Goal: Information Seeking & Learning: Learn about a topic

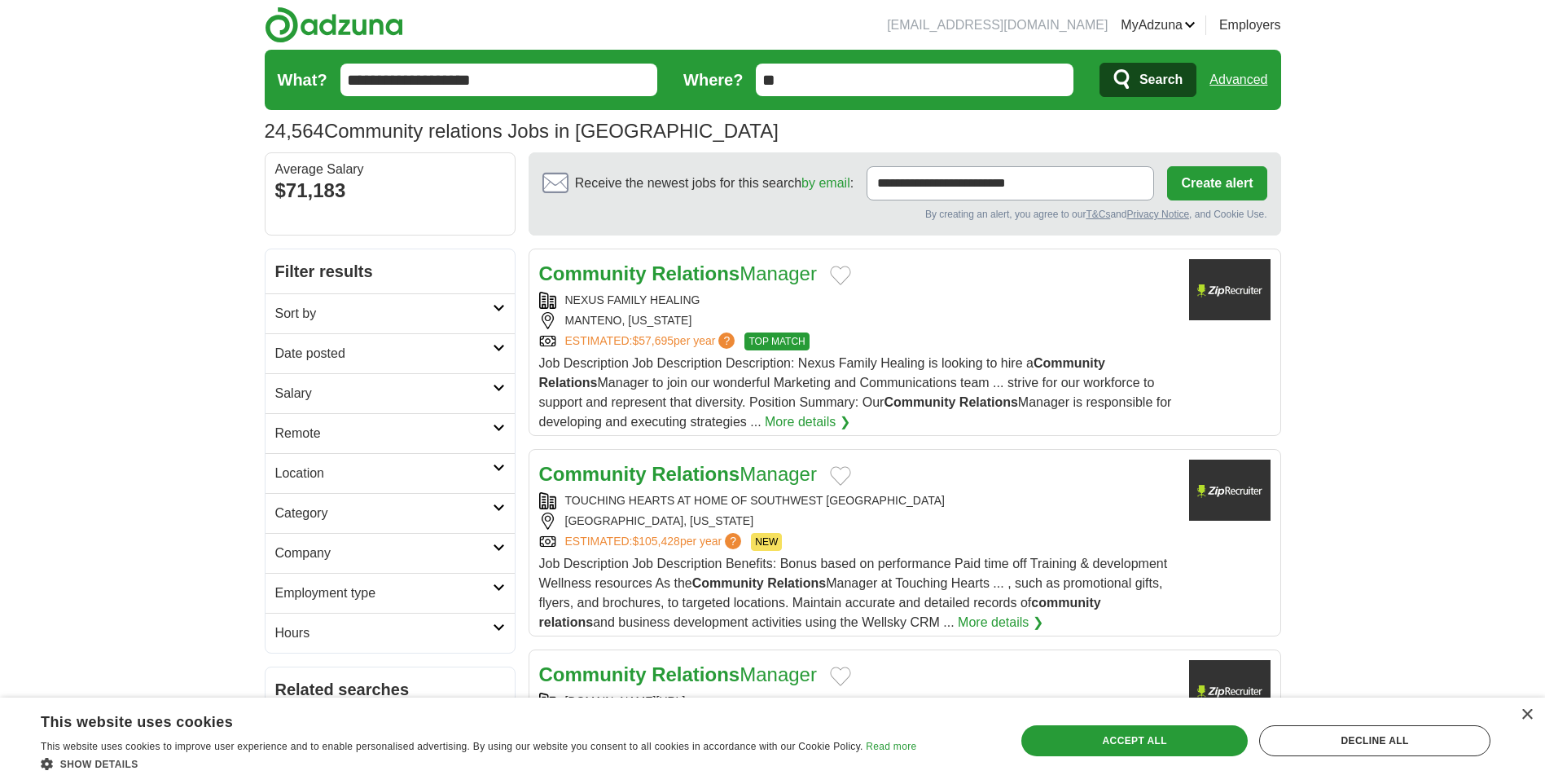
click at [820, 75] on input "**" at bounding box center [915, 80] width 318 height 33
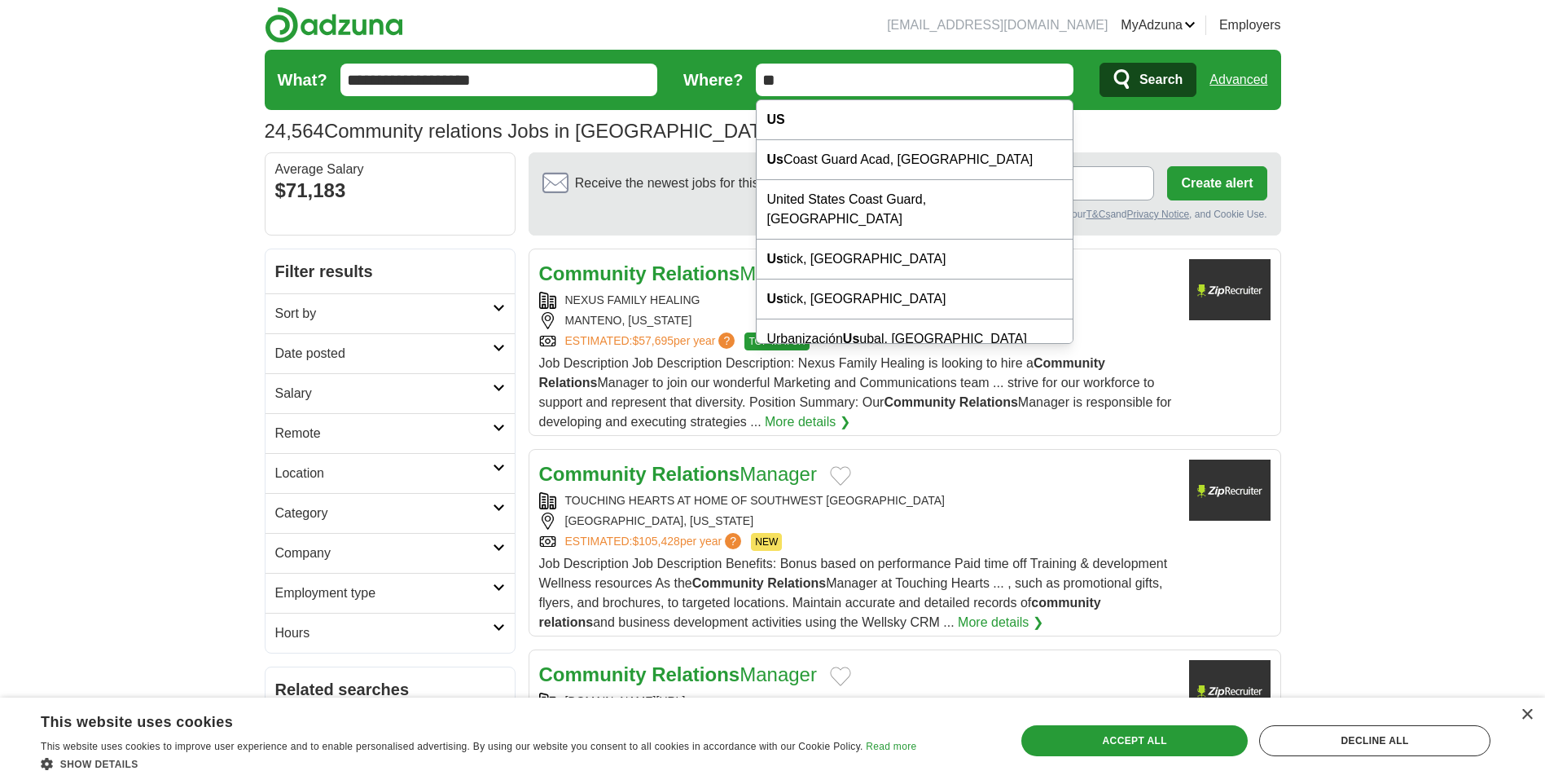
click at [820, 75] on input "**" at bounding box center [915, 80] width 318 height 33
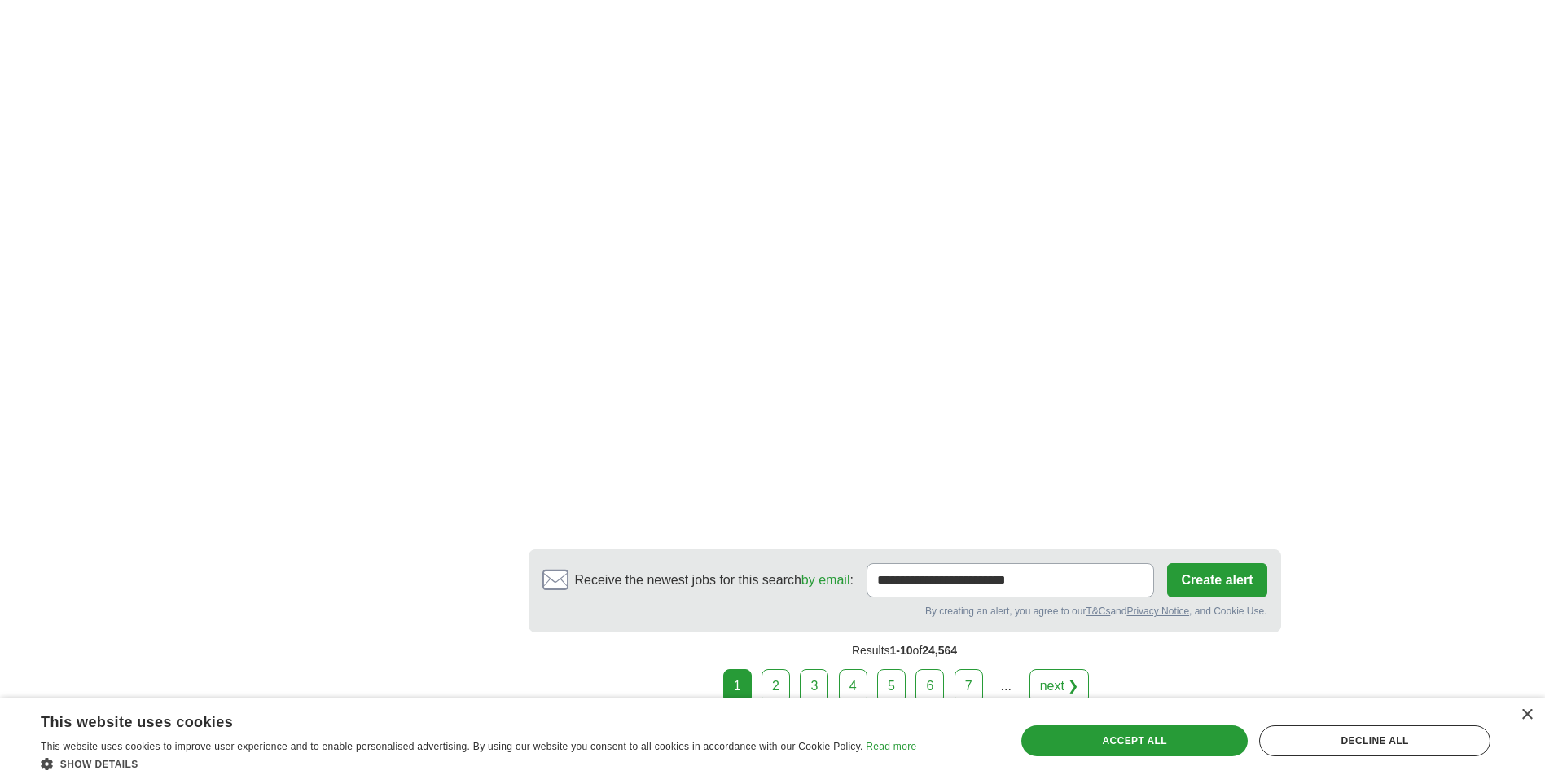
scroll to position [2688, 0]
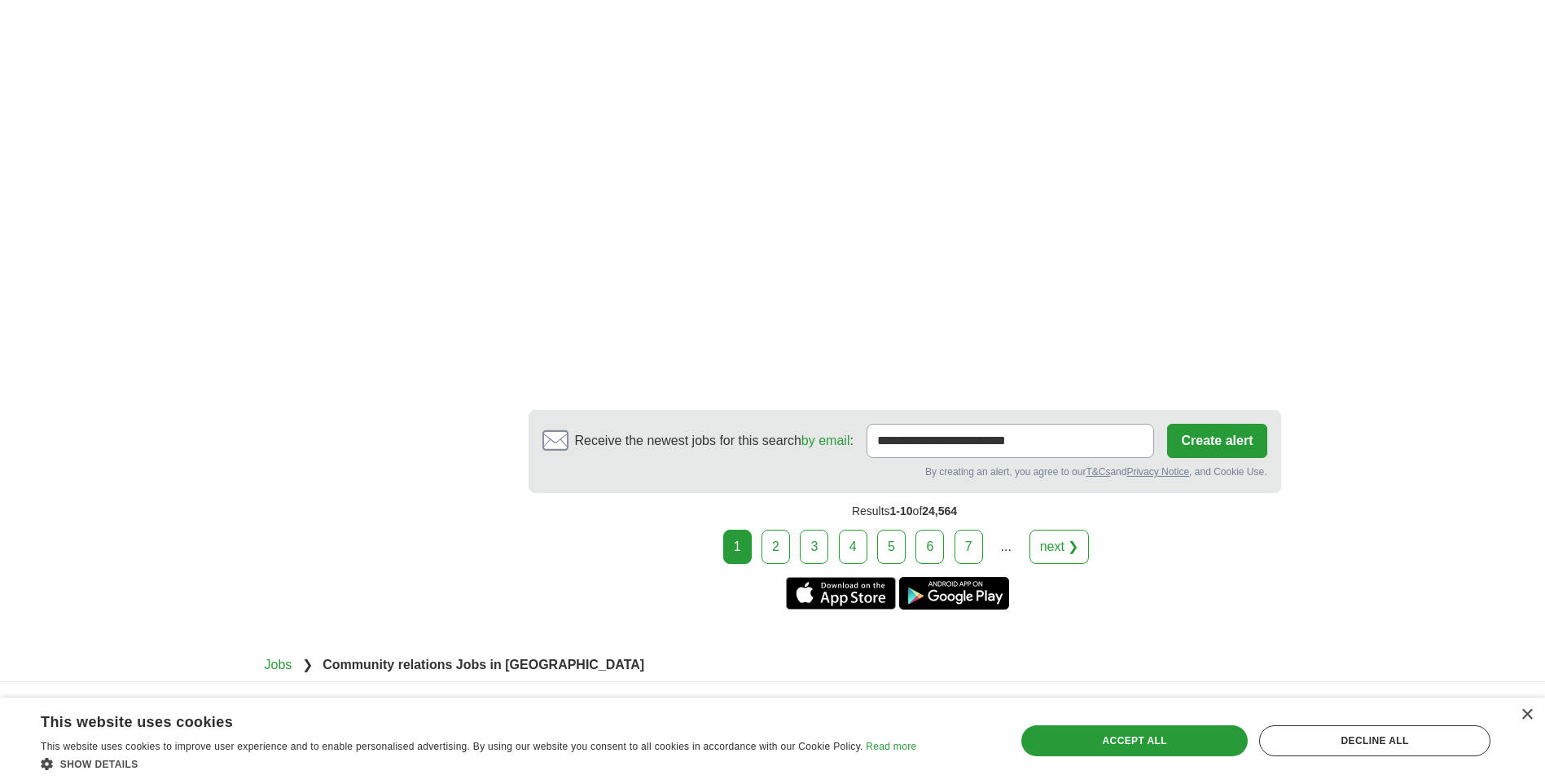
type input "**"
click at [791, 529] on link "2" at bounding box center [776, 546] width 29 height 35
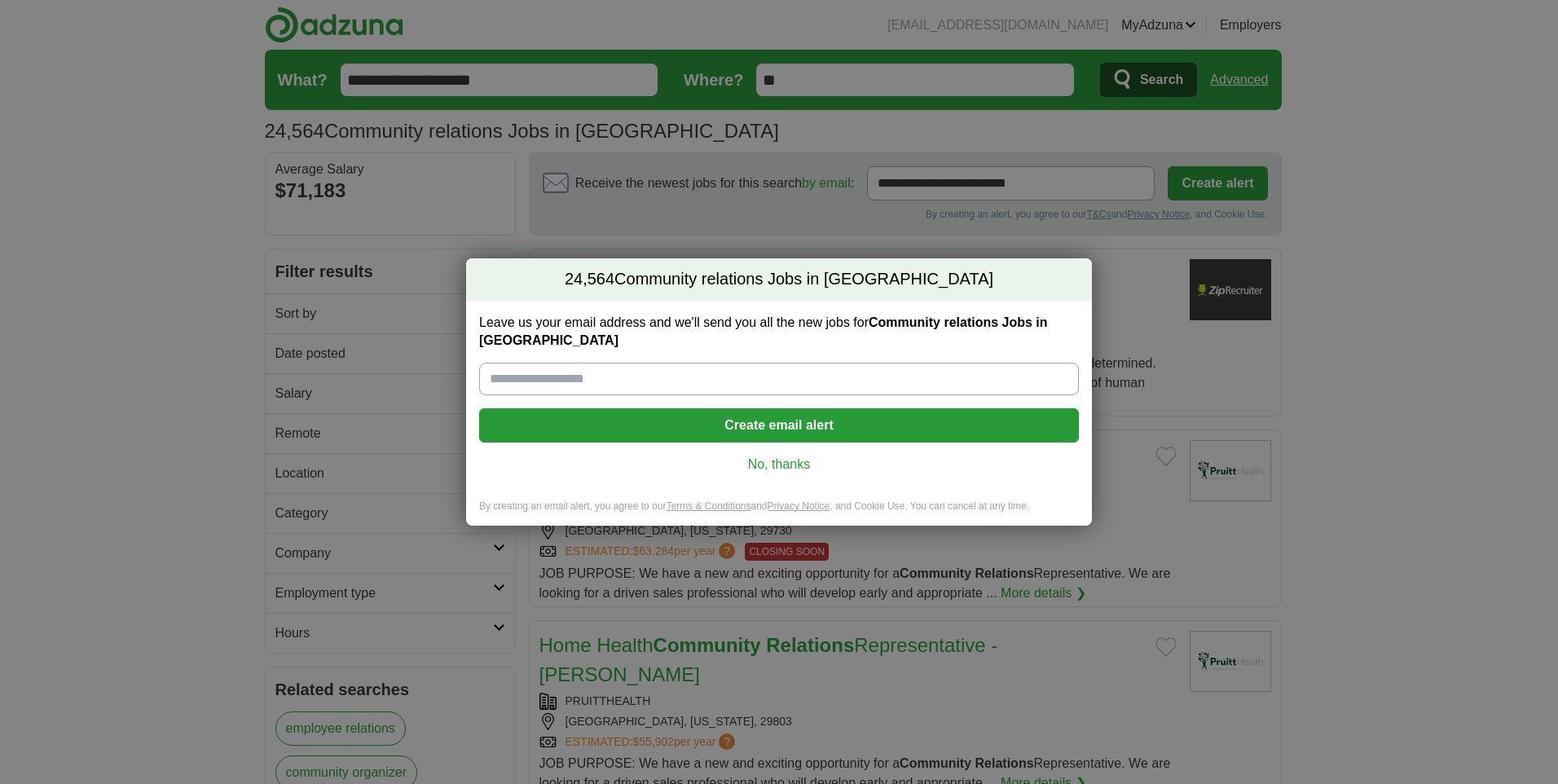
click at [778, 455] on link "No, thanks" at bounding box center [779, 464] width 574 height 18
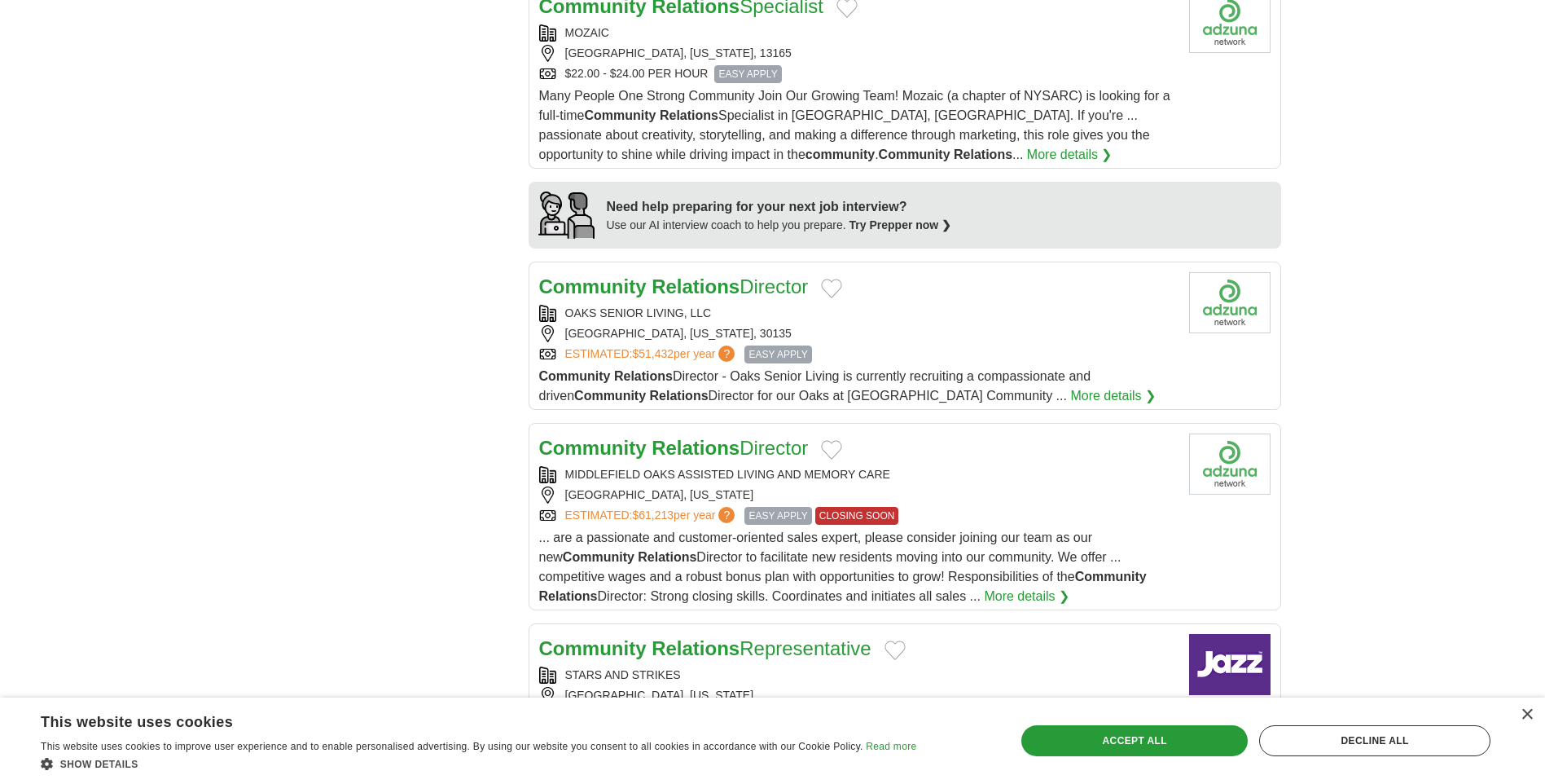
scroll to position [1303, 0]
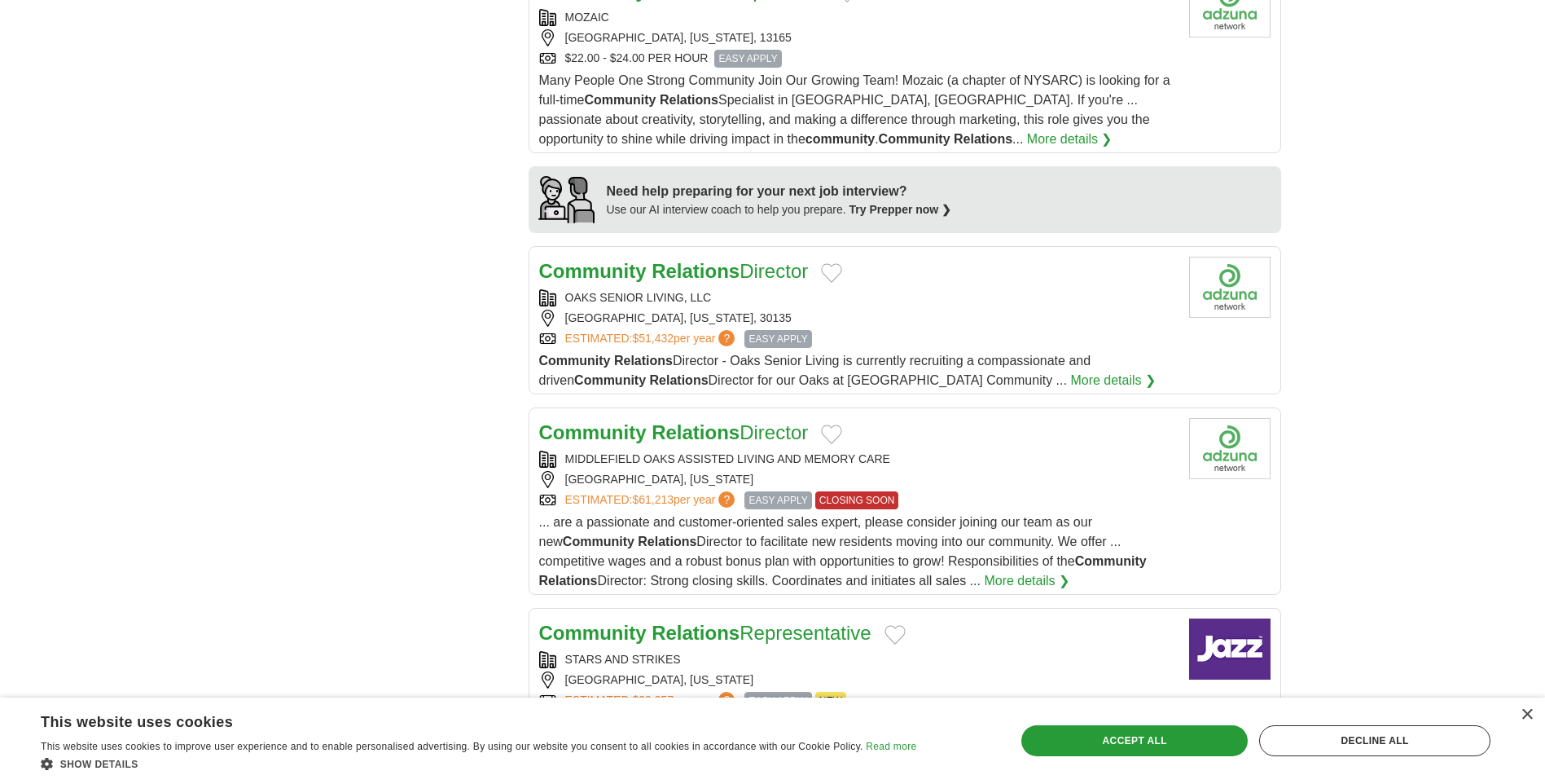
click at [1071, 371] on link "More details ❯" at bounding box center [1114, 380] width 85 height 20
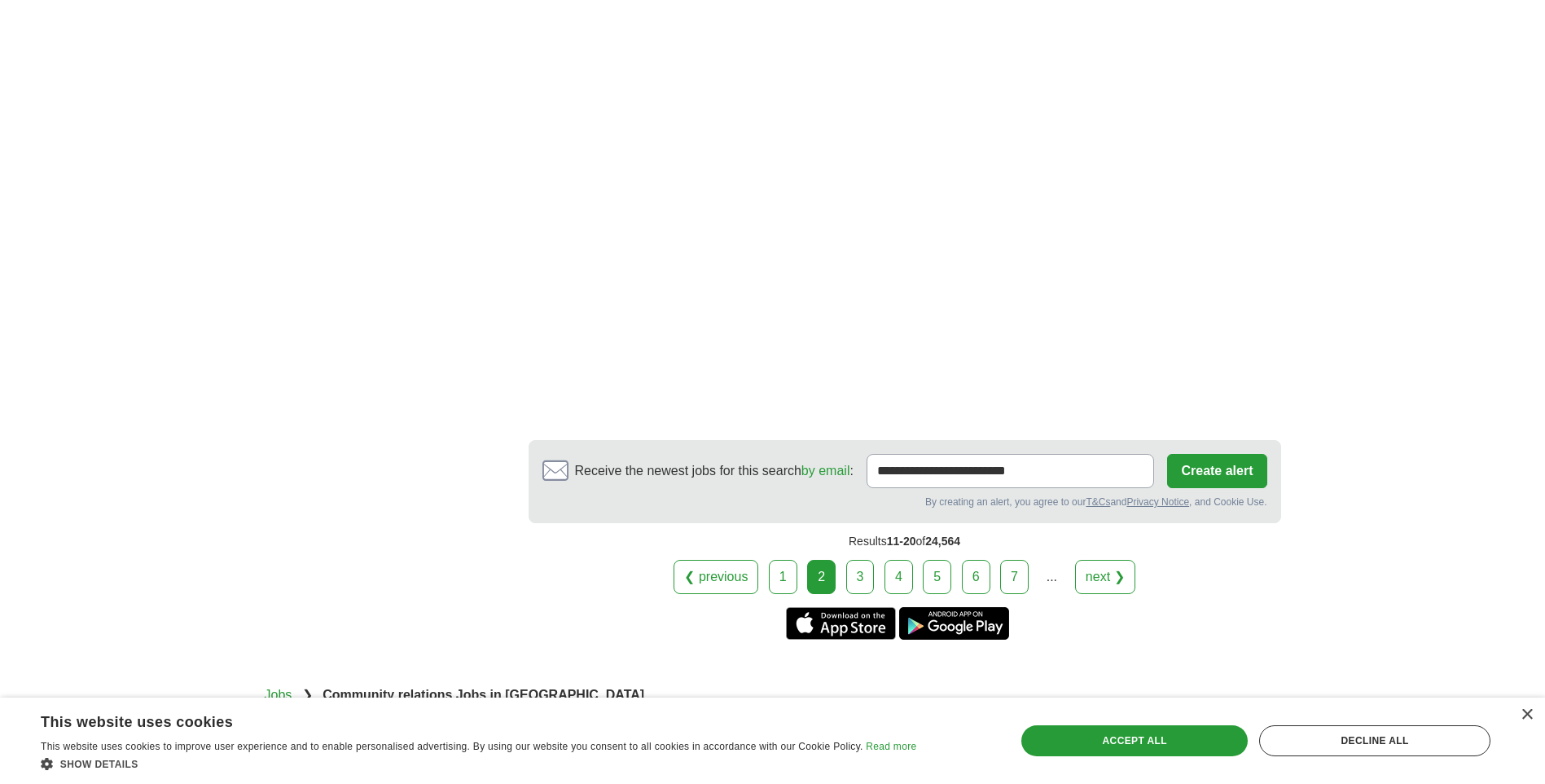
scroll to position [2603, 0]
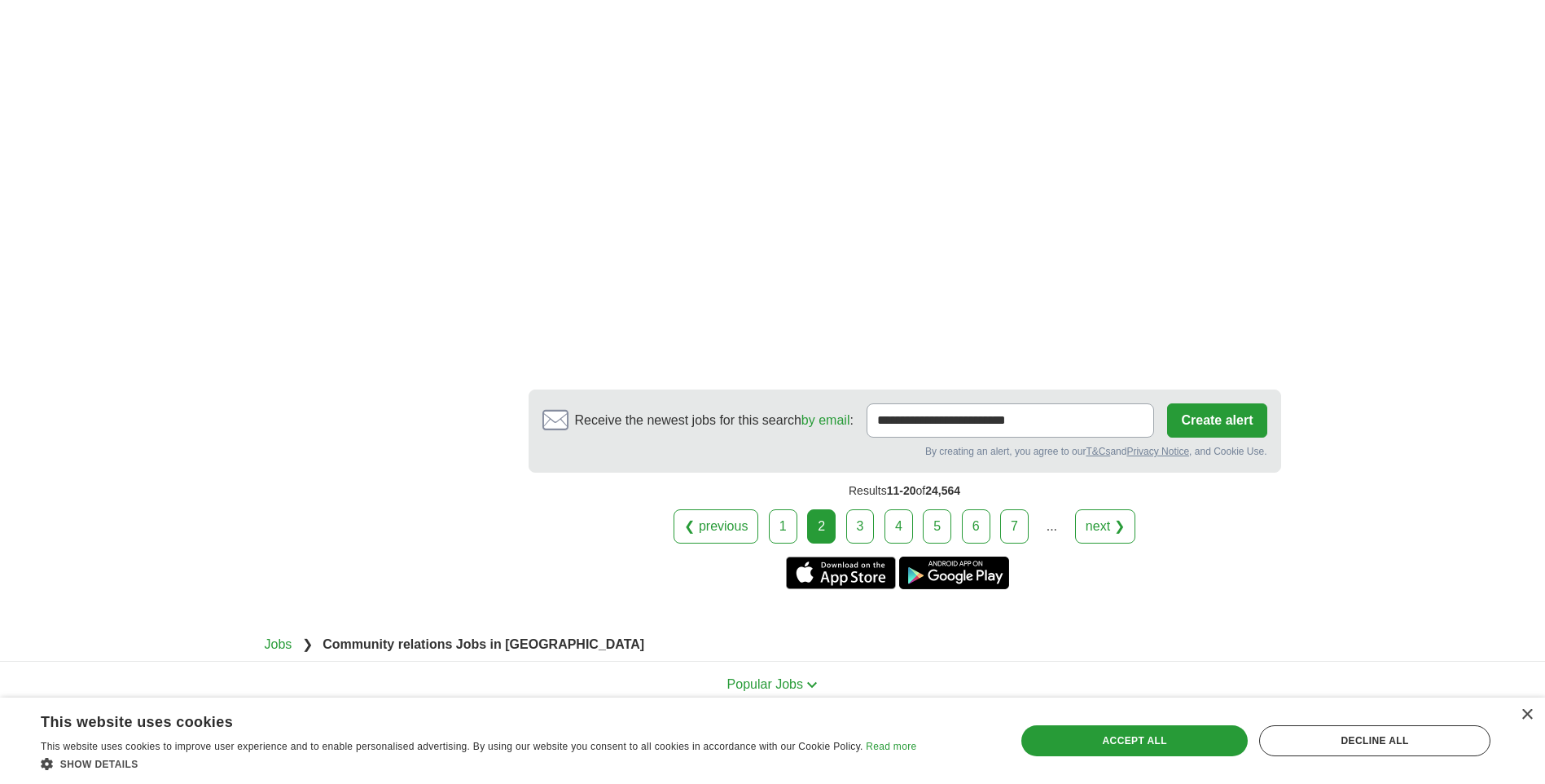
click at [869, 510] on link "3" at bounding box center [860, 527] width 29 height 35
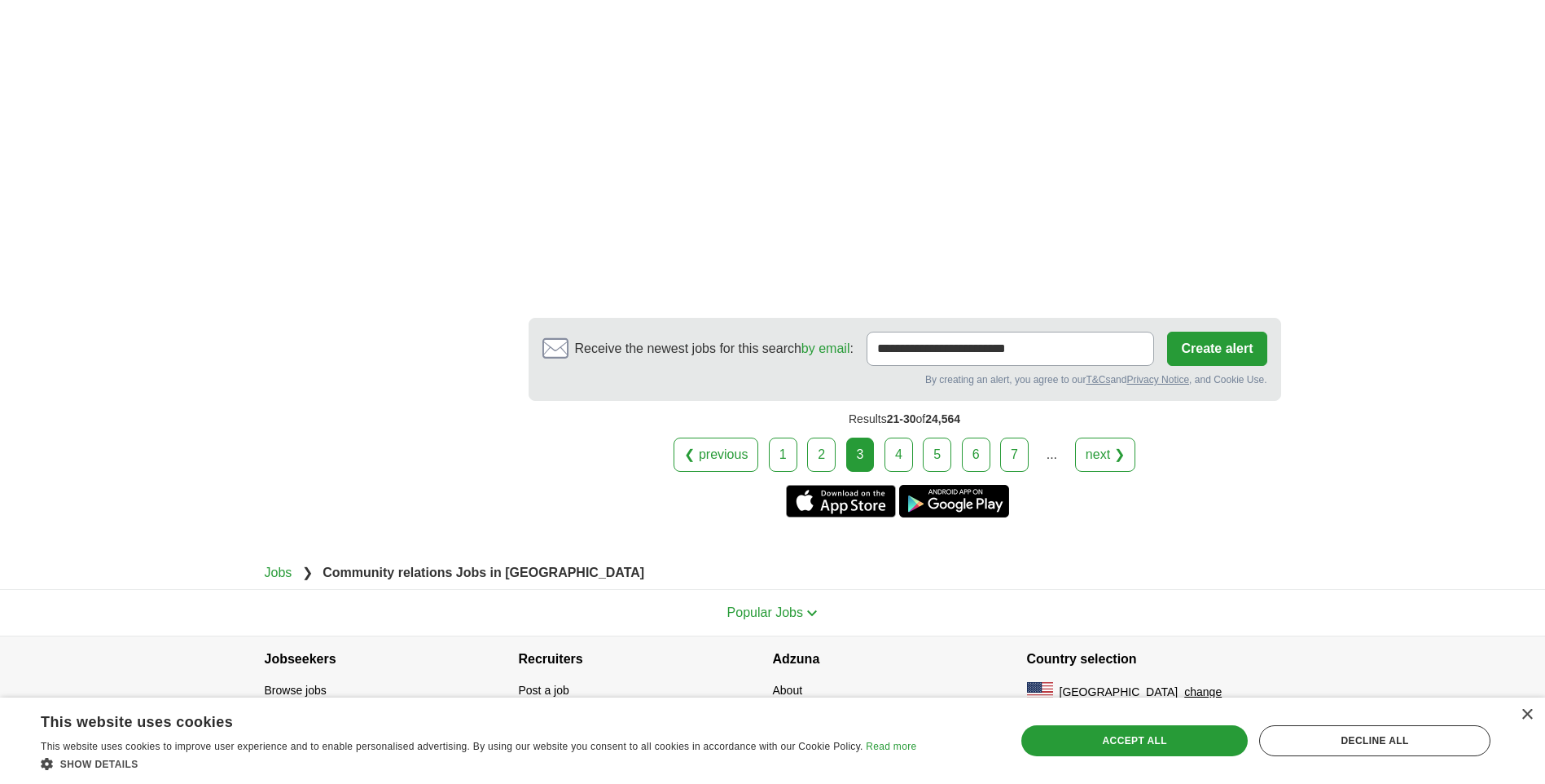
scroll to position [2632, 0]
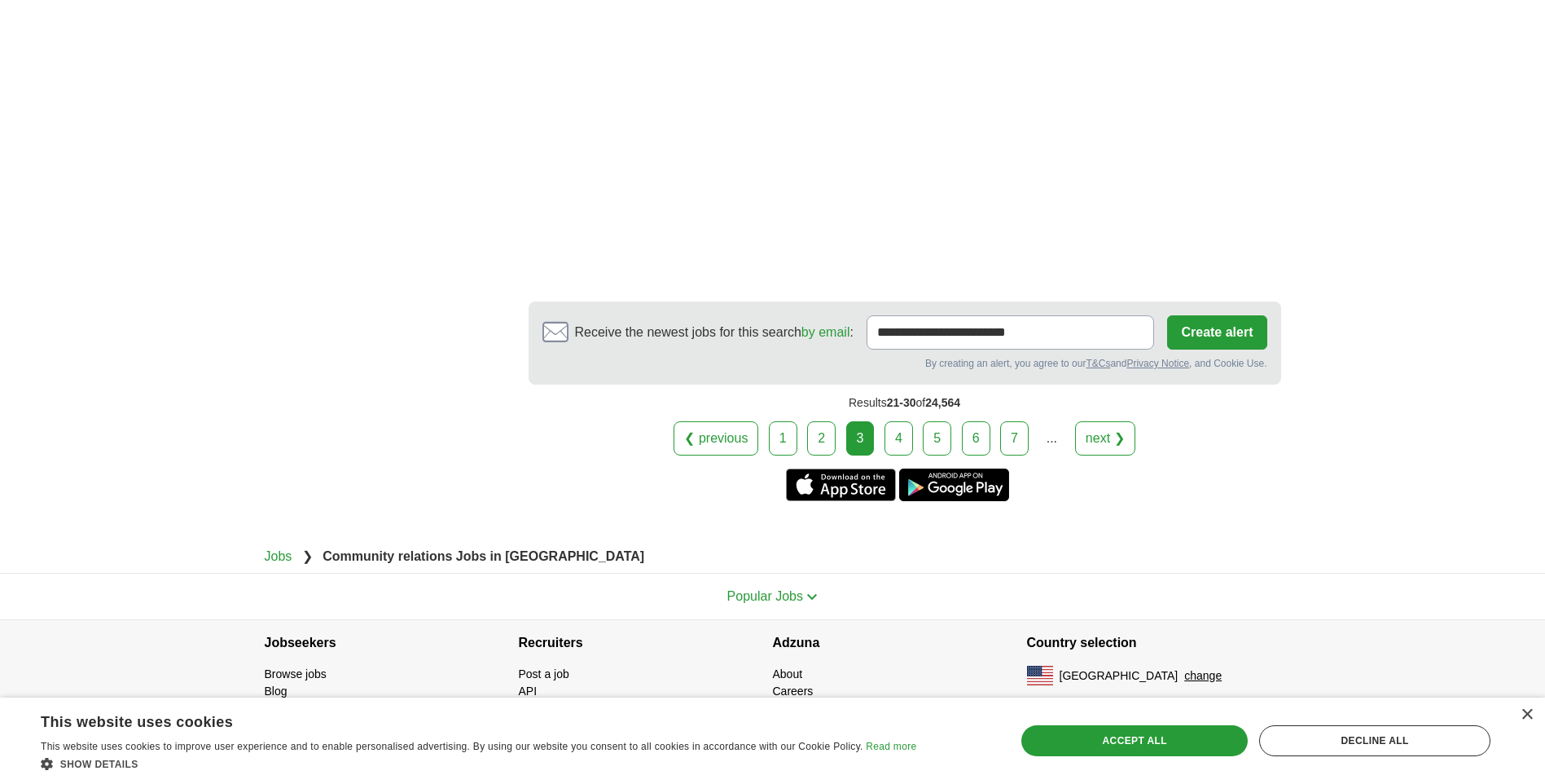
click at [886, 431] on link "4" at bounding box center [899, 438] width 29 height 35
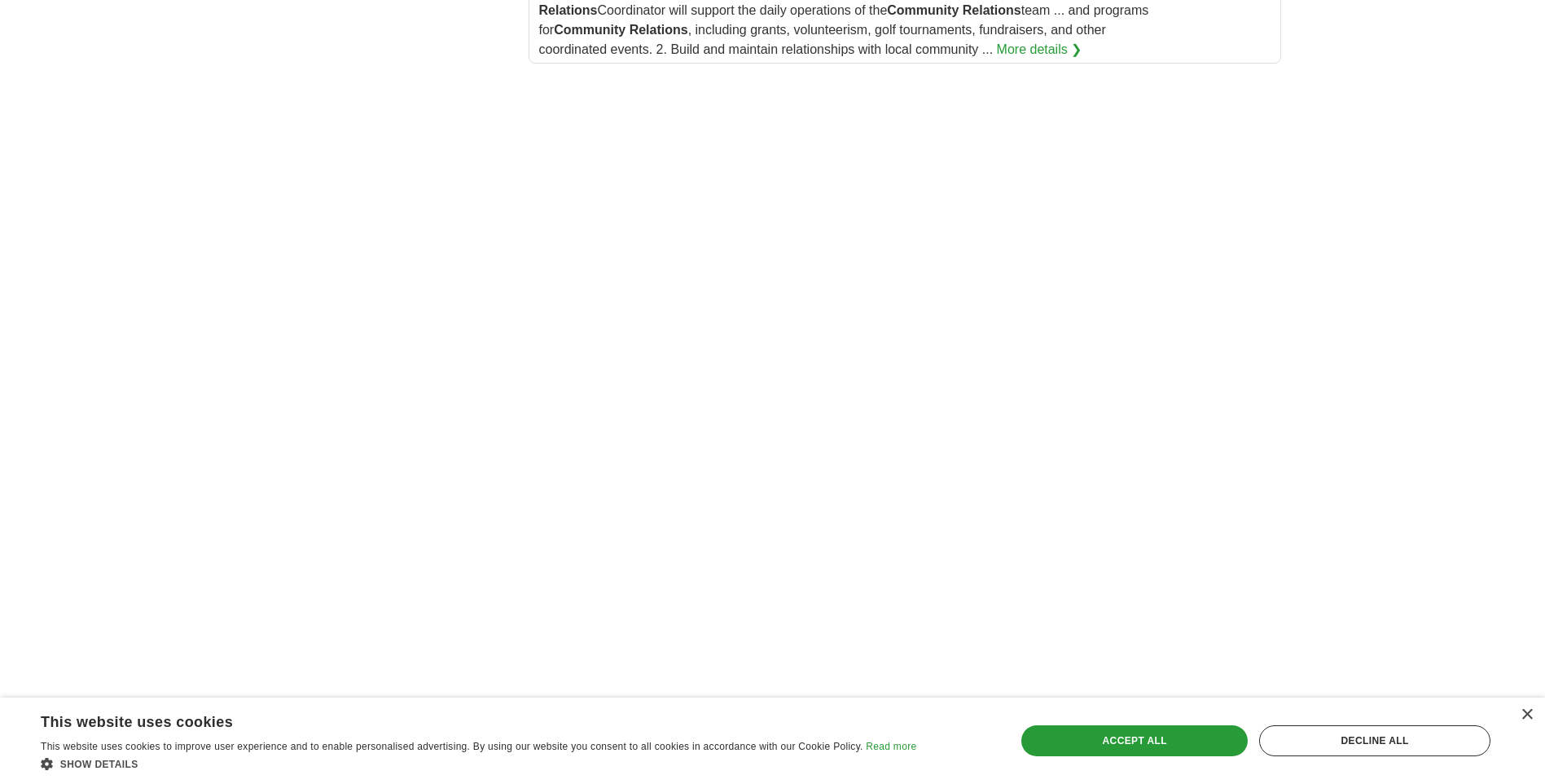
scroll to position [2932, 0]
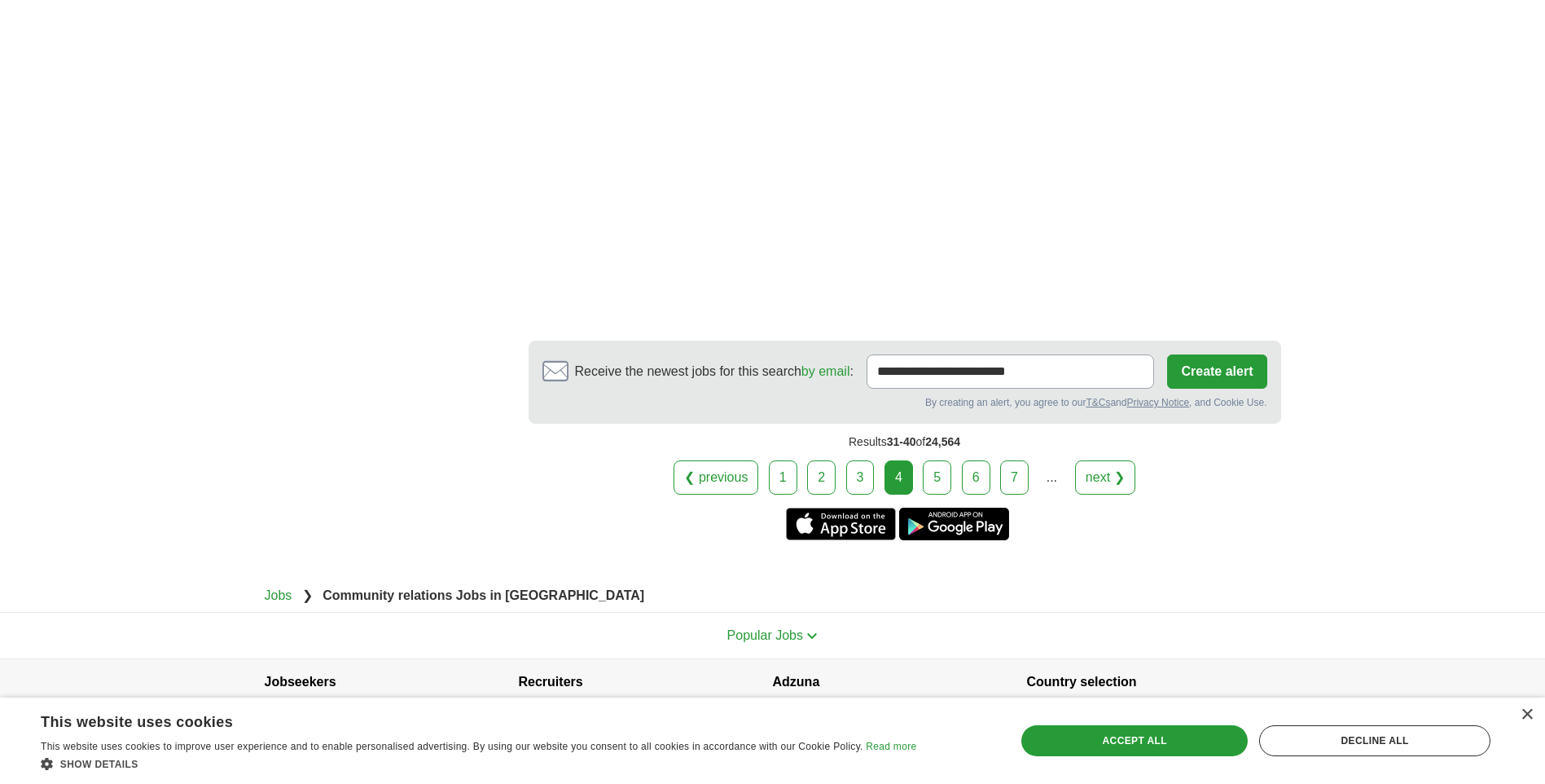
click at [930, 460] on link "5" at bounding box center [937, 477] width 29 height 35
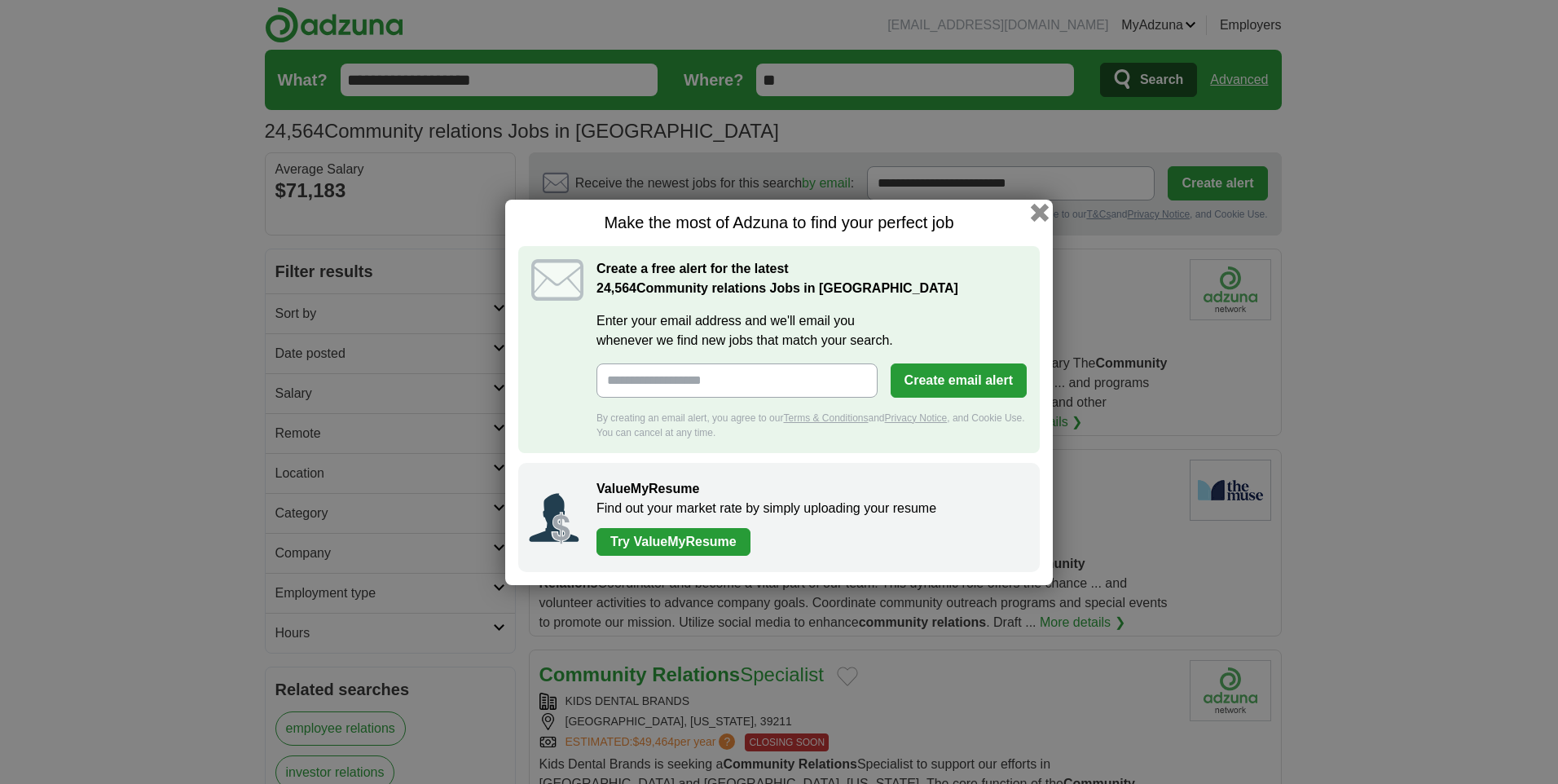
click at [1043, 210] on button "button" at bounding box center [1040, 212] width 18 height 18
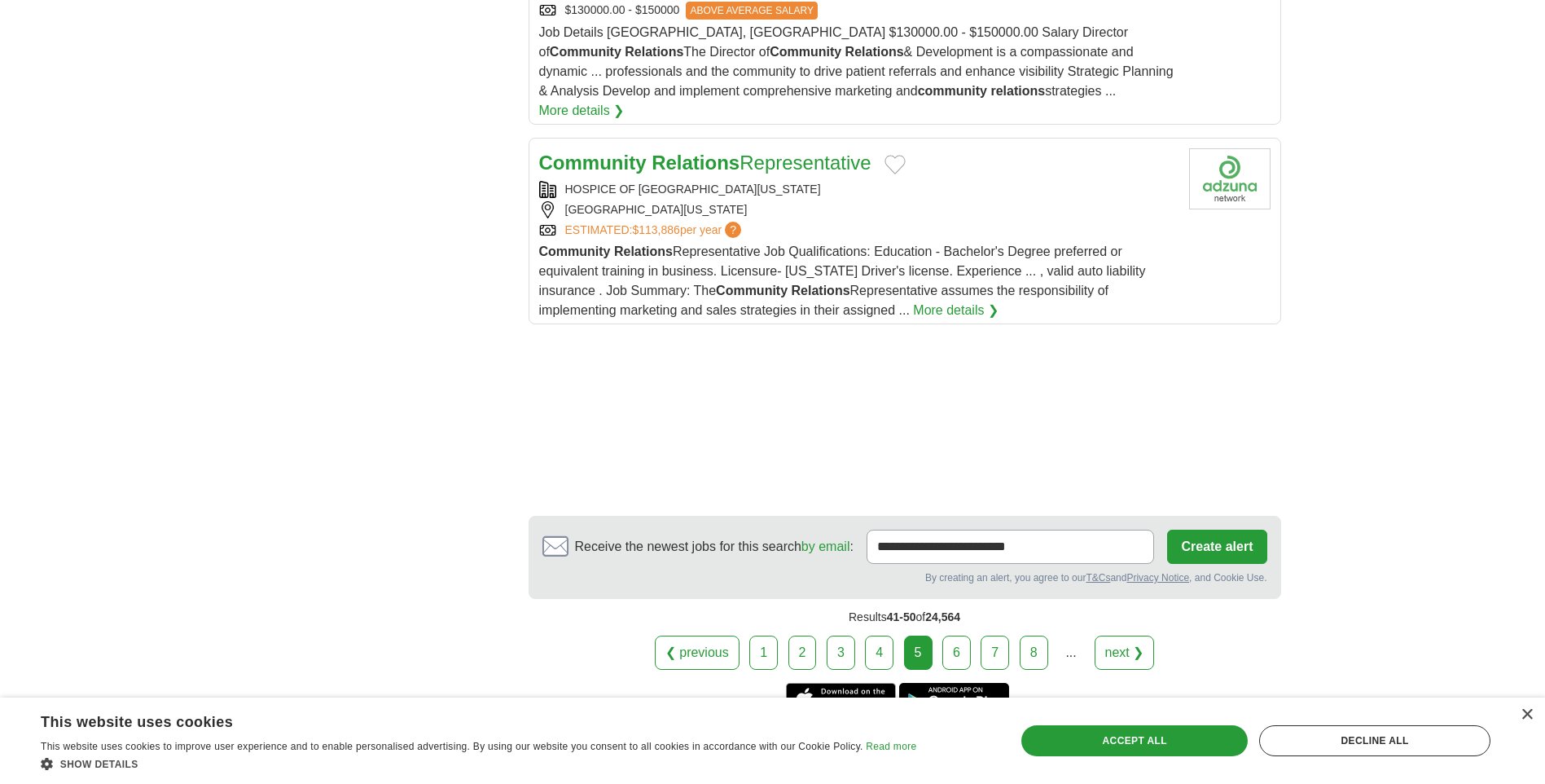
scroll to position [2199, 0]
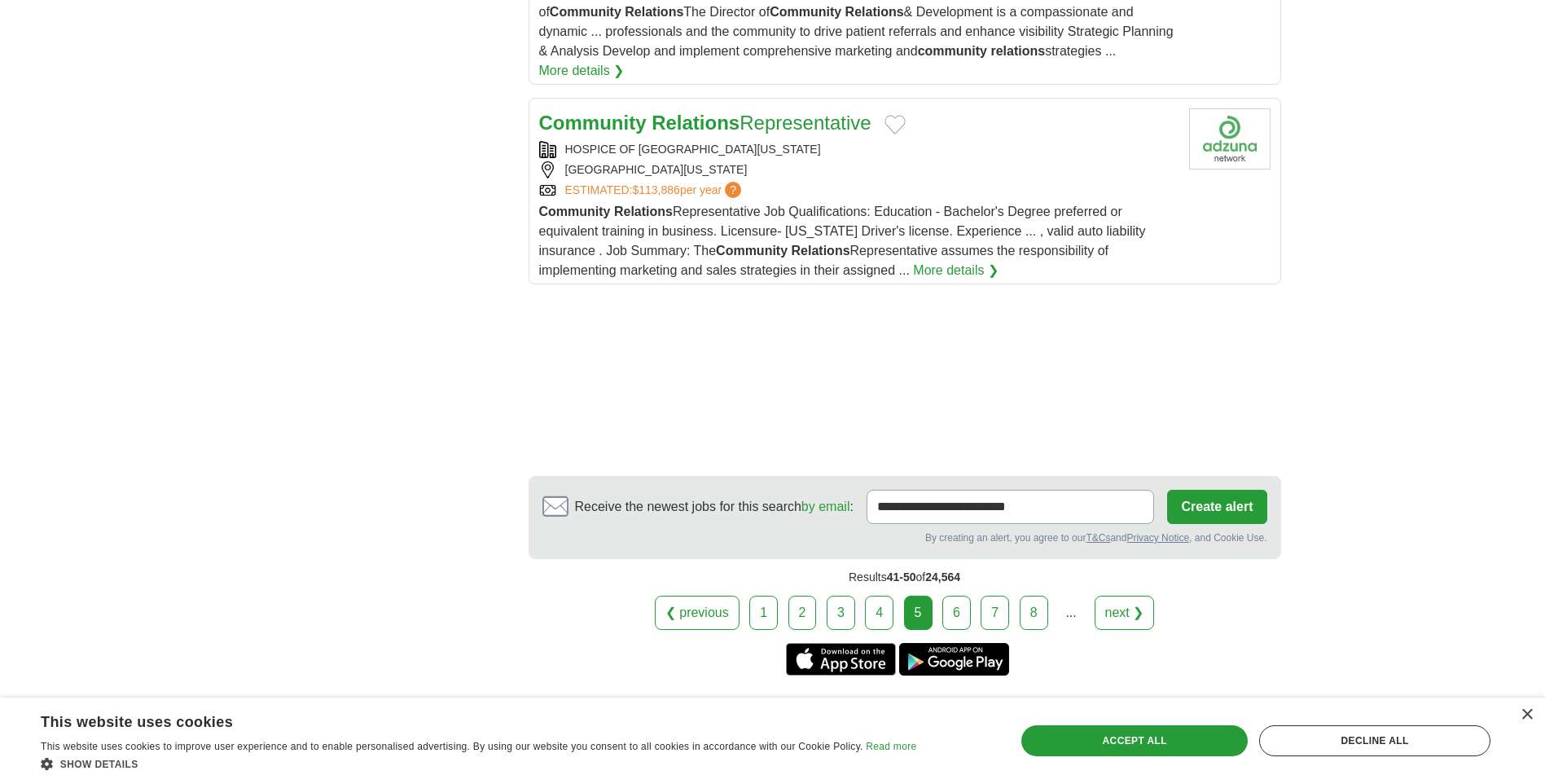
click at [709, 112] on strong "Relations" at bounding box center [695, 122] width 88 height 22
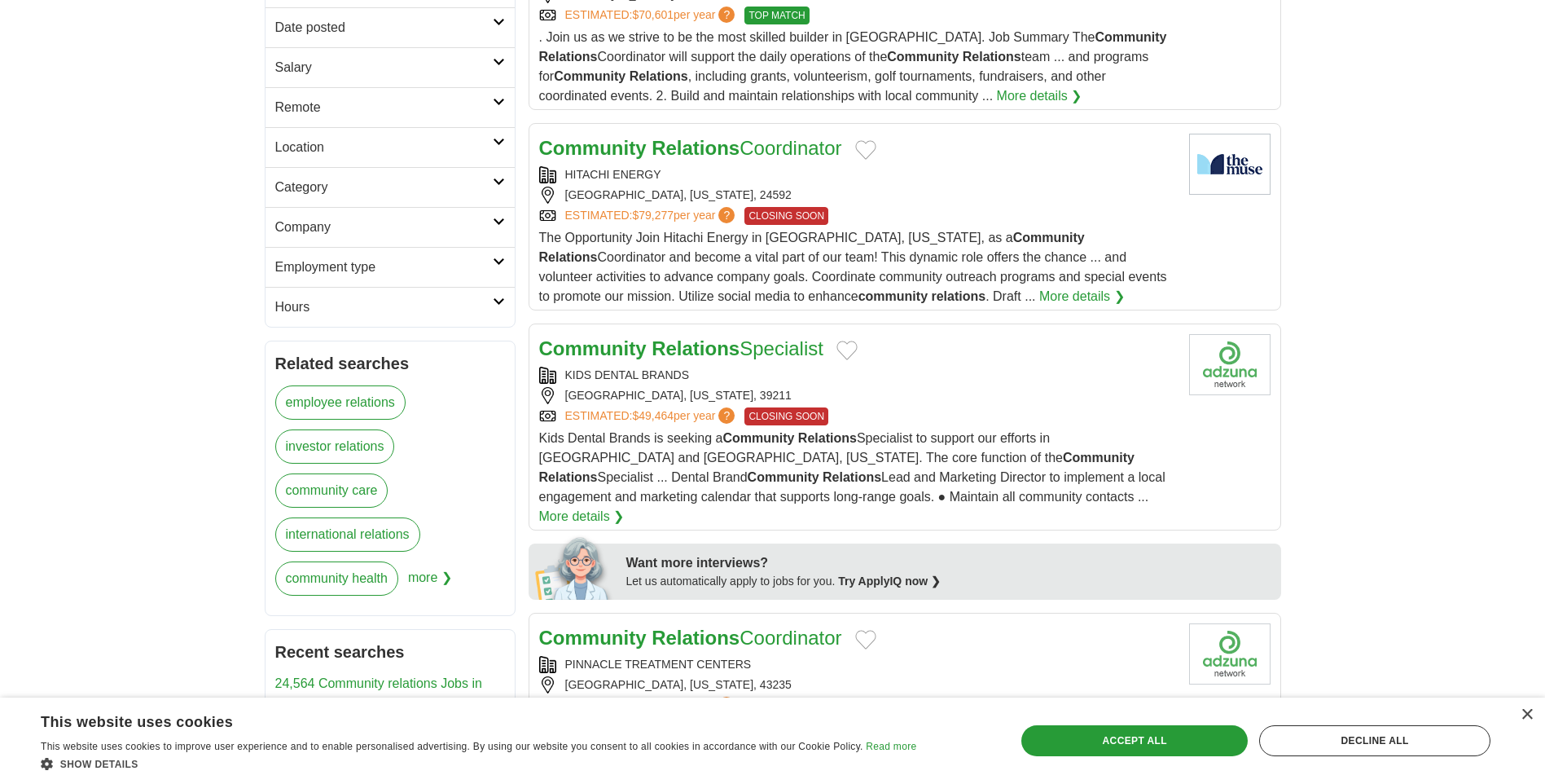
scroll to position [0, 0]
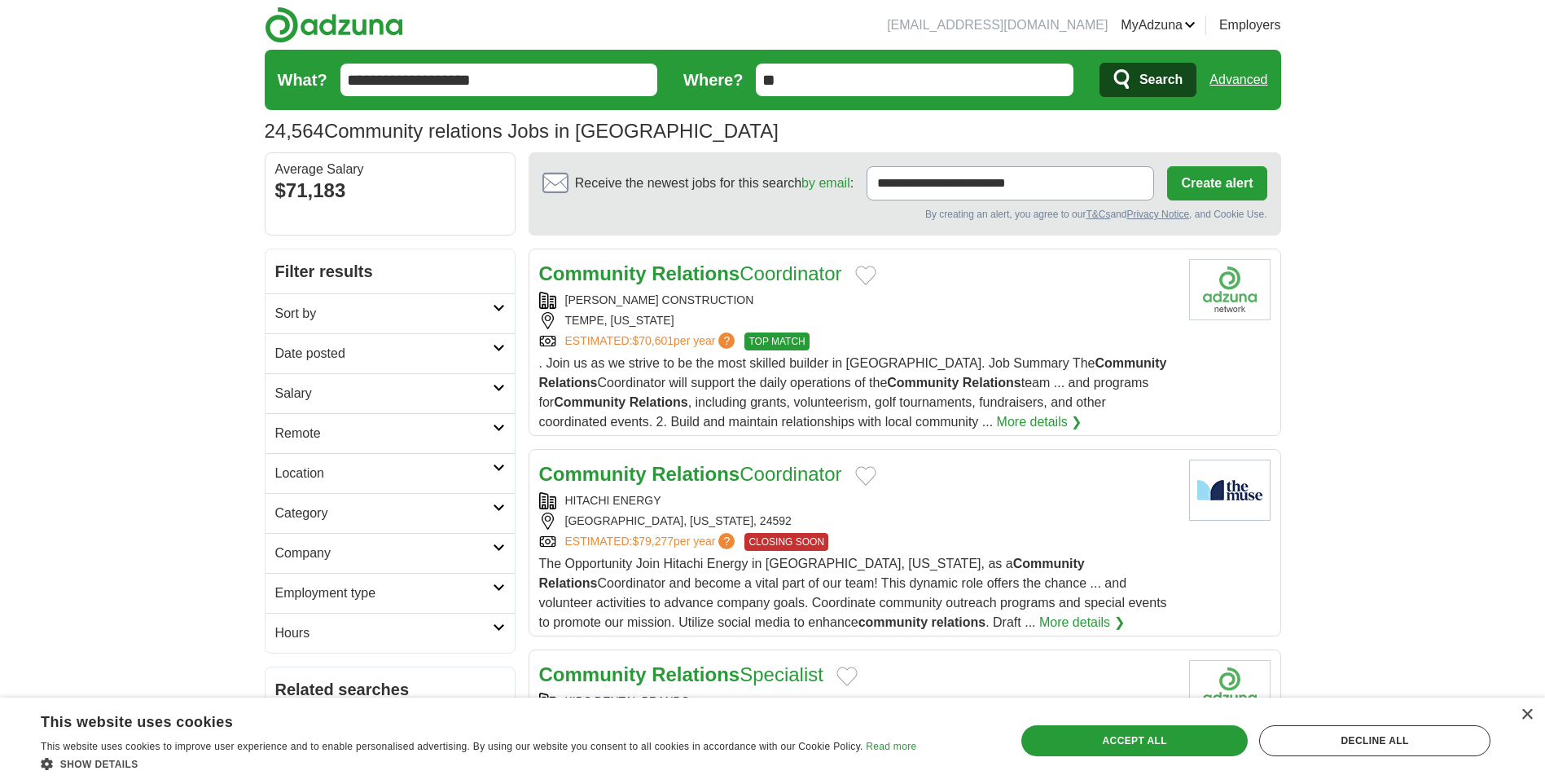
click at [436, 71] on input "**********" at bounding box center [499, 80] width 318 height 33
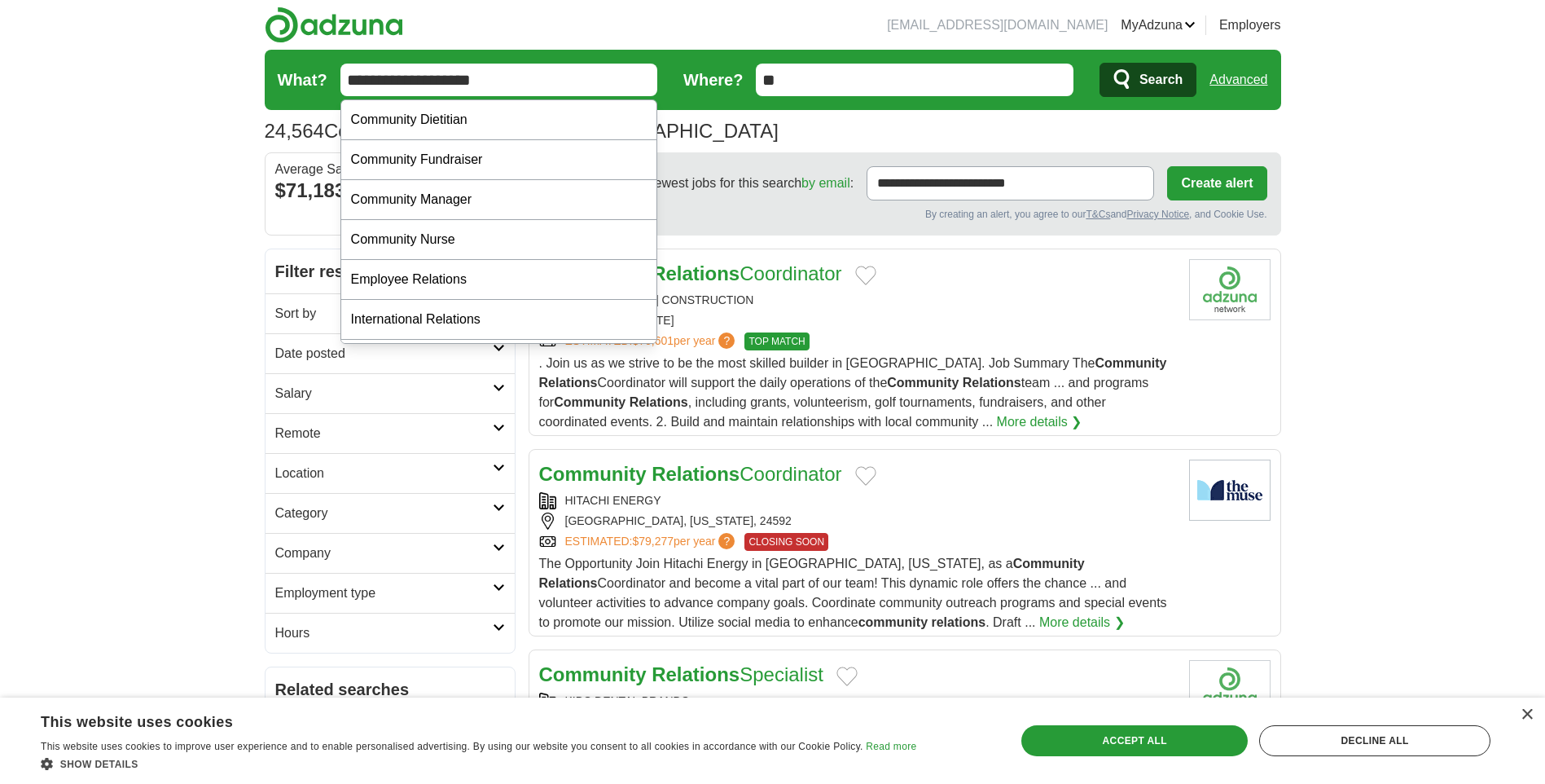
click at [436, 71] on input "**********" at bounding box center [499, 80] width 318 height 33
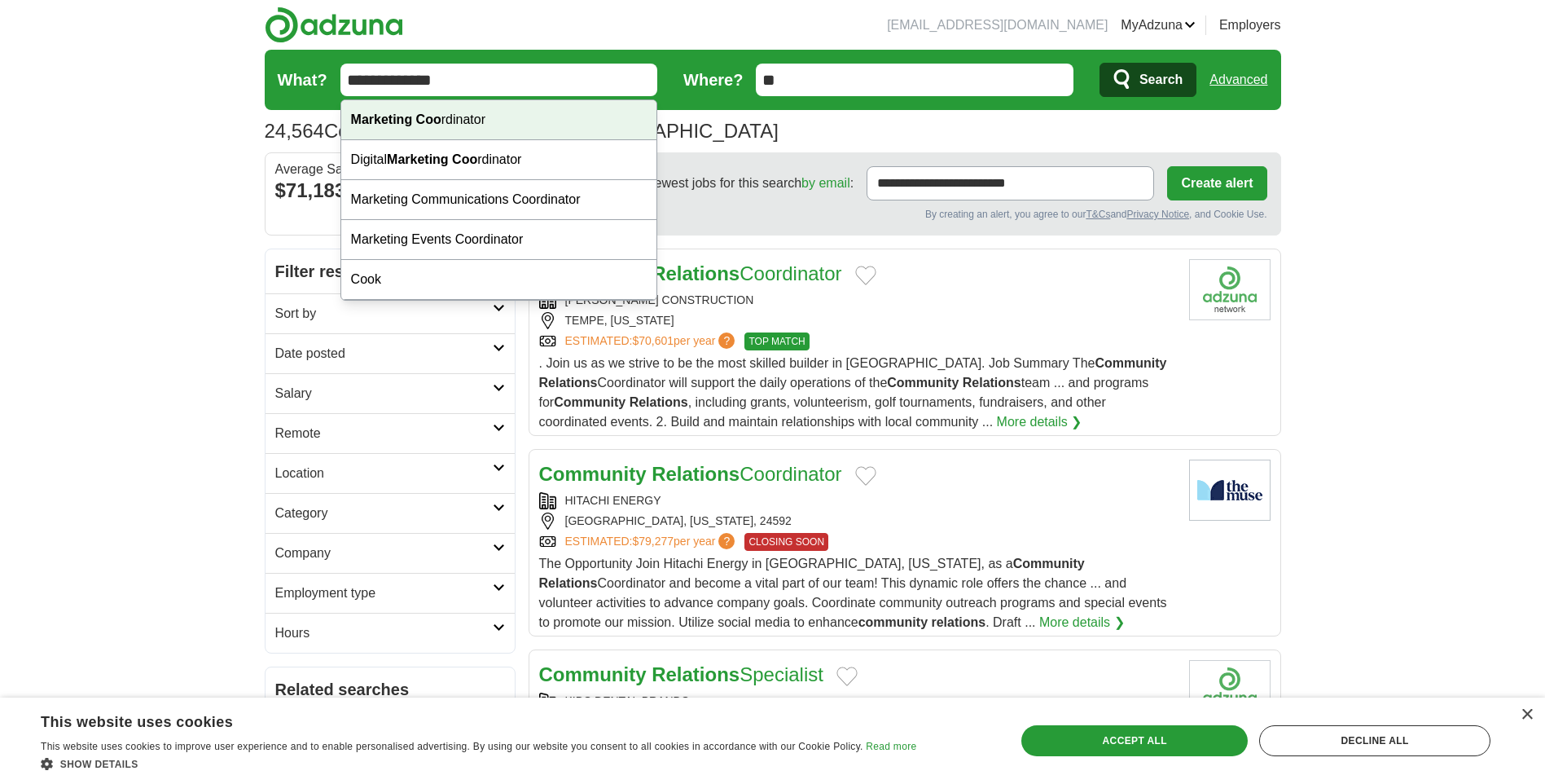
click at [473, 113] on div "Marketing Coo rdinator" at bounding box center [499, 120] width 316 height 40
type input "**********"
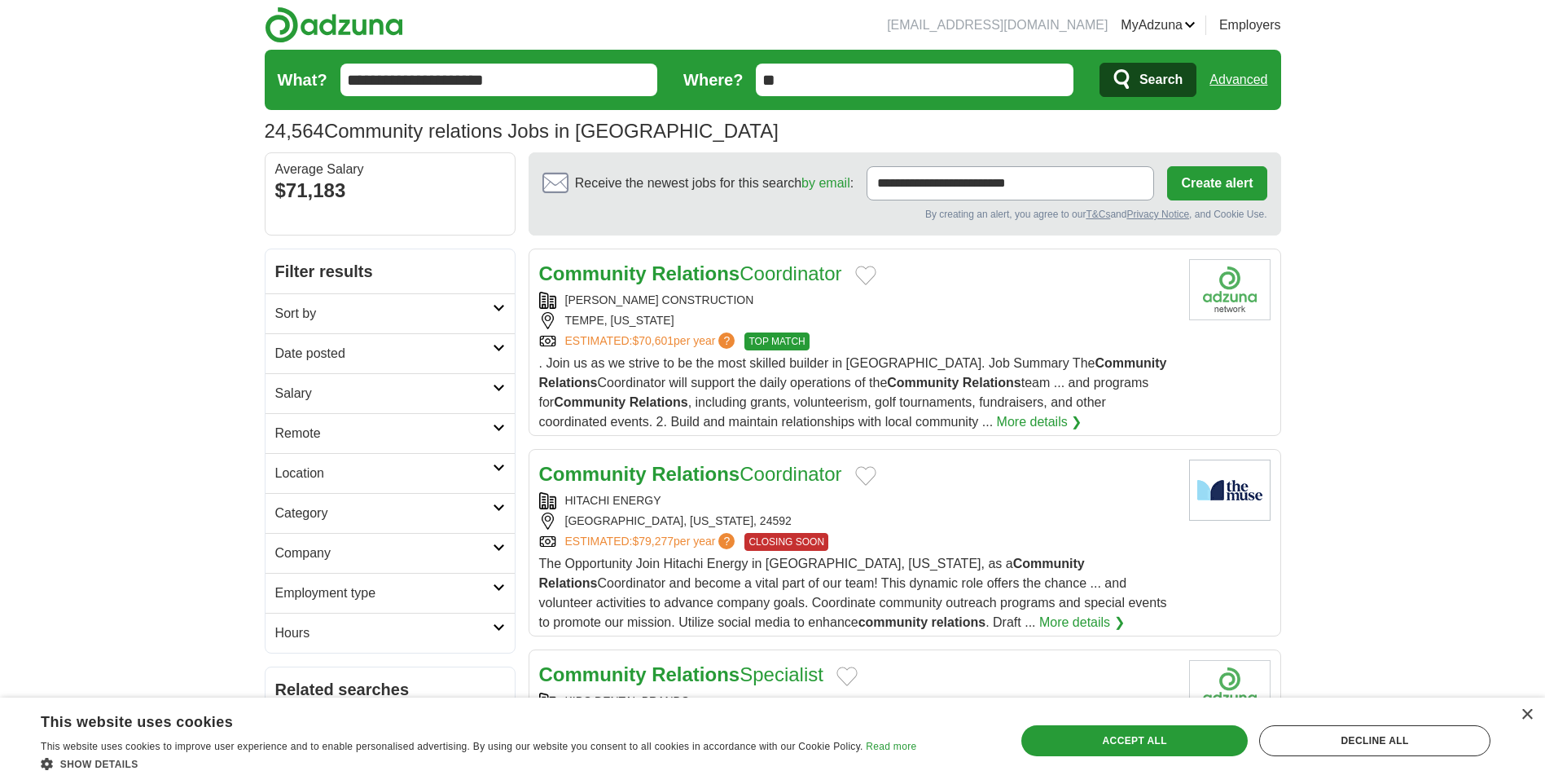
click at [521, 83] on input "**********" at bounding box center [499, 80] width 318 height 33
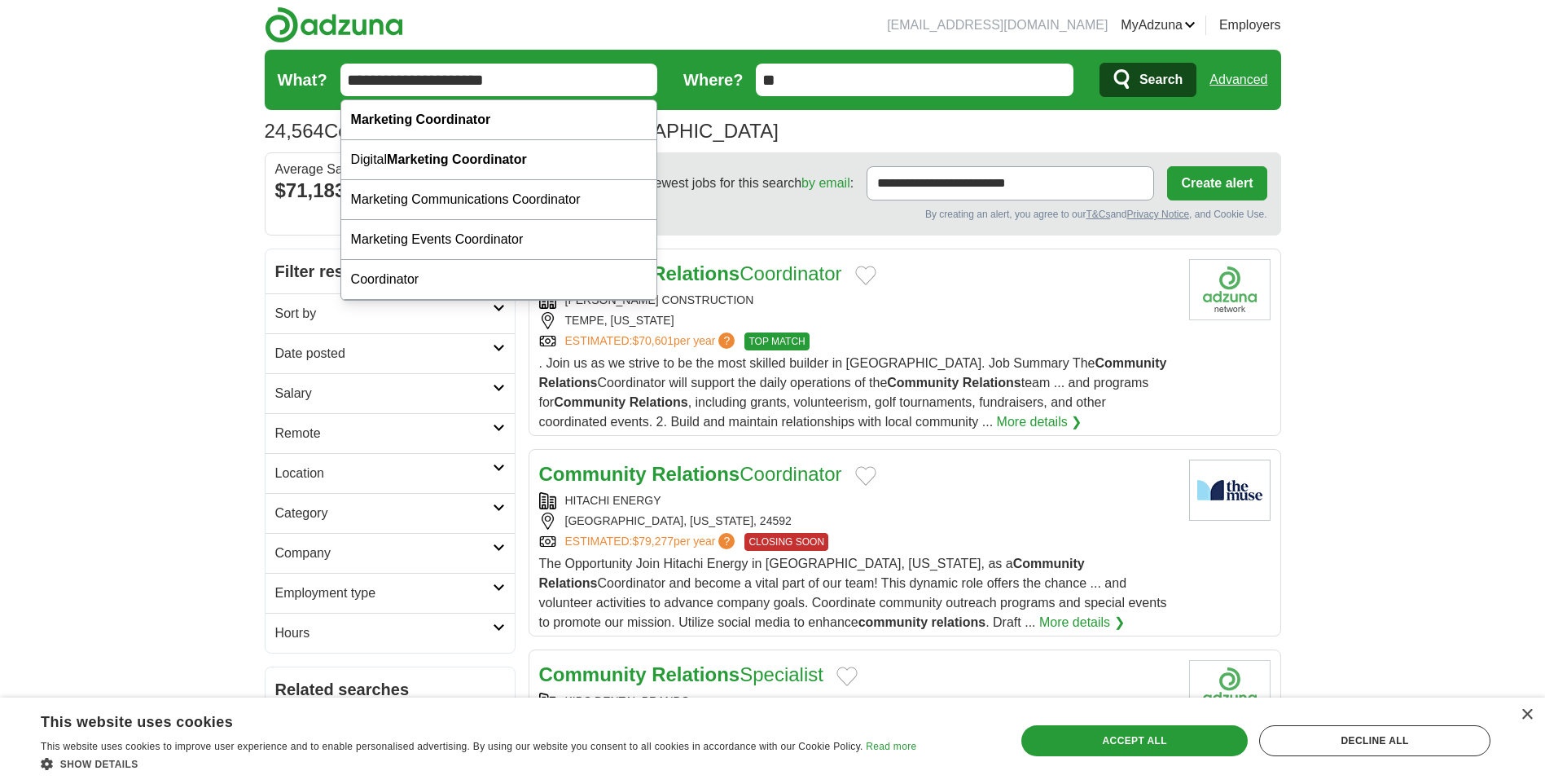
click at [1100, 62] on button "Search" at bounding box center [1148, 80] width 97 height 35
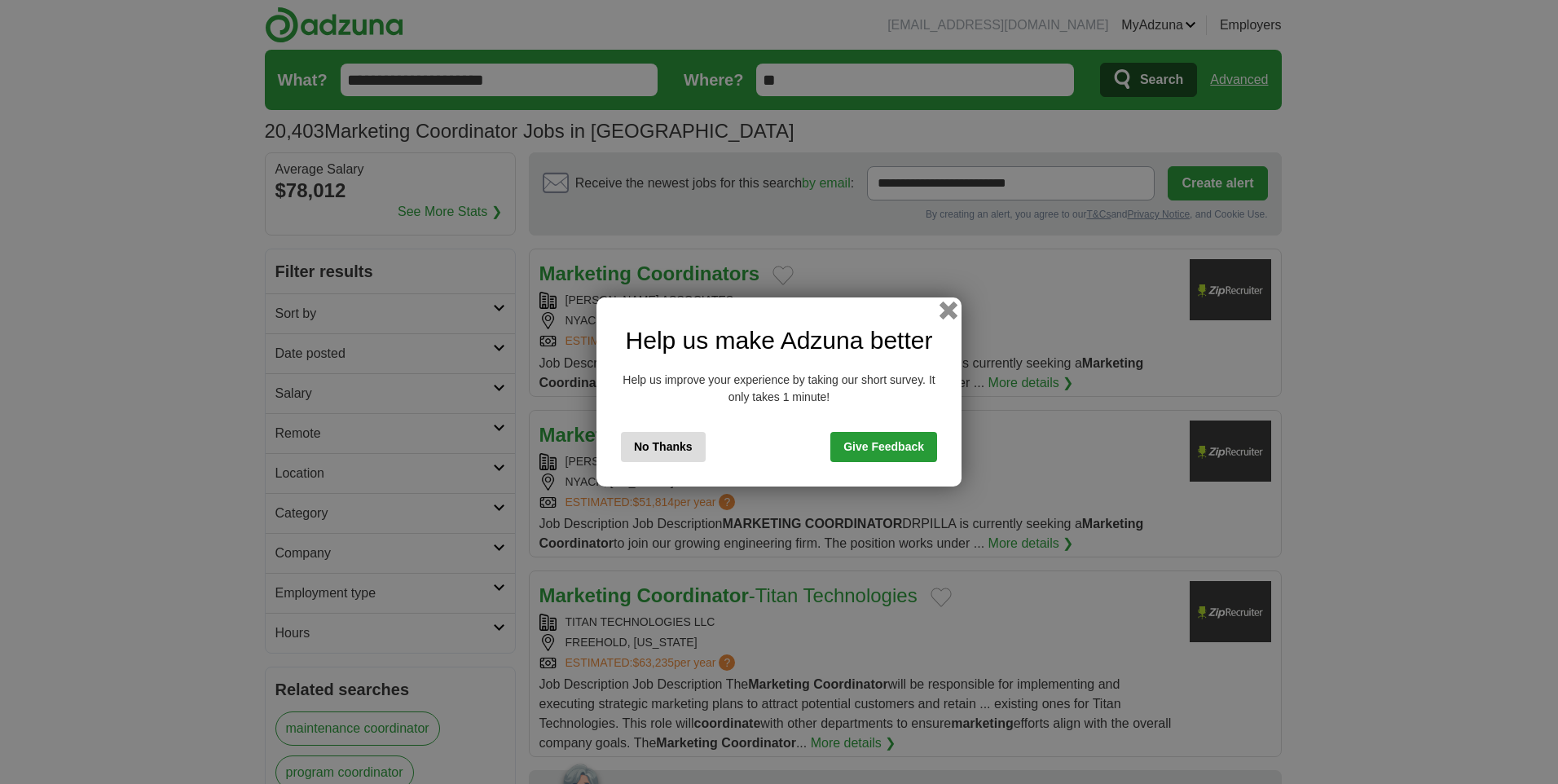
click at [948, 312] on button "button" at bounding box center [949, 311] width 18 height 18
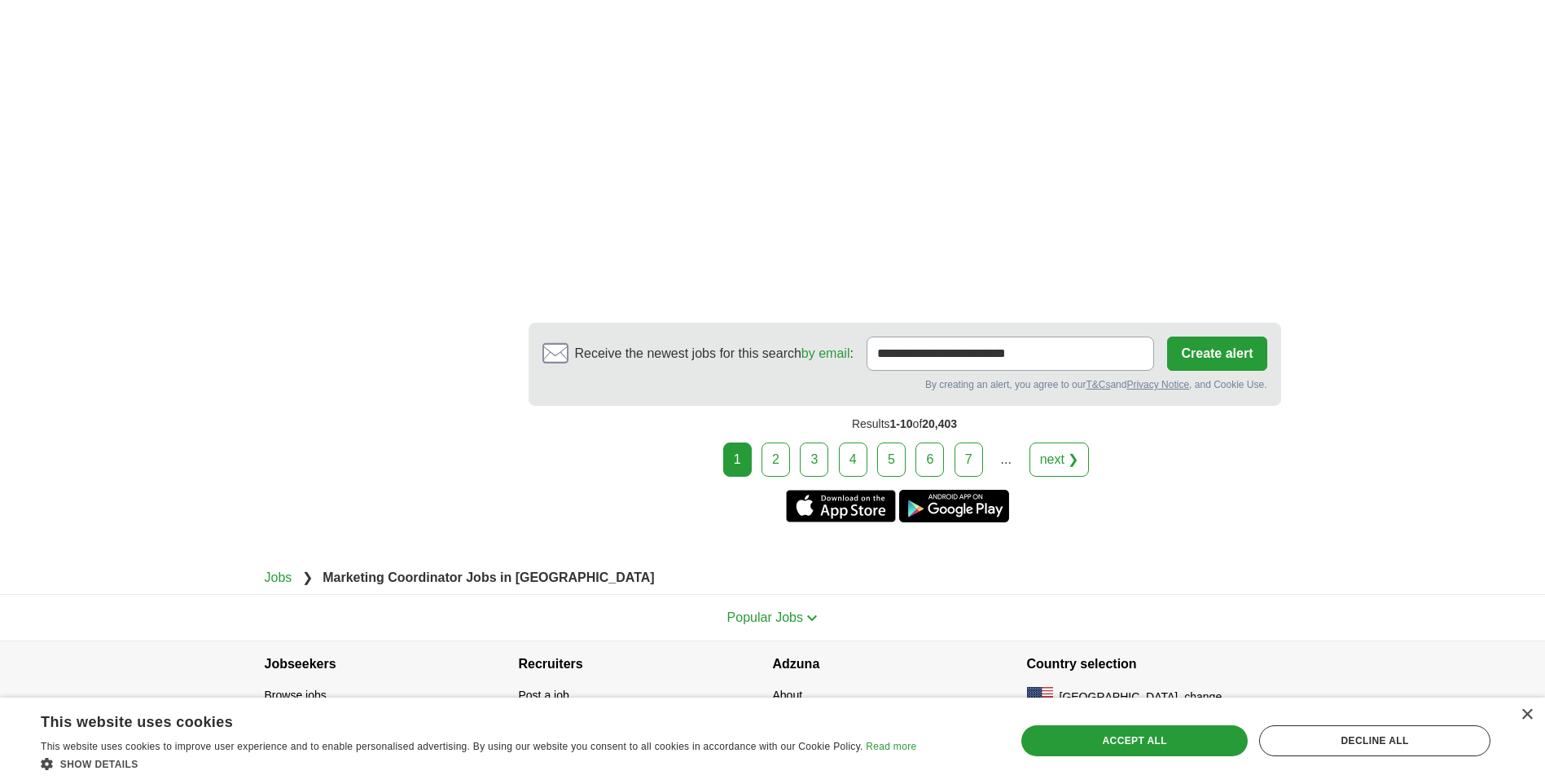
scroll to position [2797, 0]
click at [775, 440] on link "2" at bounding box center [776, 458] width 29 height 35
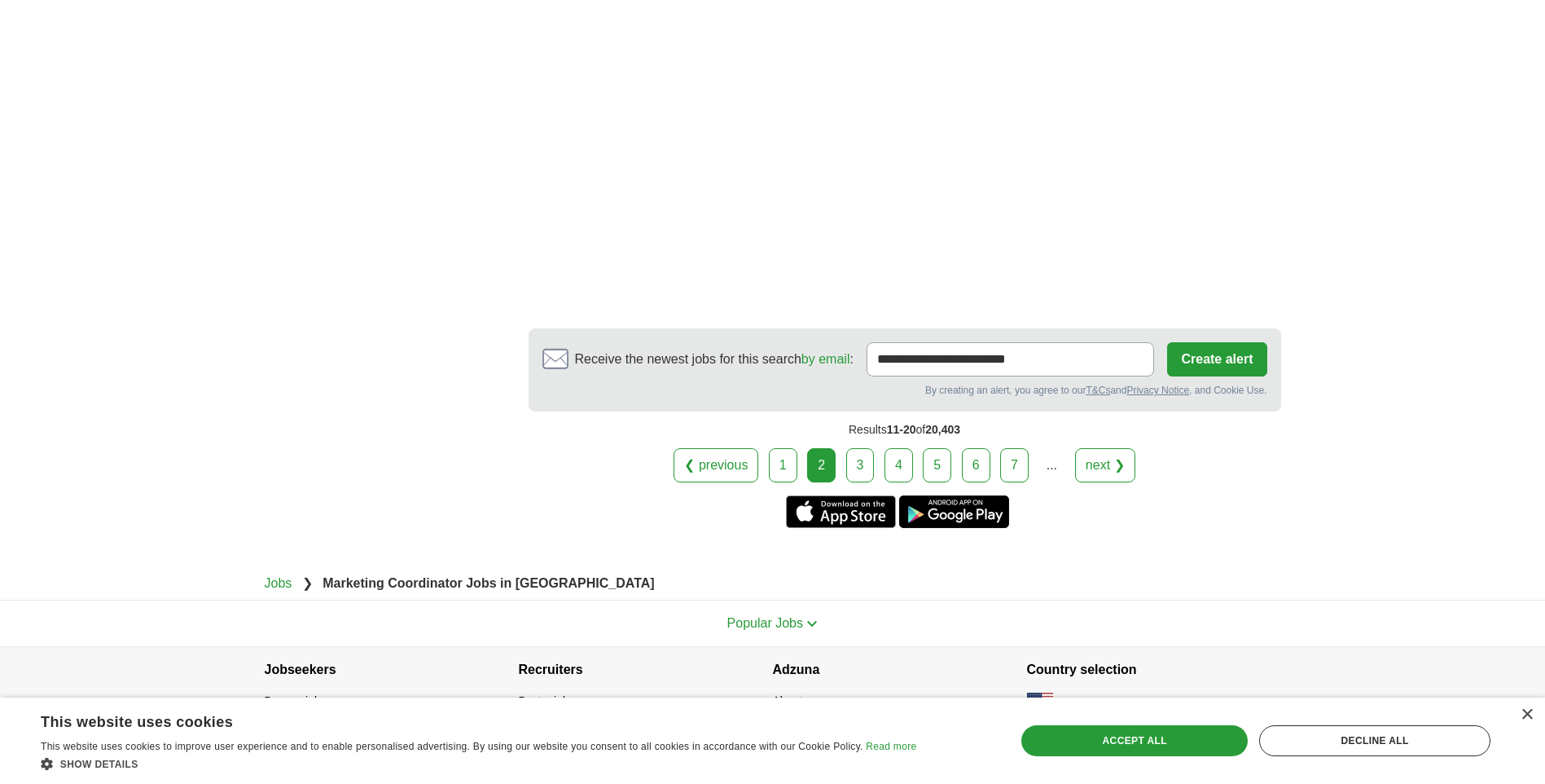
scroll to position [2851, 0]
click at [849, 450] on link "3" at bounding box center [860, 464] width 29 height 35
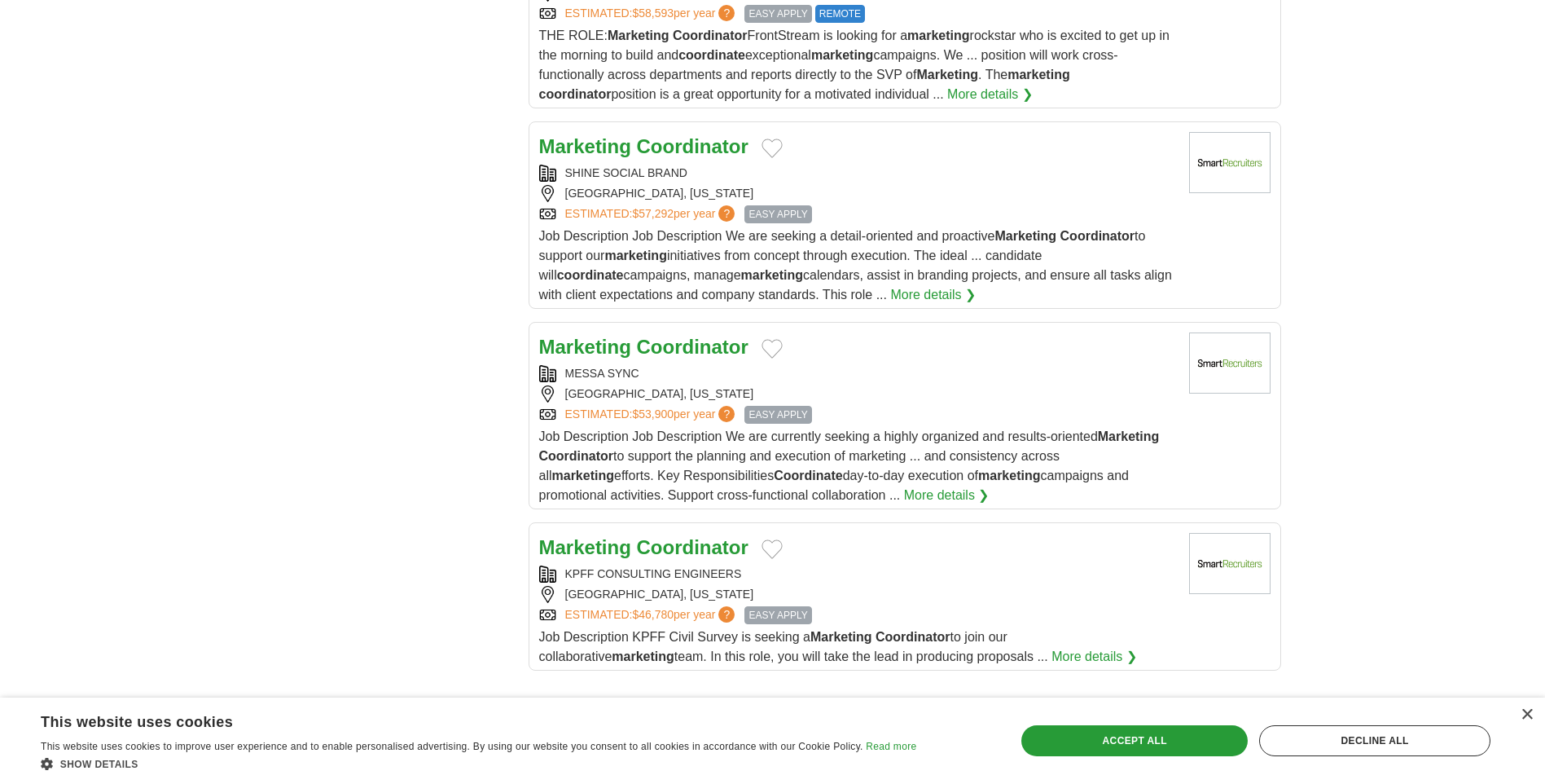
scroll to position [1792, 0]
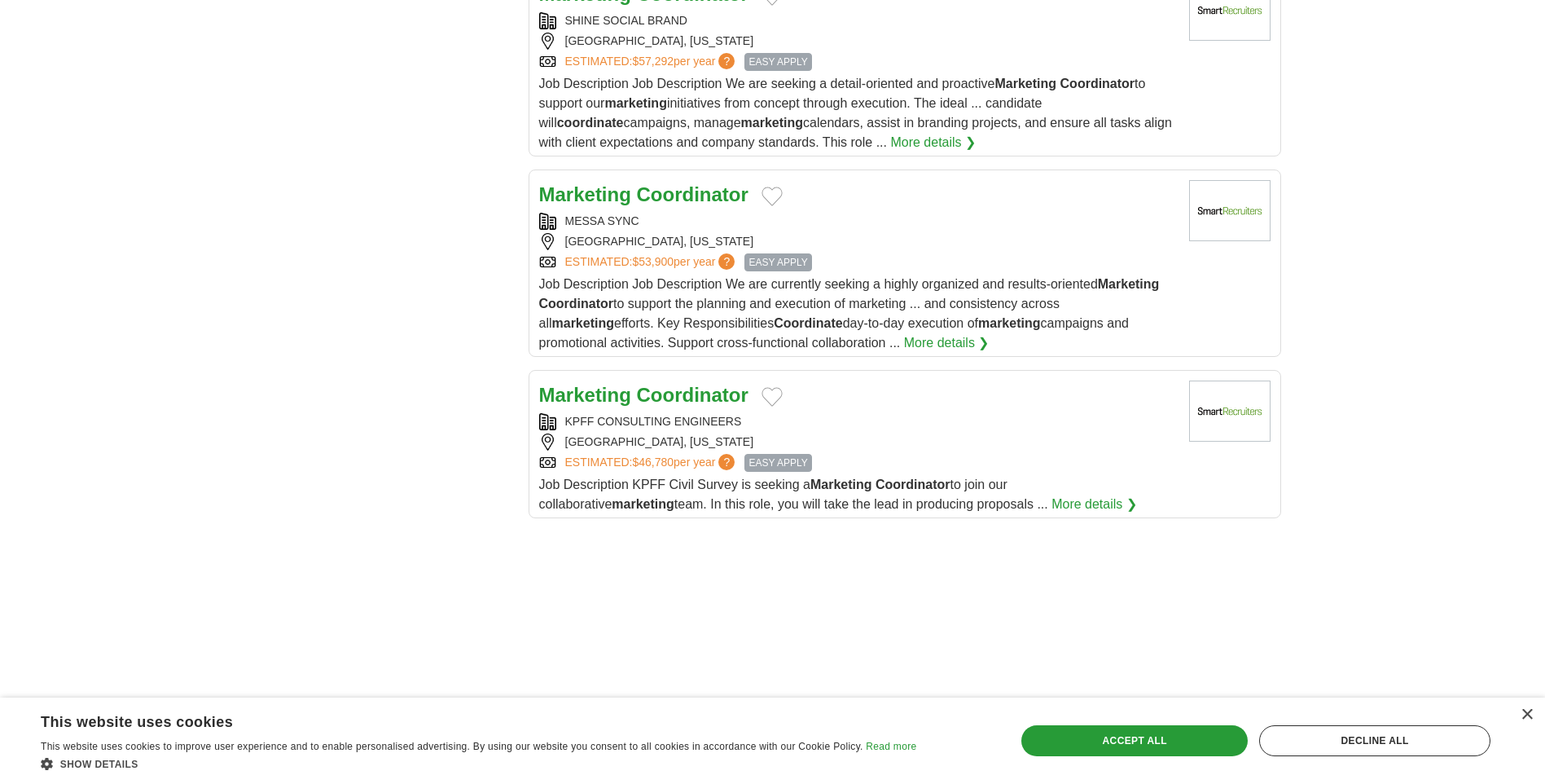
click at [1427, 332] on body "[EMAIL_ADDRESS][DOMAIN_NAME] [GEOGRAPHIC_DATA] Alerts Favorites Resumes ApplyIQ…" at bounding box center [772, 48] width 1545 height 3682
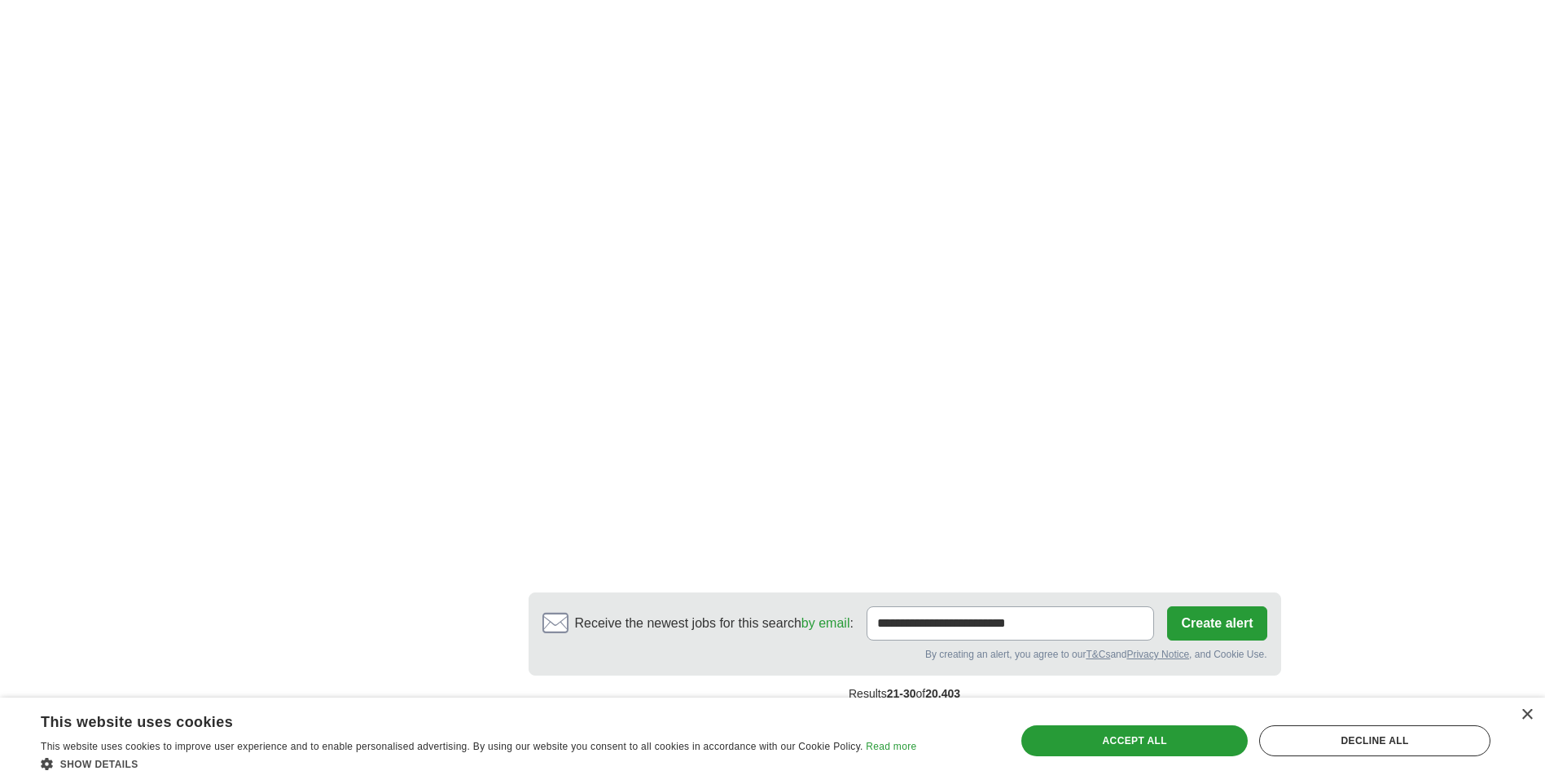
scroll to position [2898, 0]
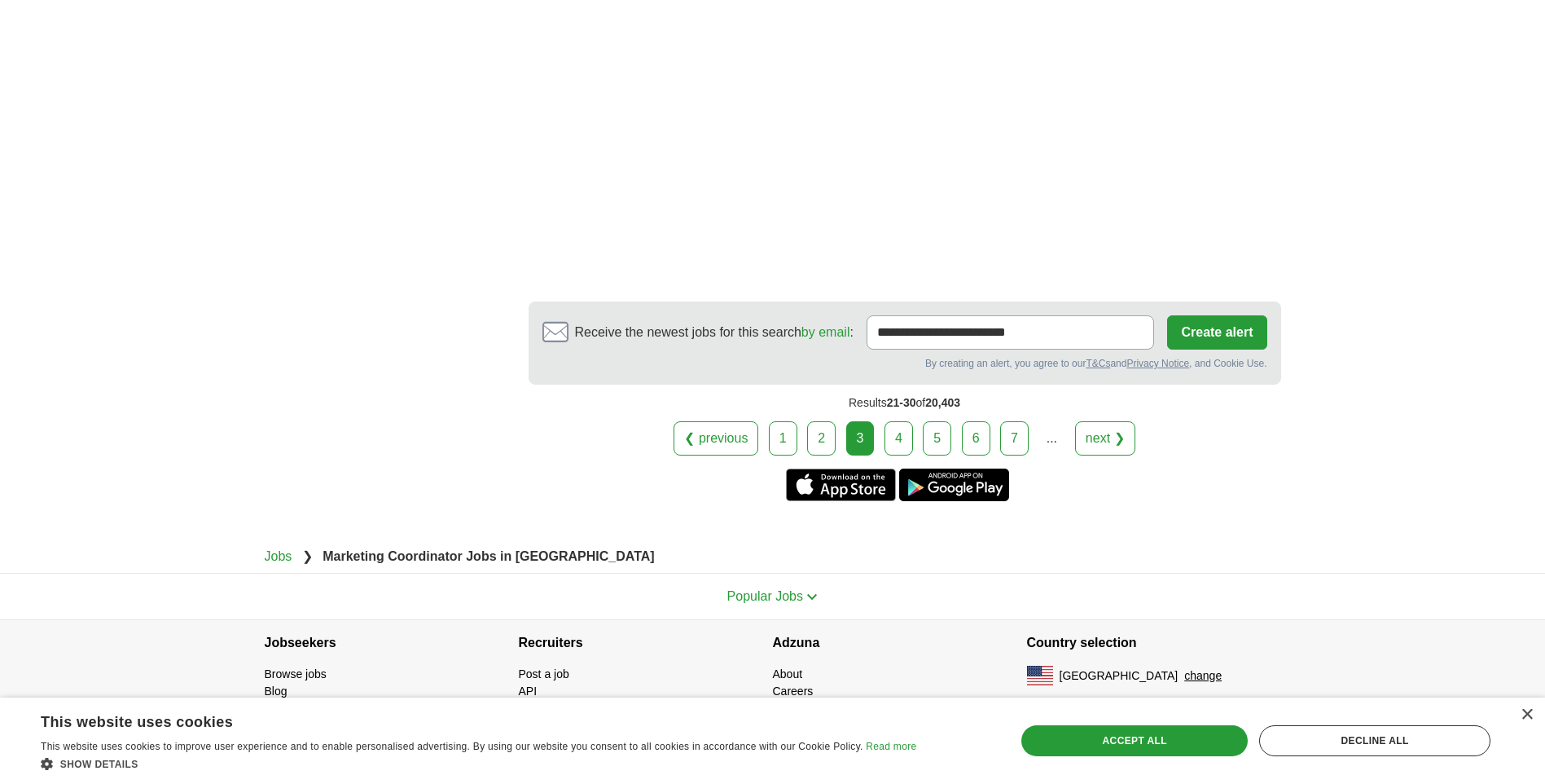
click at [907, 448] on link "4" at bounding box center [899, 438] width 29 height 35
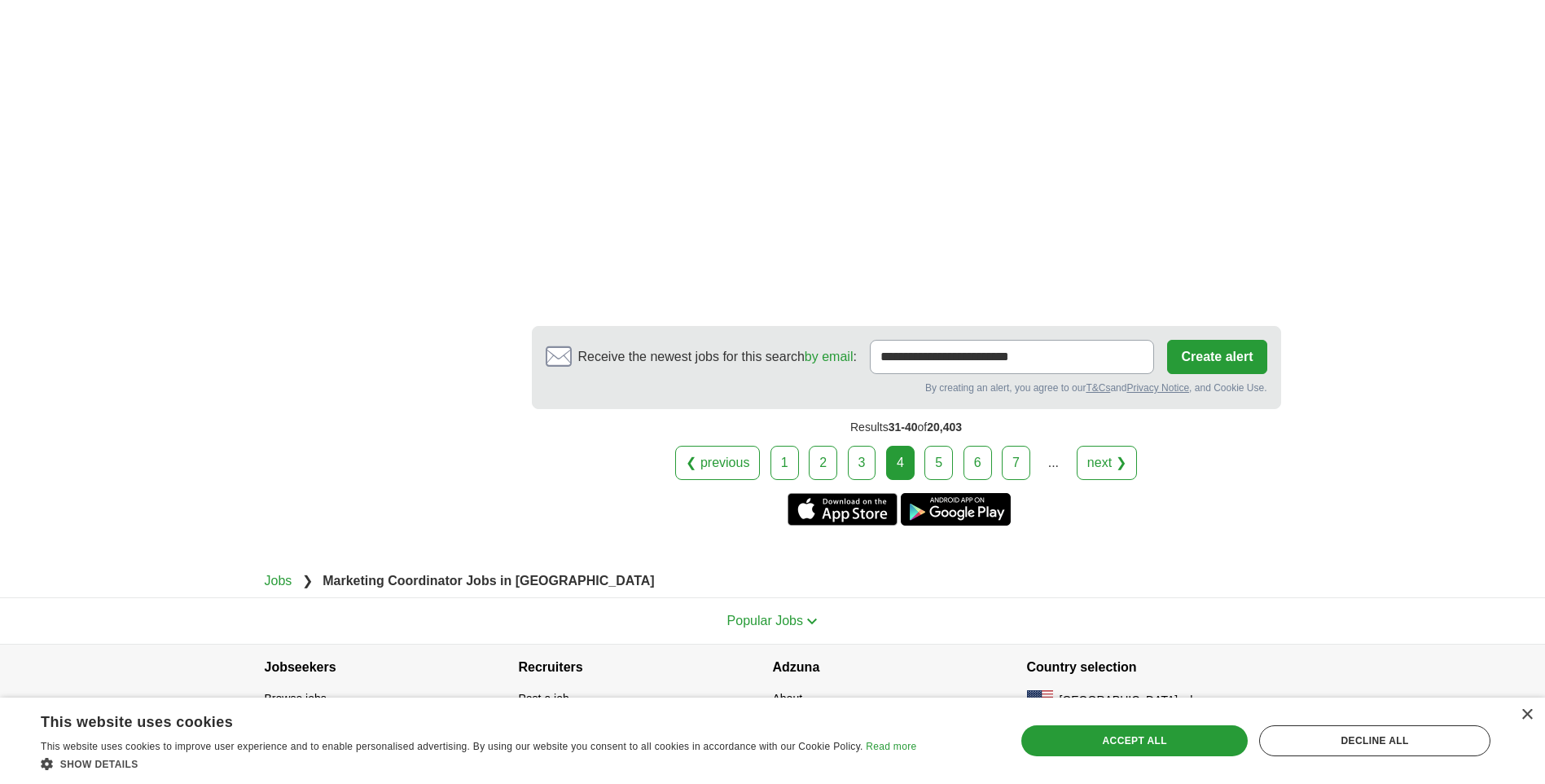
scroll to position [2387, 0]
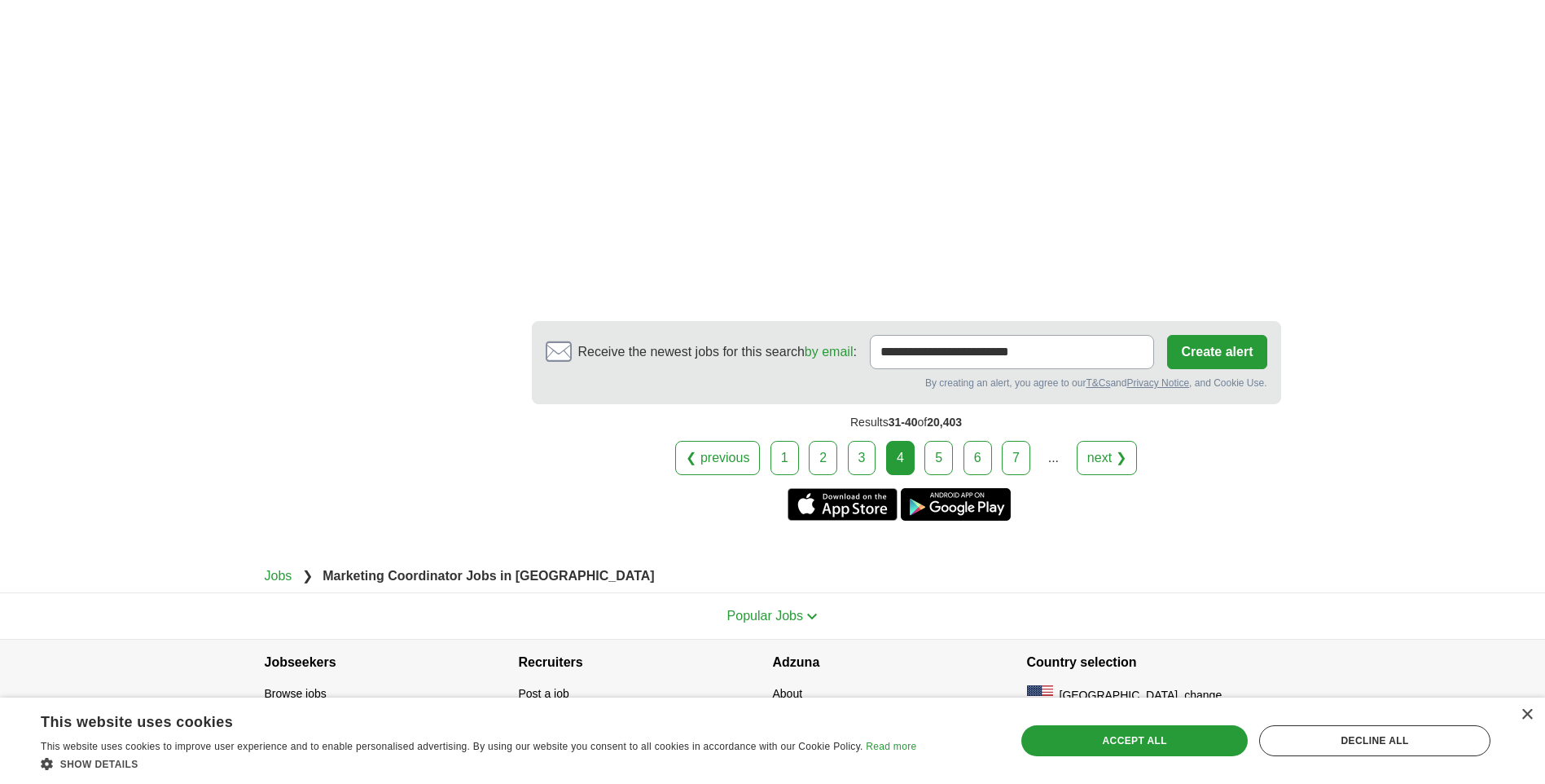
click at [946, 442] on link "5" at bounding box center [939, 458] width 29 height 35
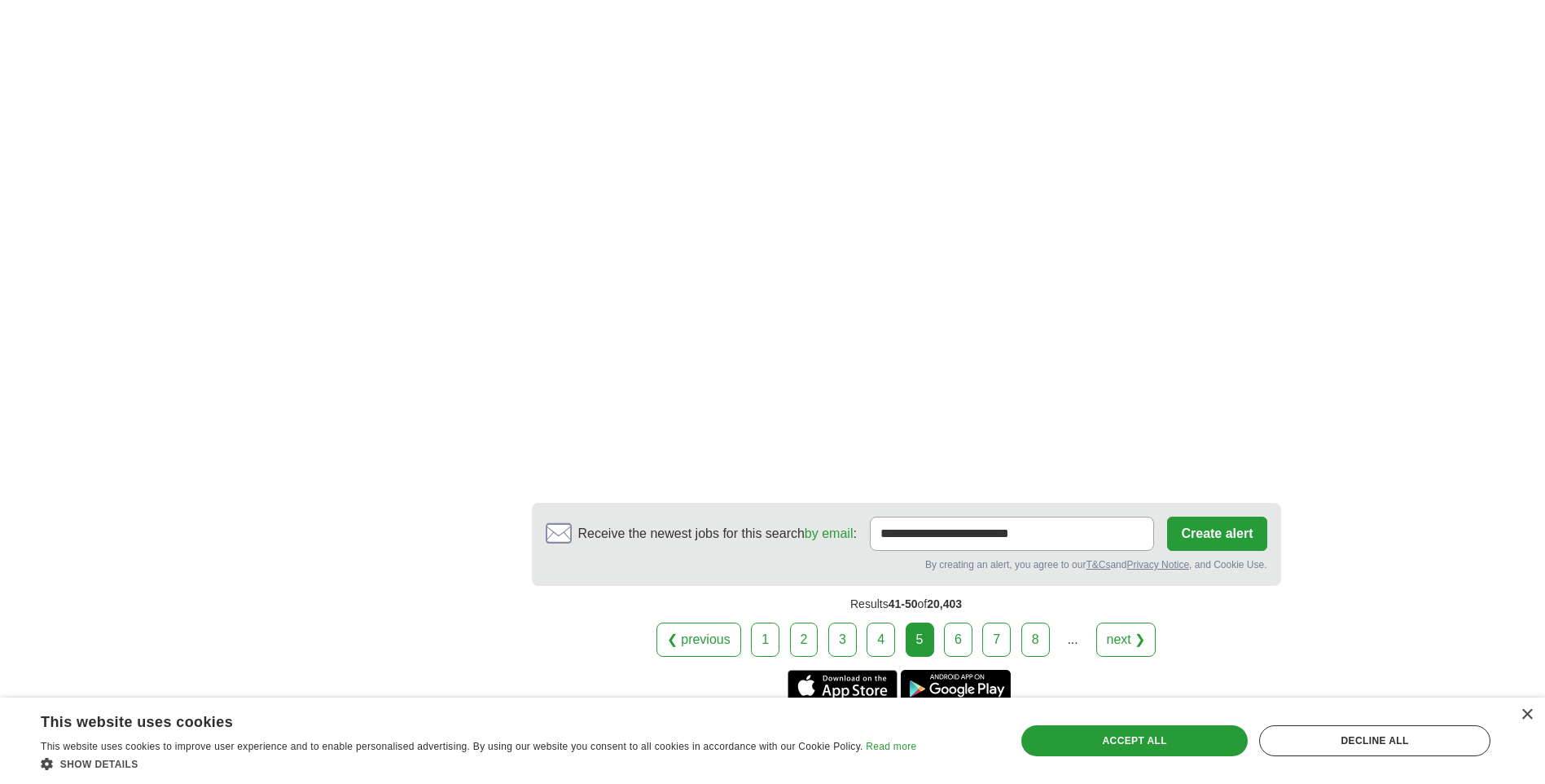
scroll to position [2487, 0]
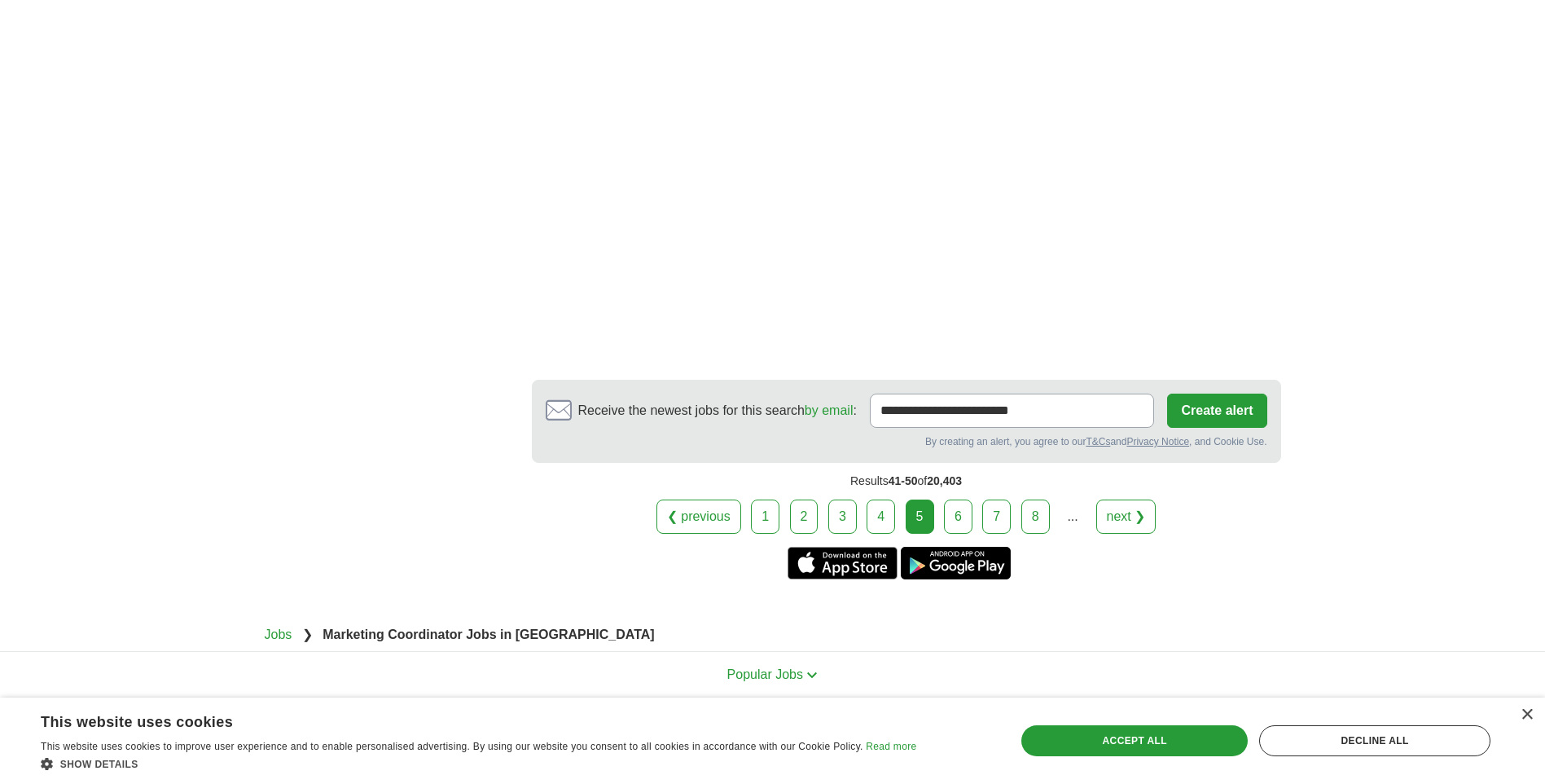
click at [952, 500] on link "6" at bounding box center [958, 517] width 29 height 35
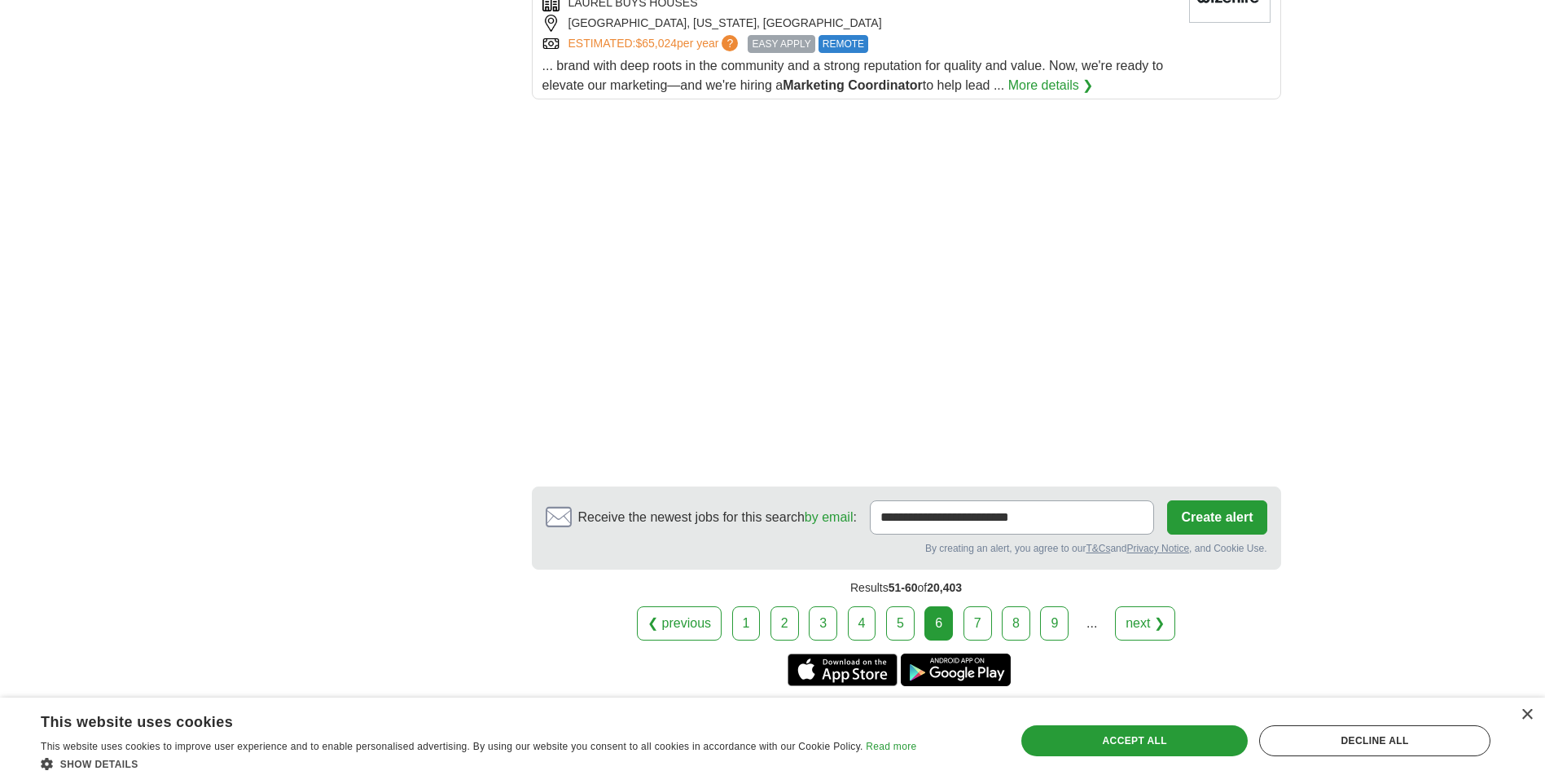
scroll to position [2200, 0]
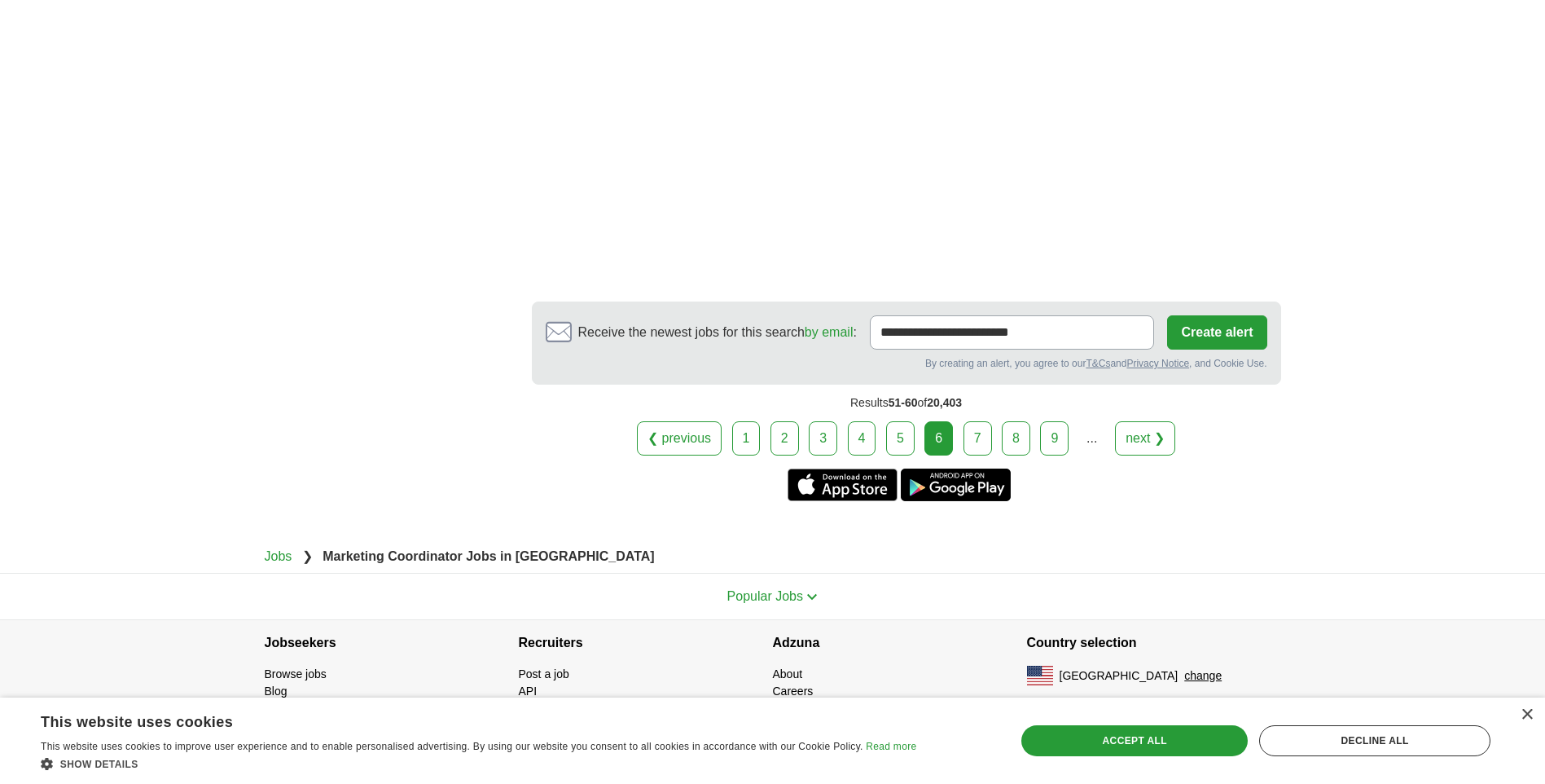
click at [980, 436] on link "7" at bounding box center [978, 438] width 29 height 35
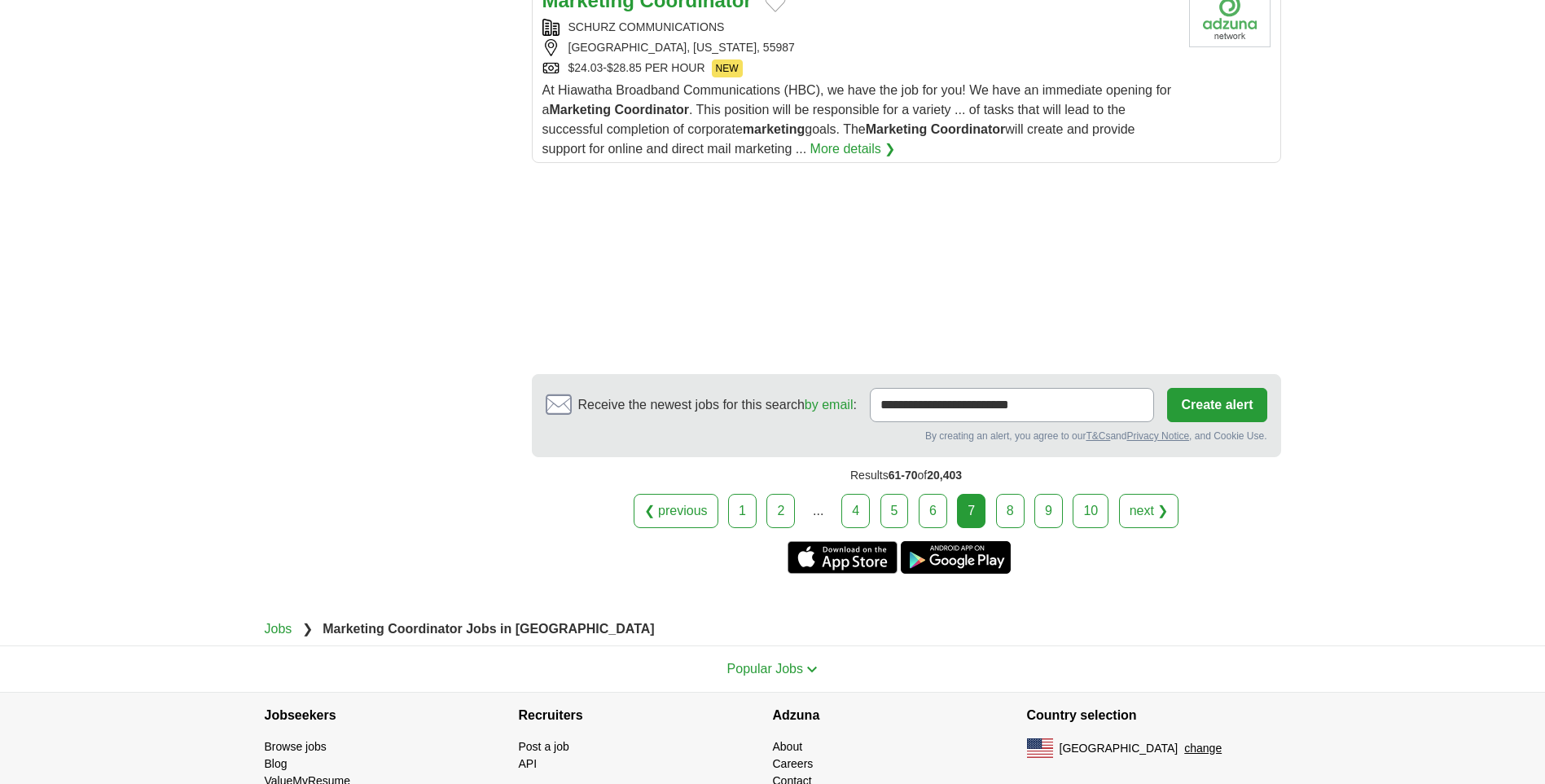
scroll to position [2161, 0]
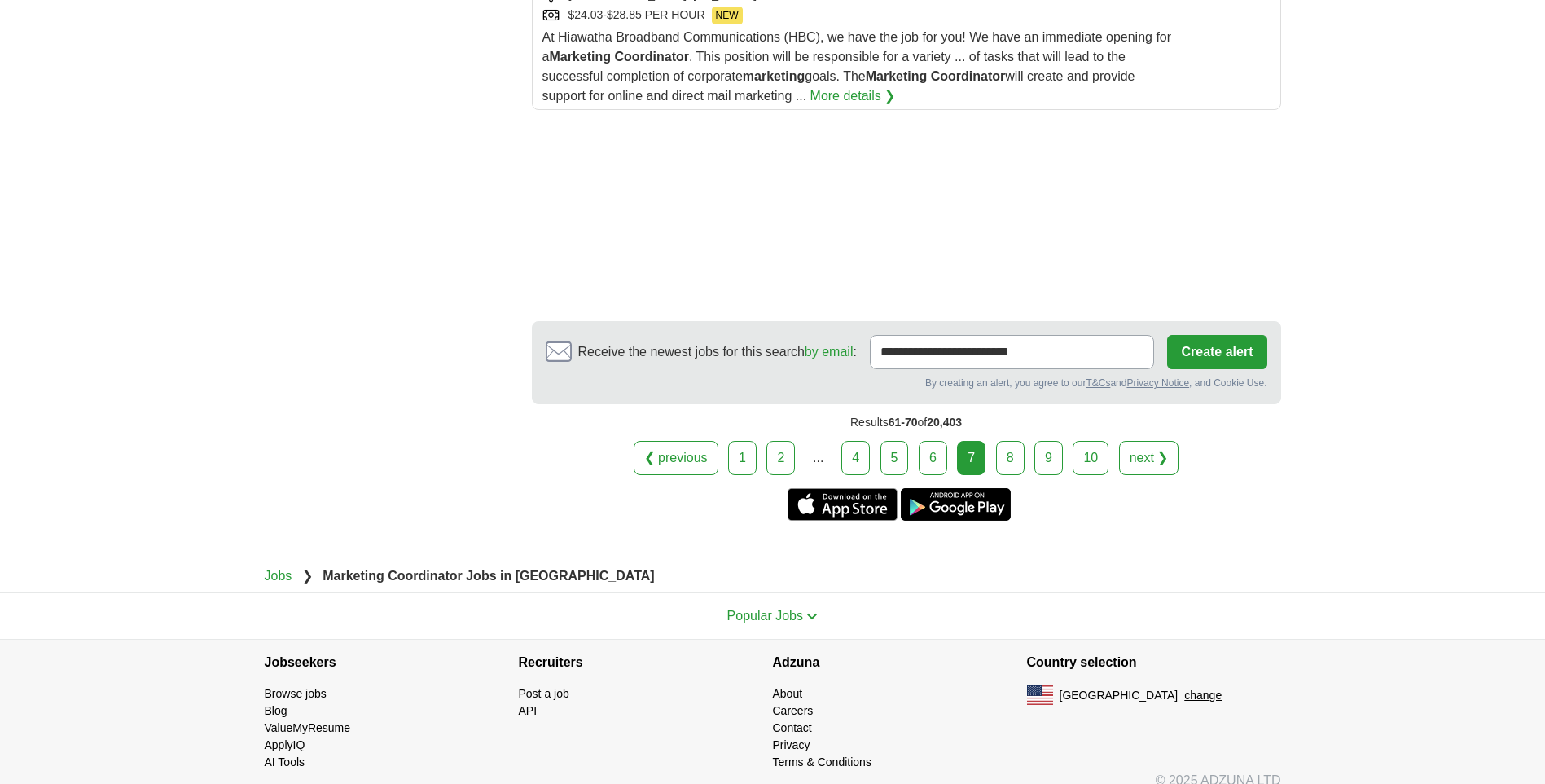
click at [1012, 440] on link "8" at bounding box center [1010, 458] width 29 height 35
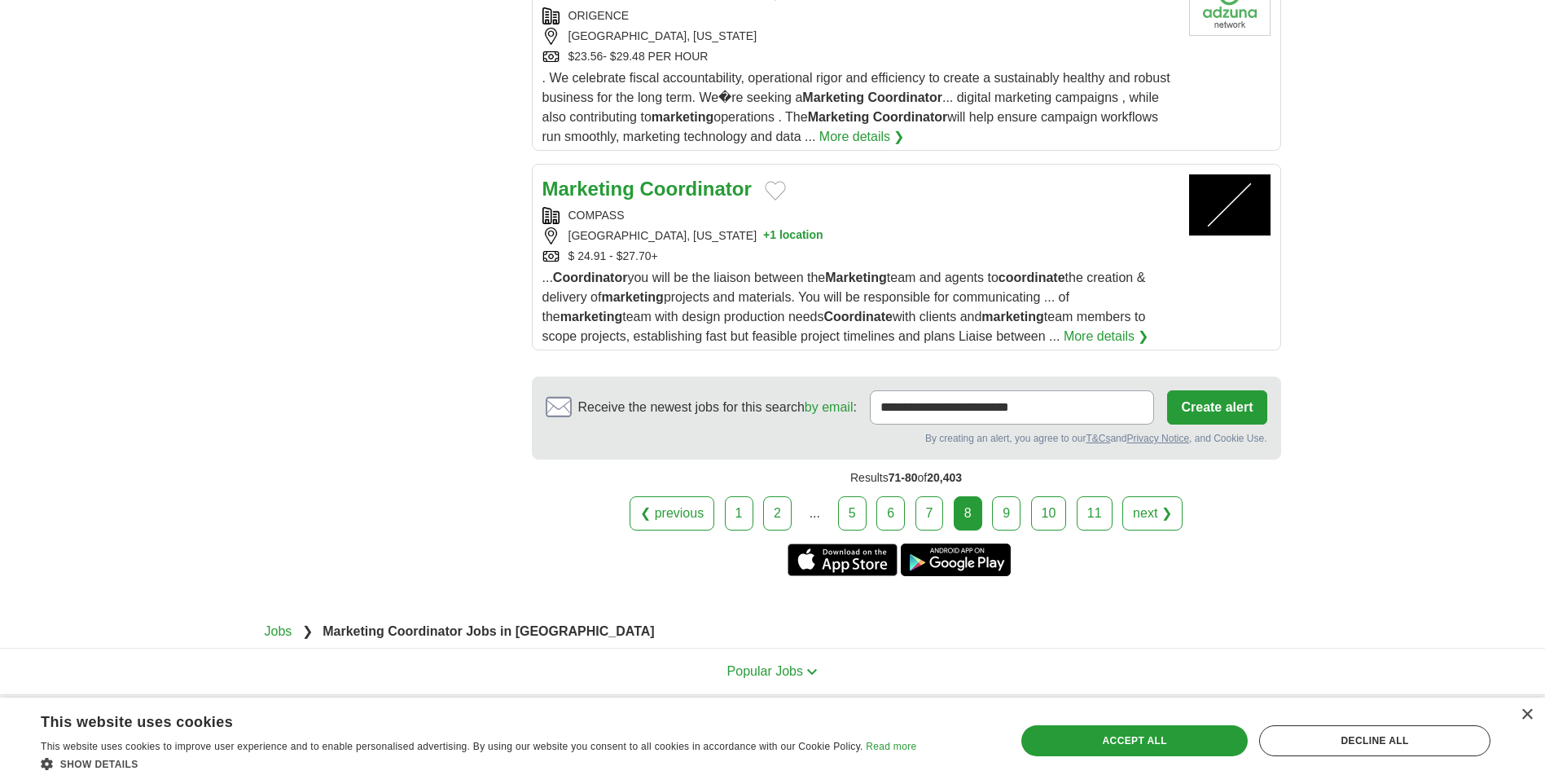
scroll to position [1994, 0]
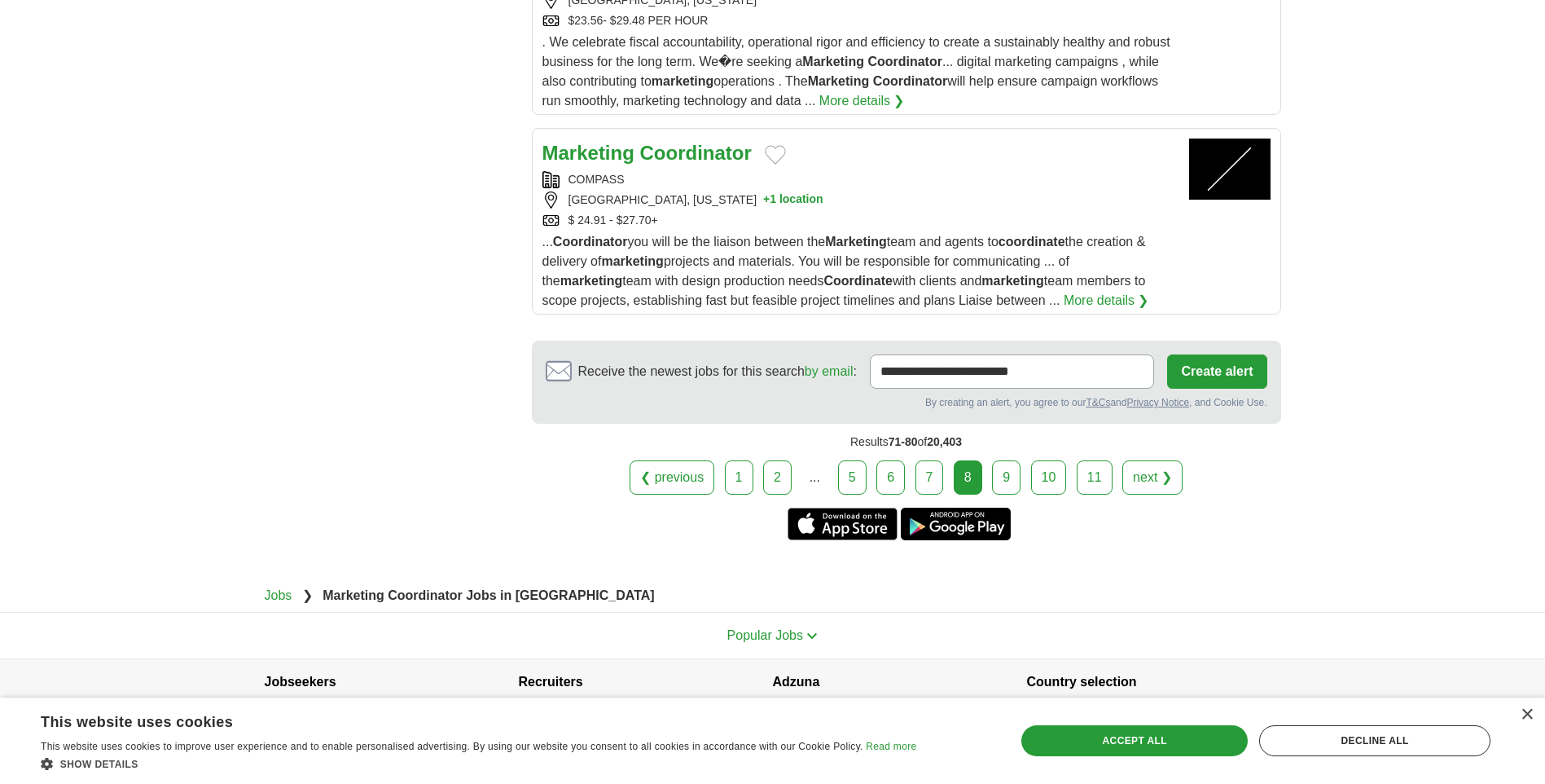
click at [1007, 460] on link "9" at bounding box center [1006, 477] width 29 height 35
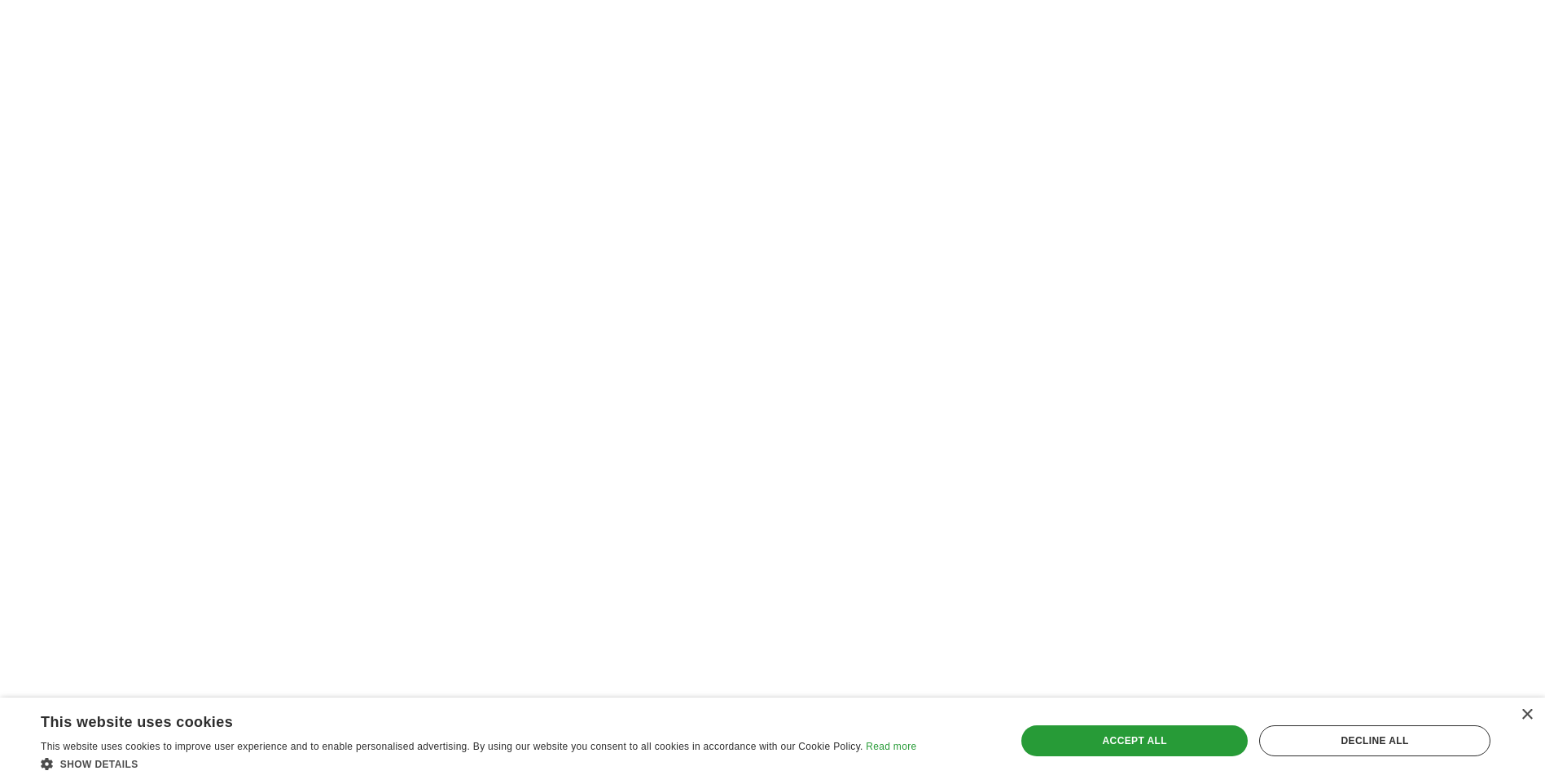
scroll to position [2525, 0]
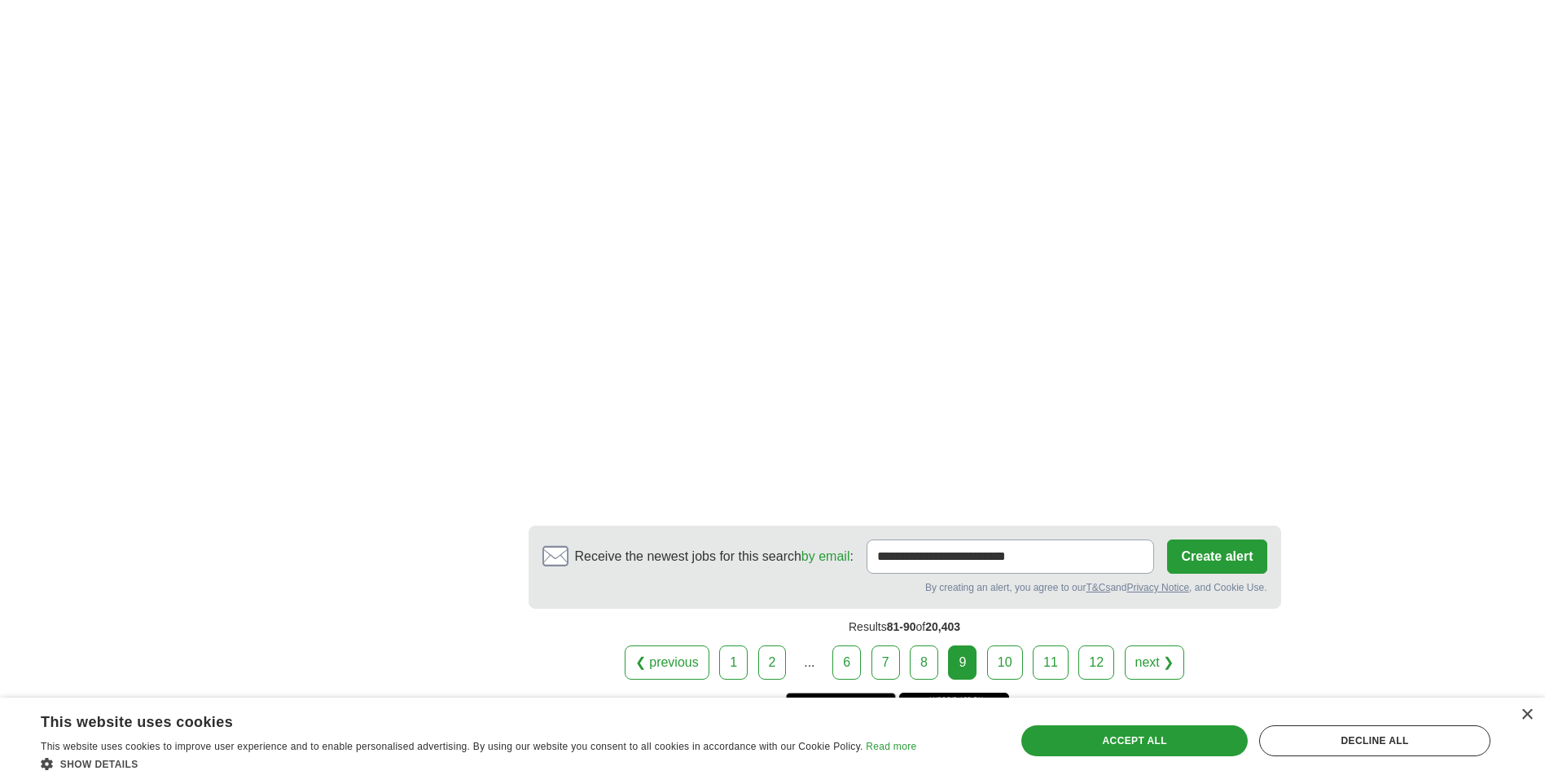
click at [1007, 645] on link "10" at bounding box center [1005, 662] width 36 height 35
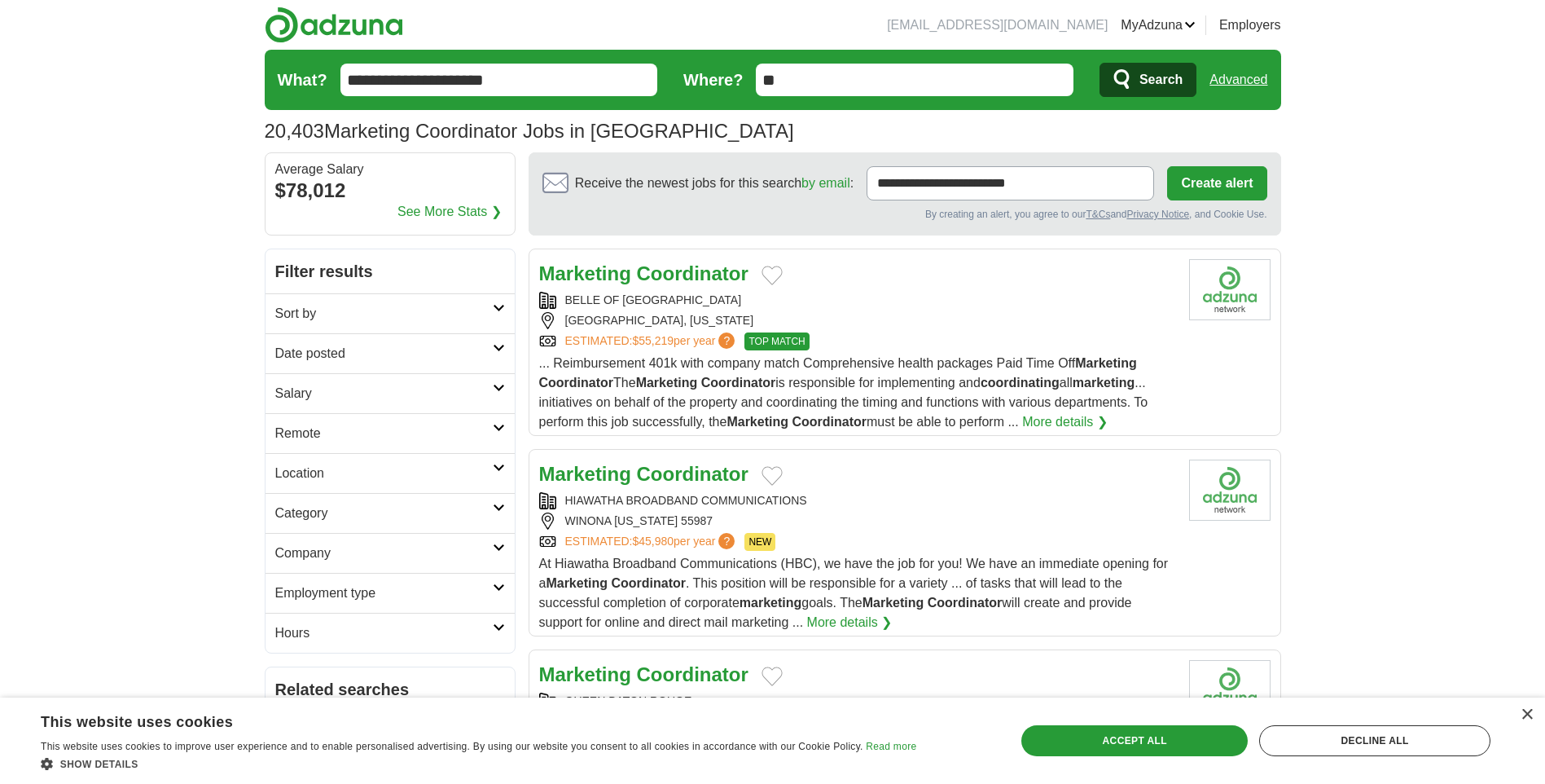
click at [796, 72] on input "**" at bounding box center [915, 80] width 318 height 33
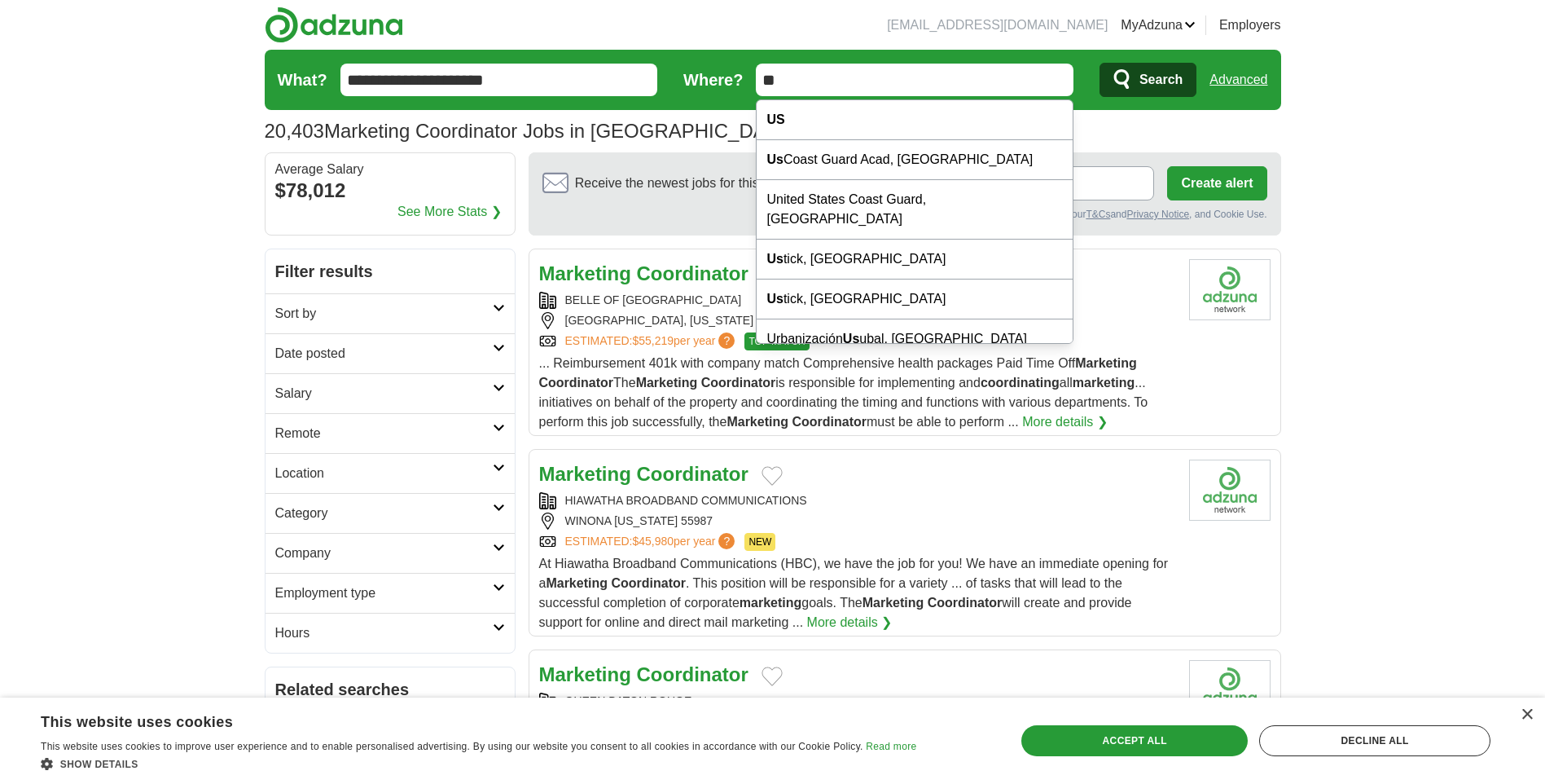
click at [796, 72] on input "**" at bounding box center [915, 80] width 318 height 33
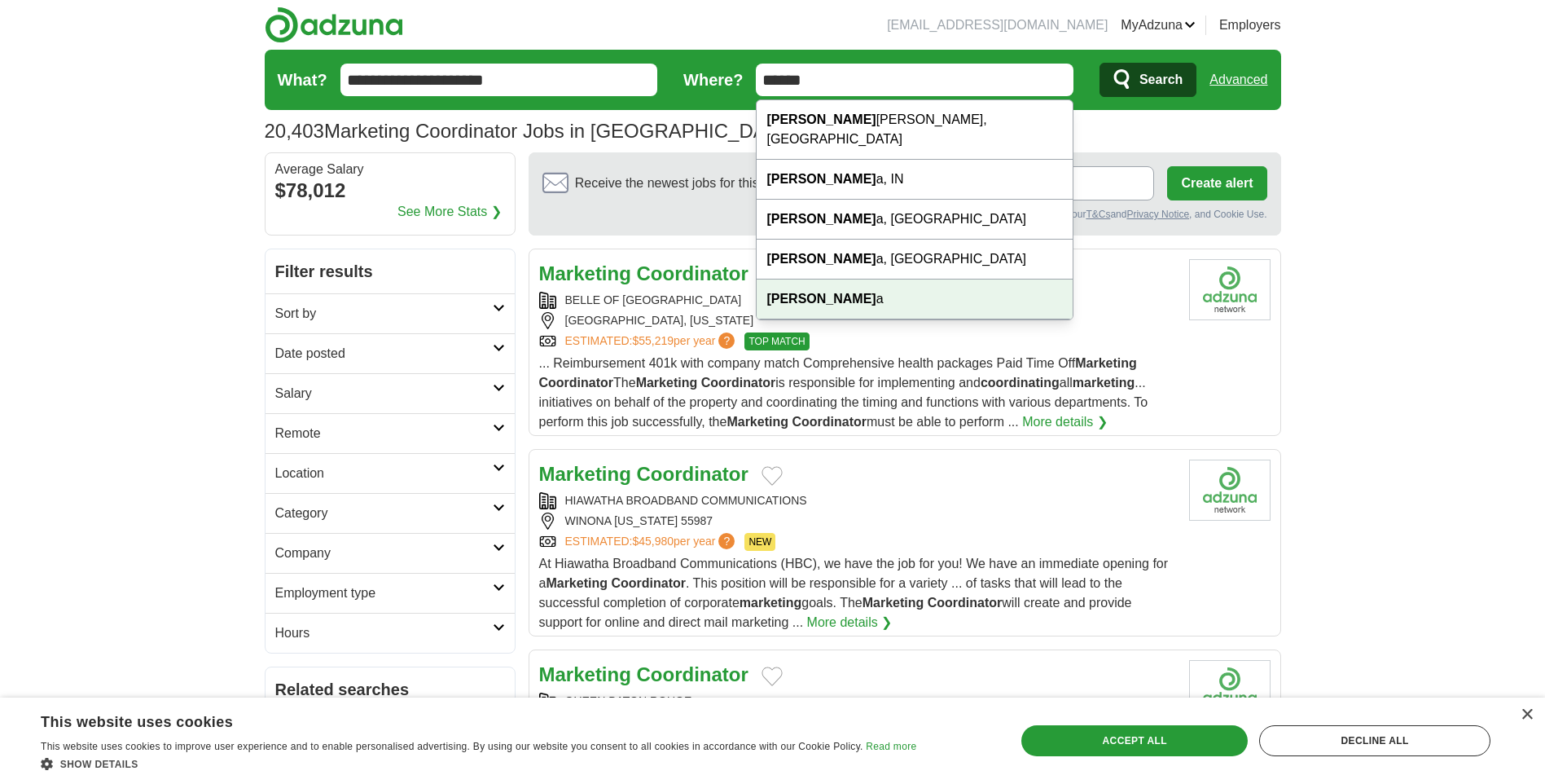
click at [867, 279] on div "Georgi a" at bounding box center [915, 299] width 316 height 40
type input "*******"
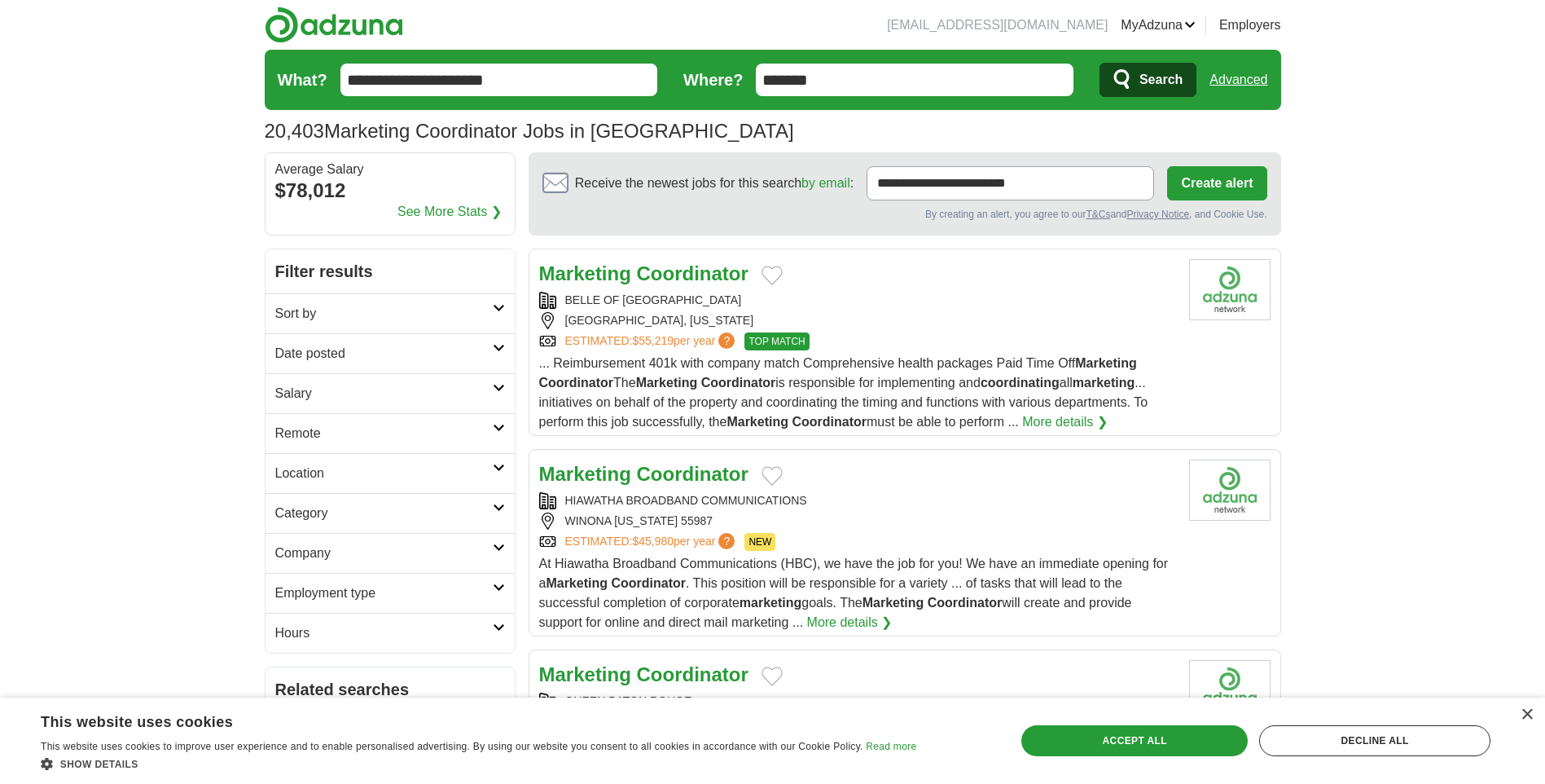
click at [827, 82] on input "*******" at bounding box center [915, 80] width 318 height 33
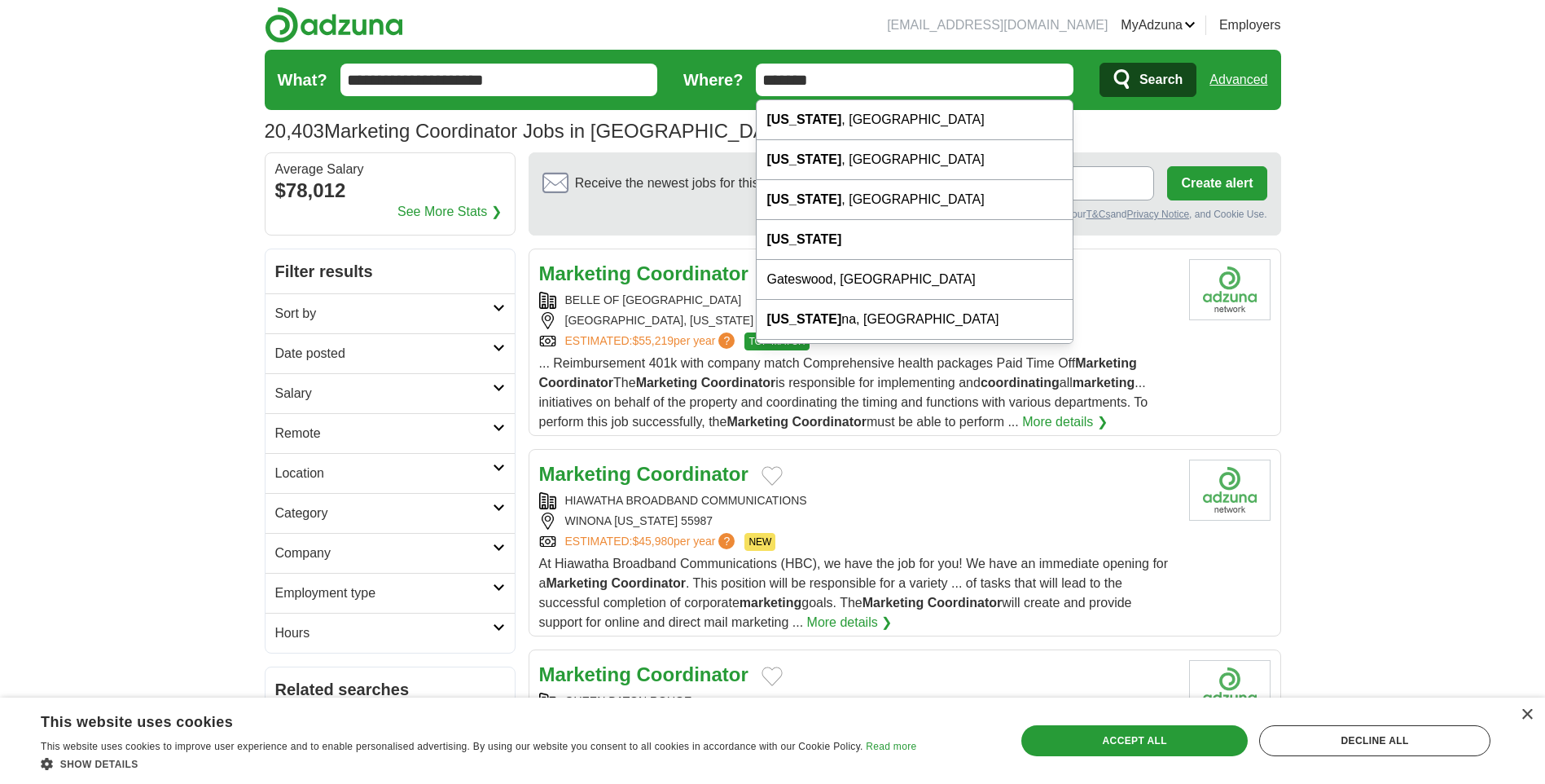
click at [828, 80] on input "*******" at bounding box center [915, 80] width 318 height 33
click at [806, 243] on strong "[US_STATE]" at bounding box center [804, 239] width 75 height 14
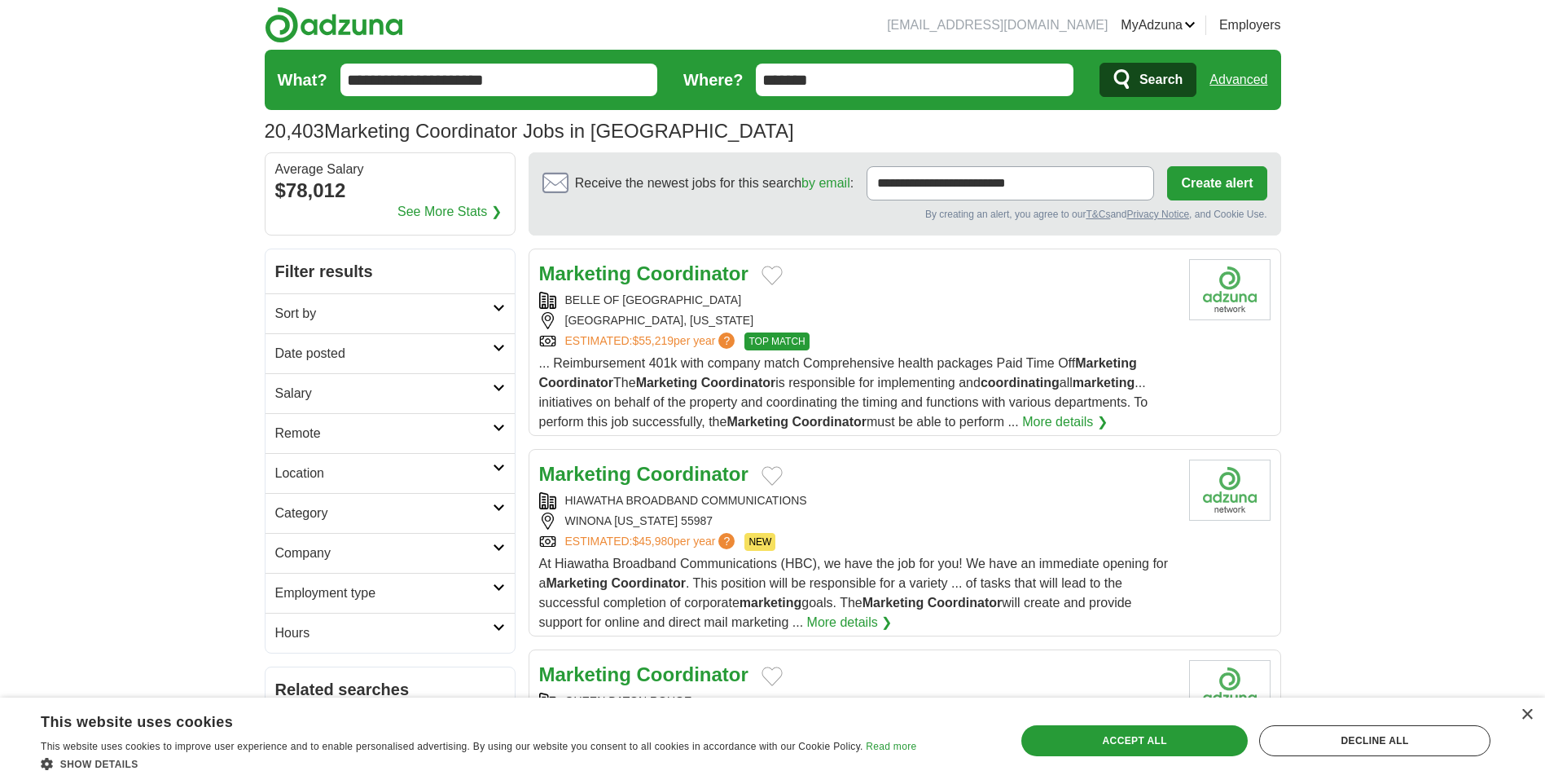
click at [1171, 90] on span "Search" at bounding box center [1161, 80] width 44 height 33
click at [1127, 90] on icon "submit" at bounding box center [1123, 80] width 20 height 23
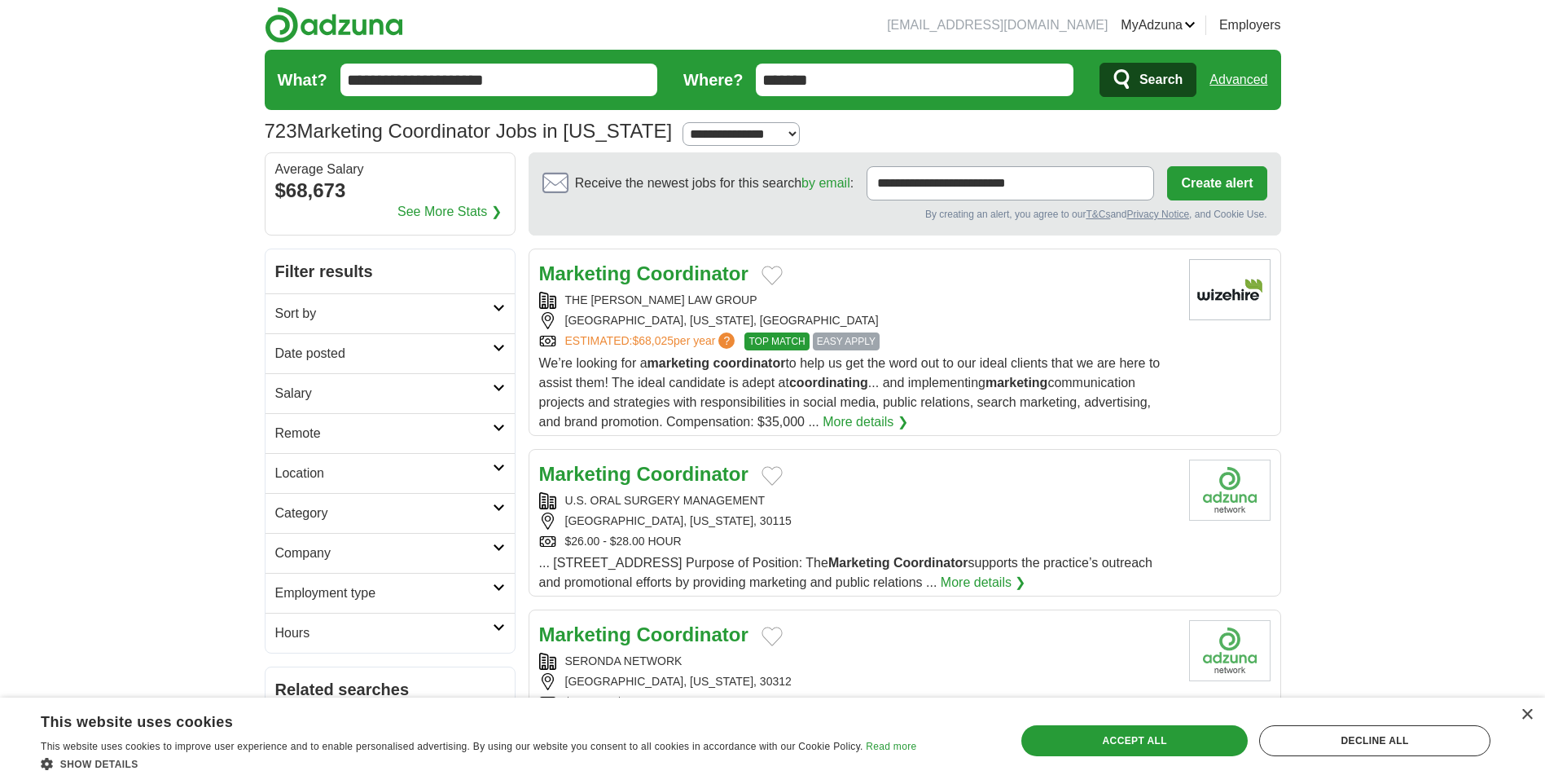
click at [854, 427] on link "More details ❯" at bounding box center [865, 422] width 85 height 20
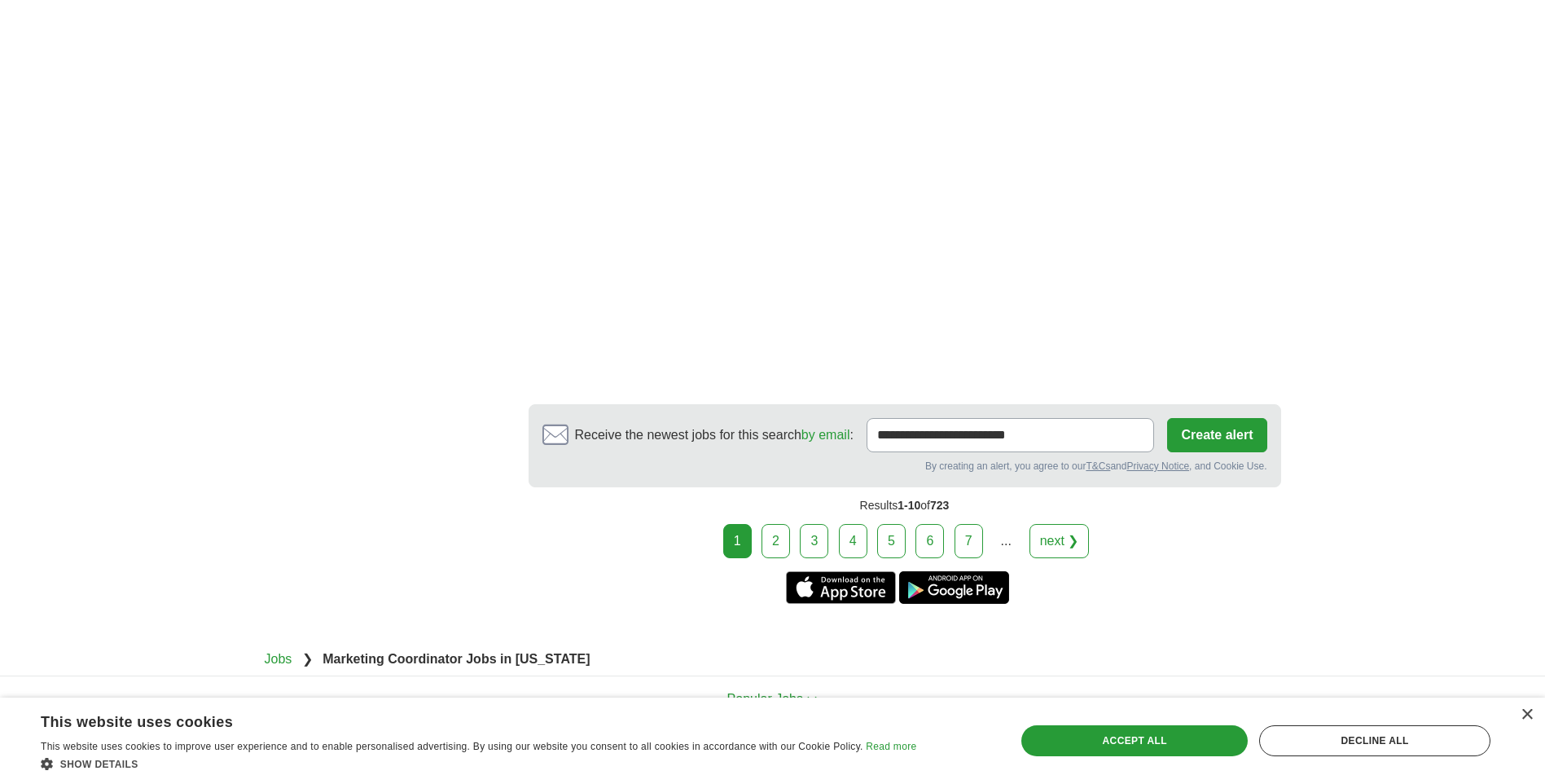
scroll to position [2496, 0]
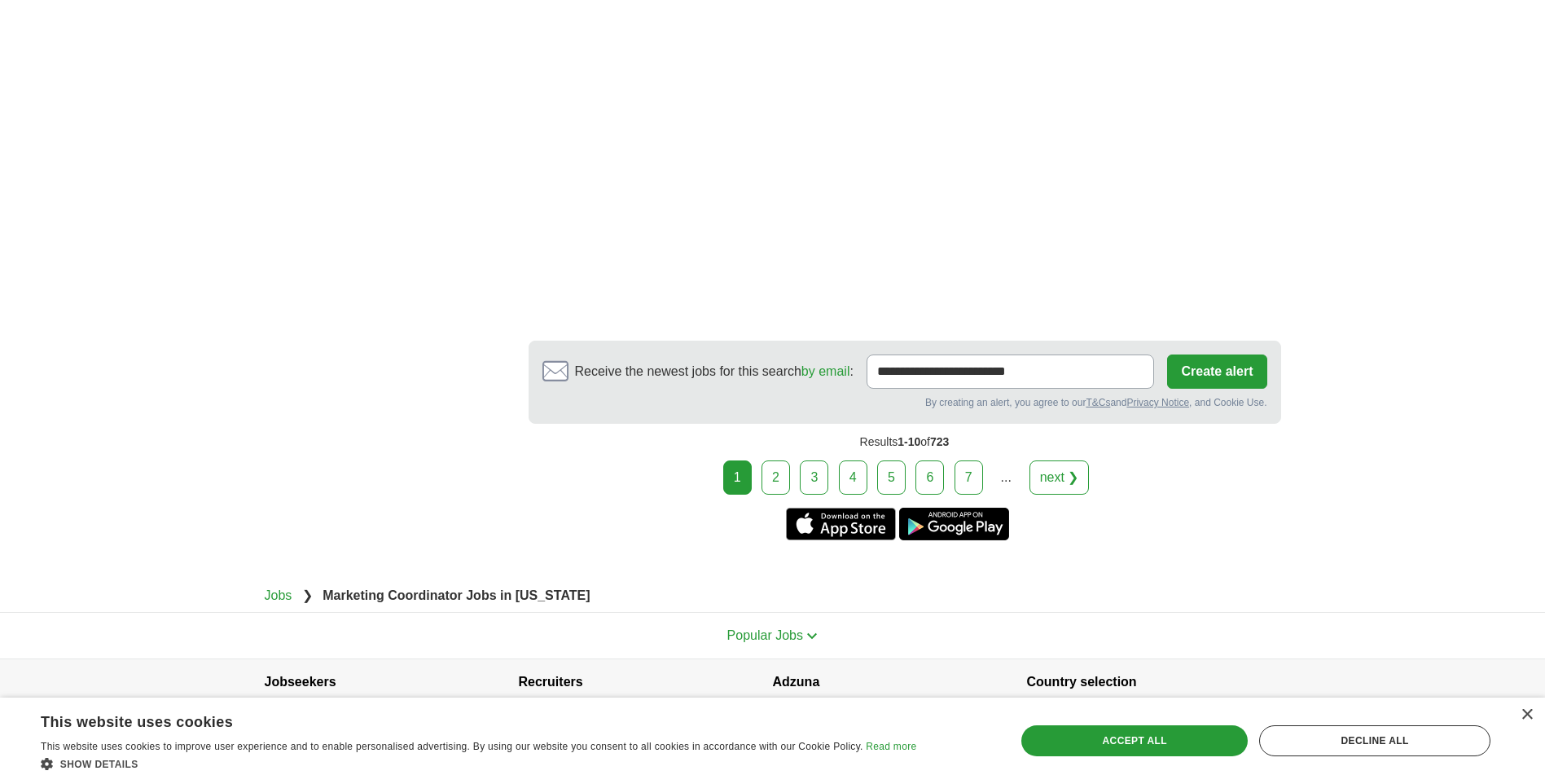
click at [780, 460] on link "2" at bounding box center [776, 477] width 29 height 35
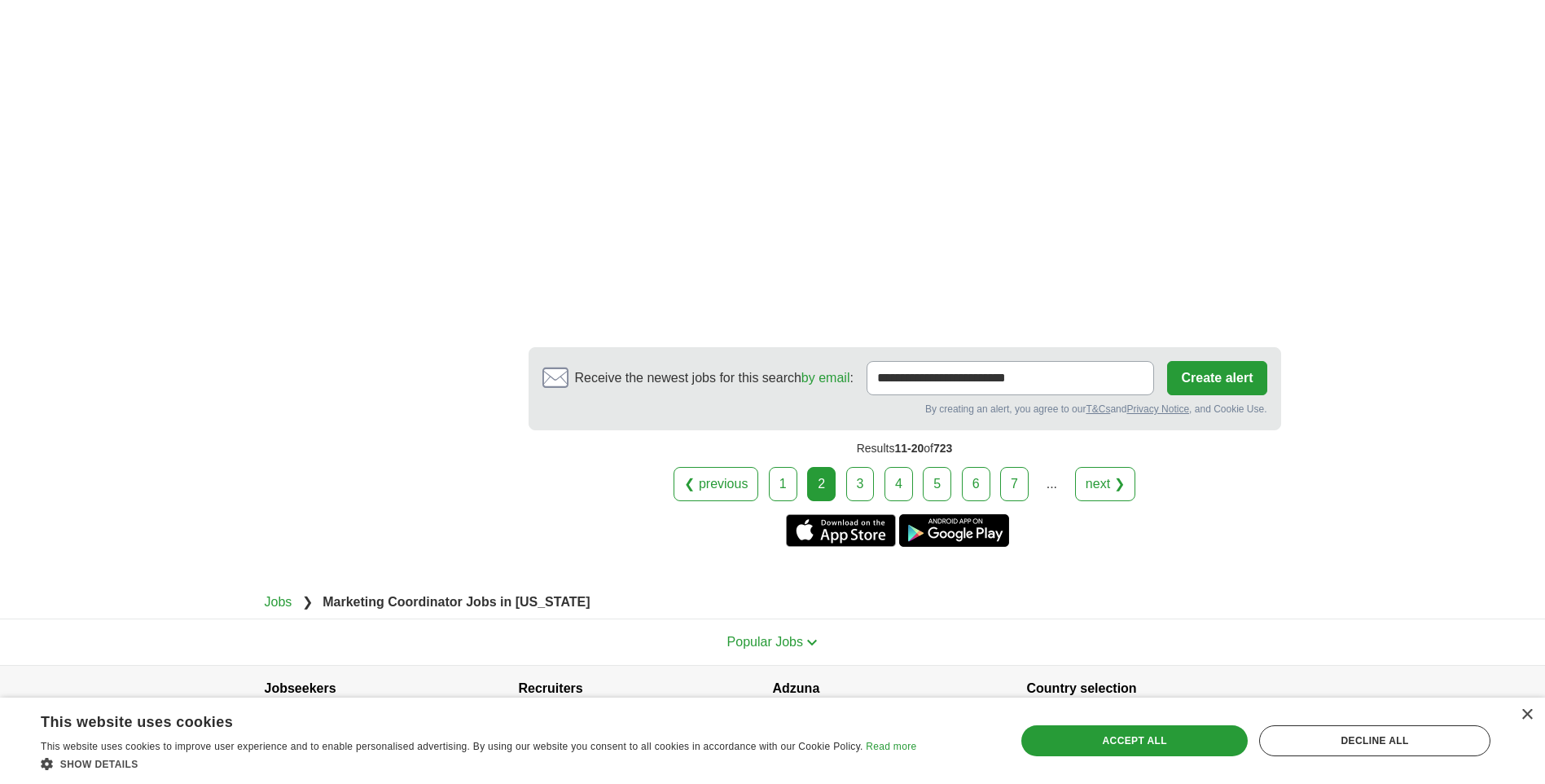
scroll to position [2781, 0]
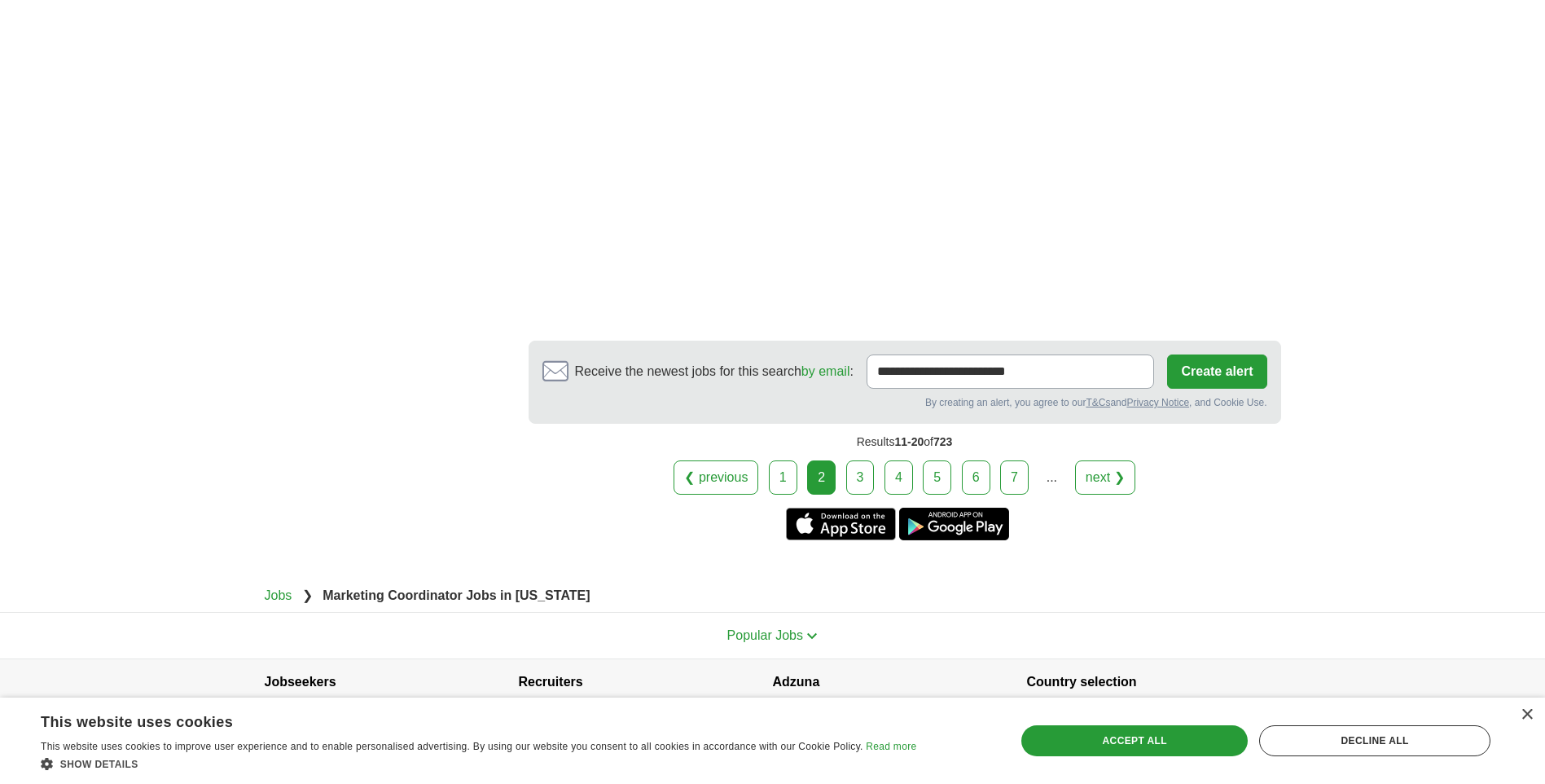
click at [860, 460] on link "3" at bounding box center [860, 477] width 29 height 35
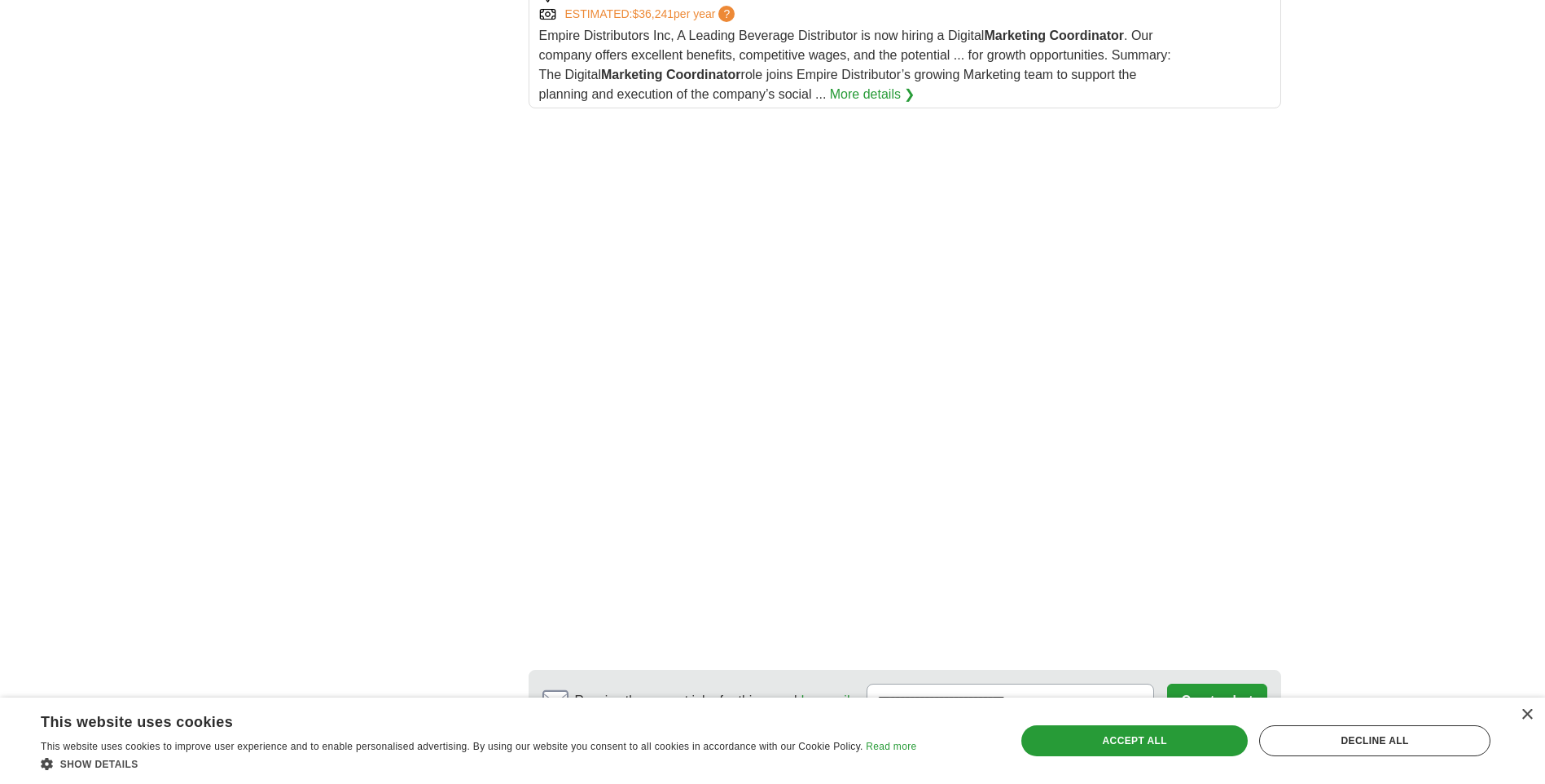
scroll to position [2281, 0]
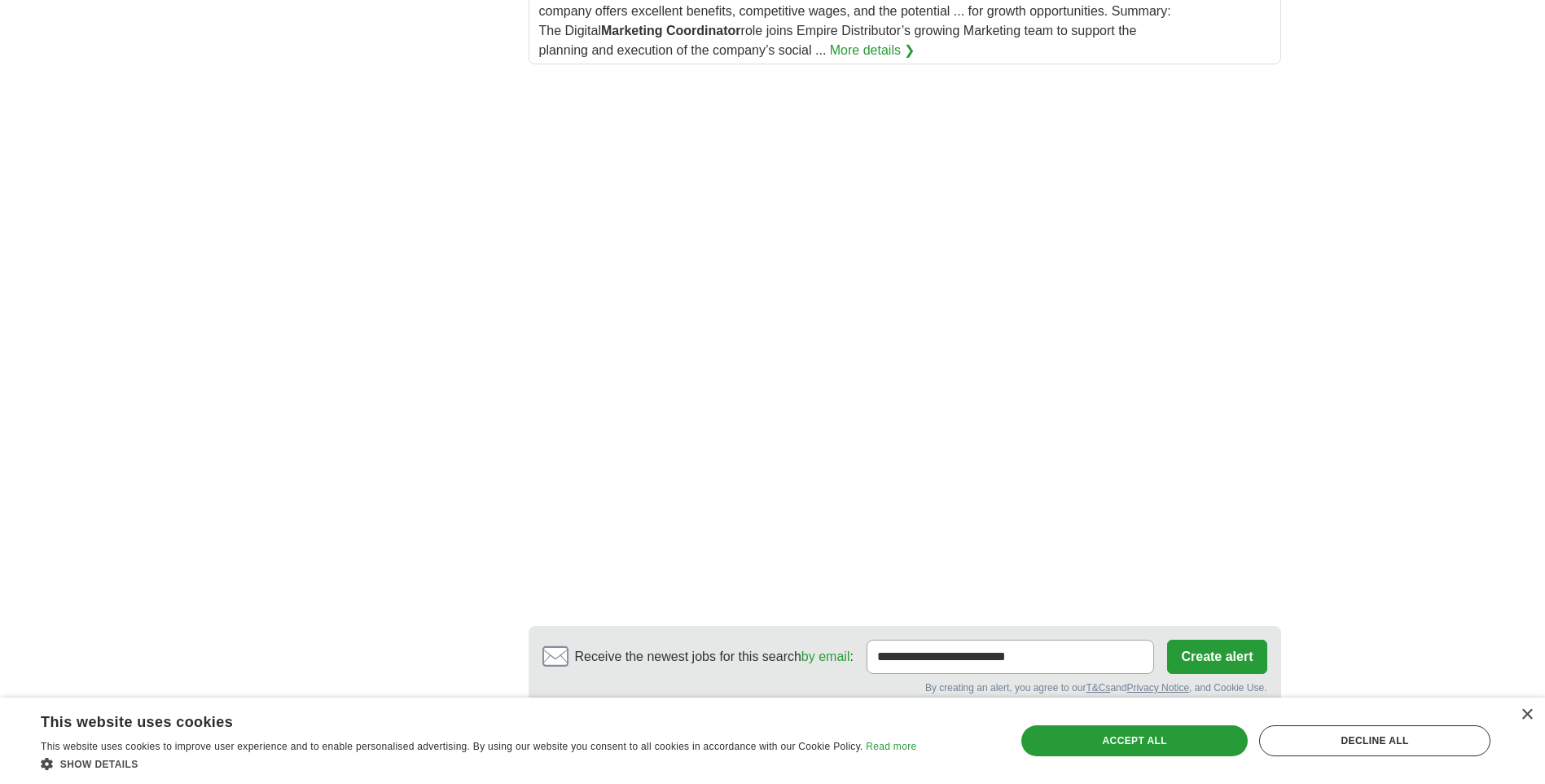
click at [888, 745] on link "4" at bounding box center [899, 763] width 29 height 35
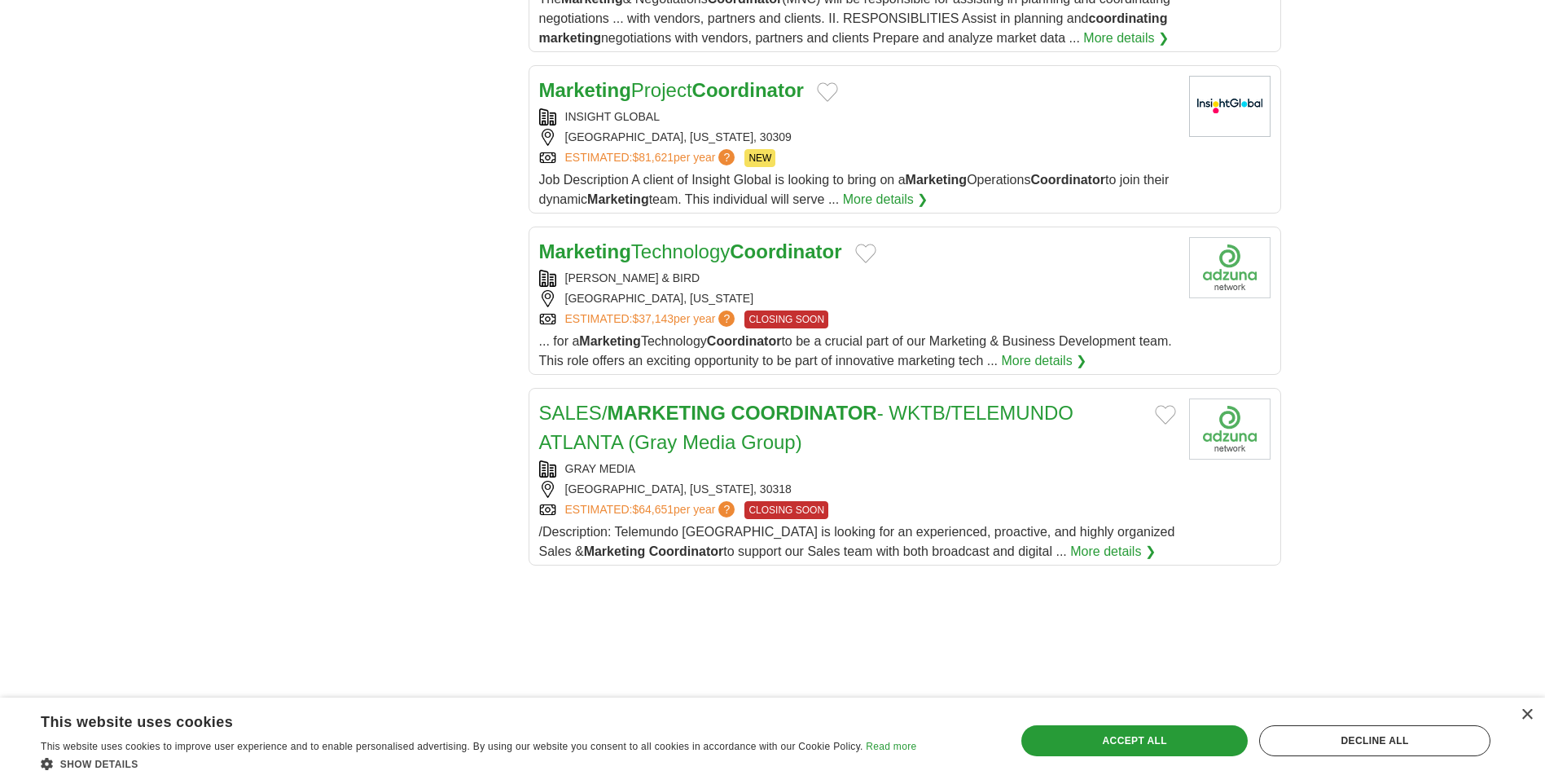
scroll to position [1792, 0]
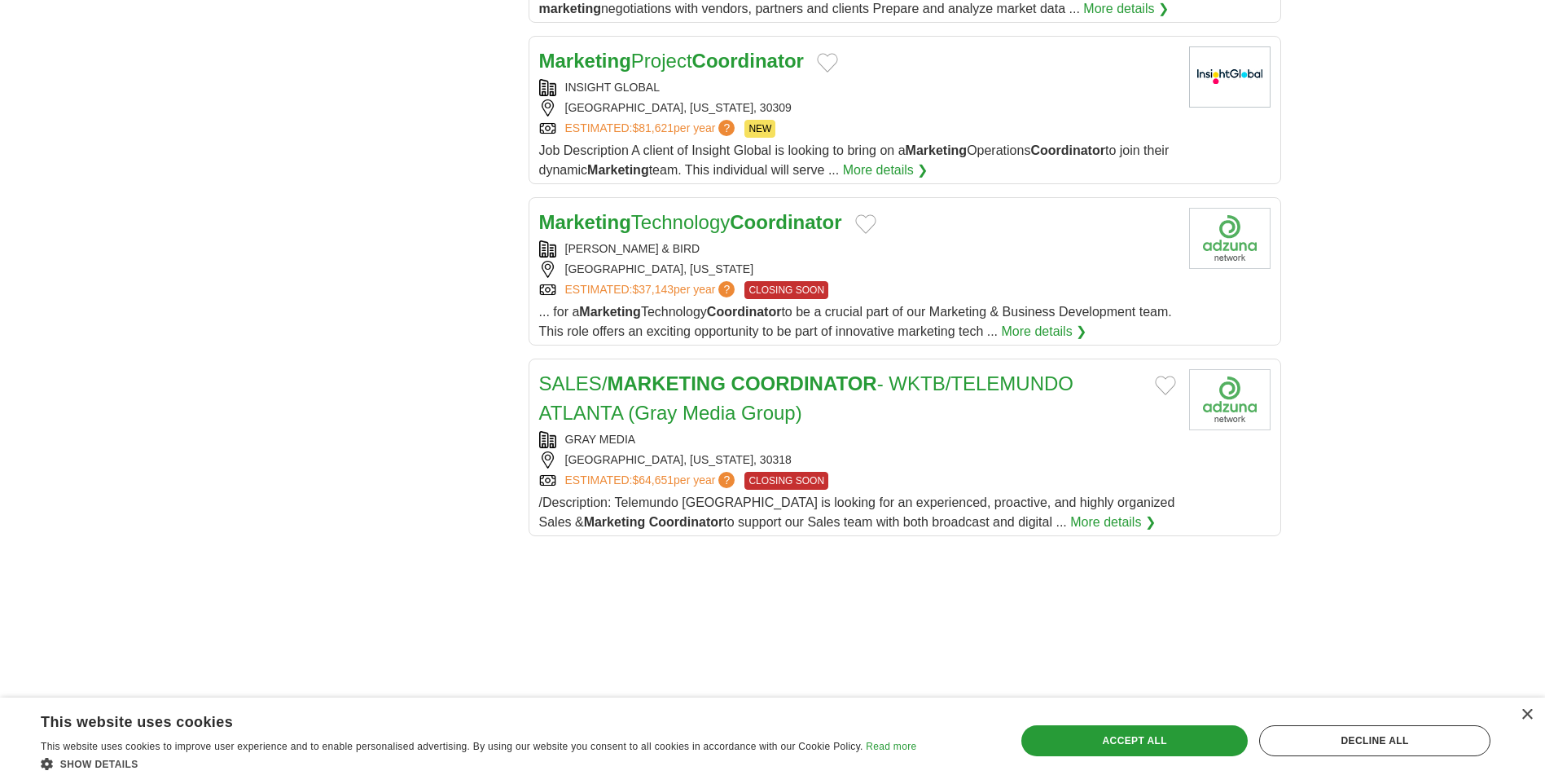
click at [652, 49] on link "Marketing Project Coordinator" at bounding box center [671, 60] width 265 height 22
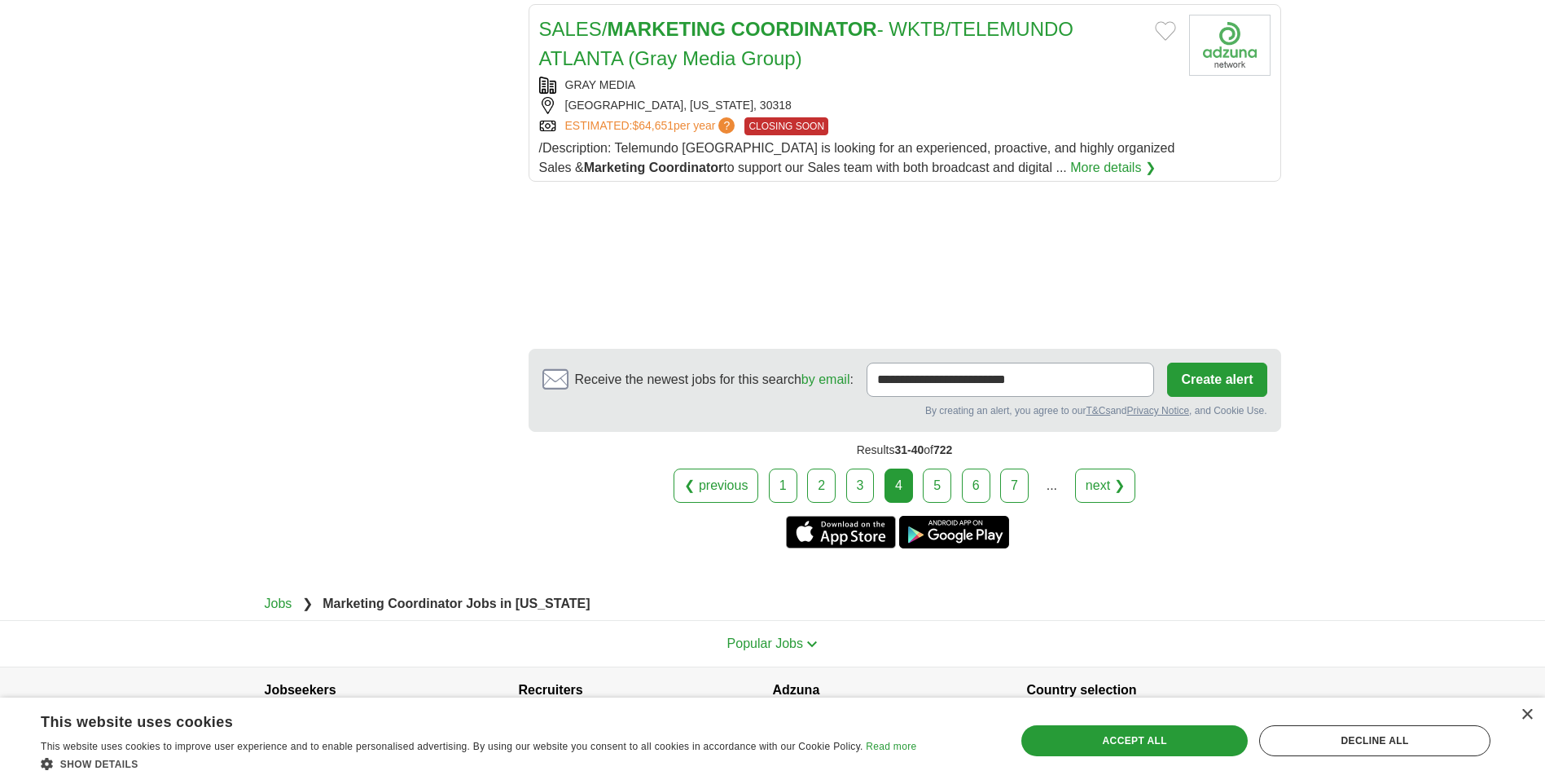
scroll to position [2155, 0]
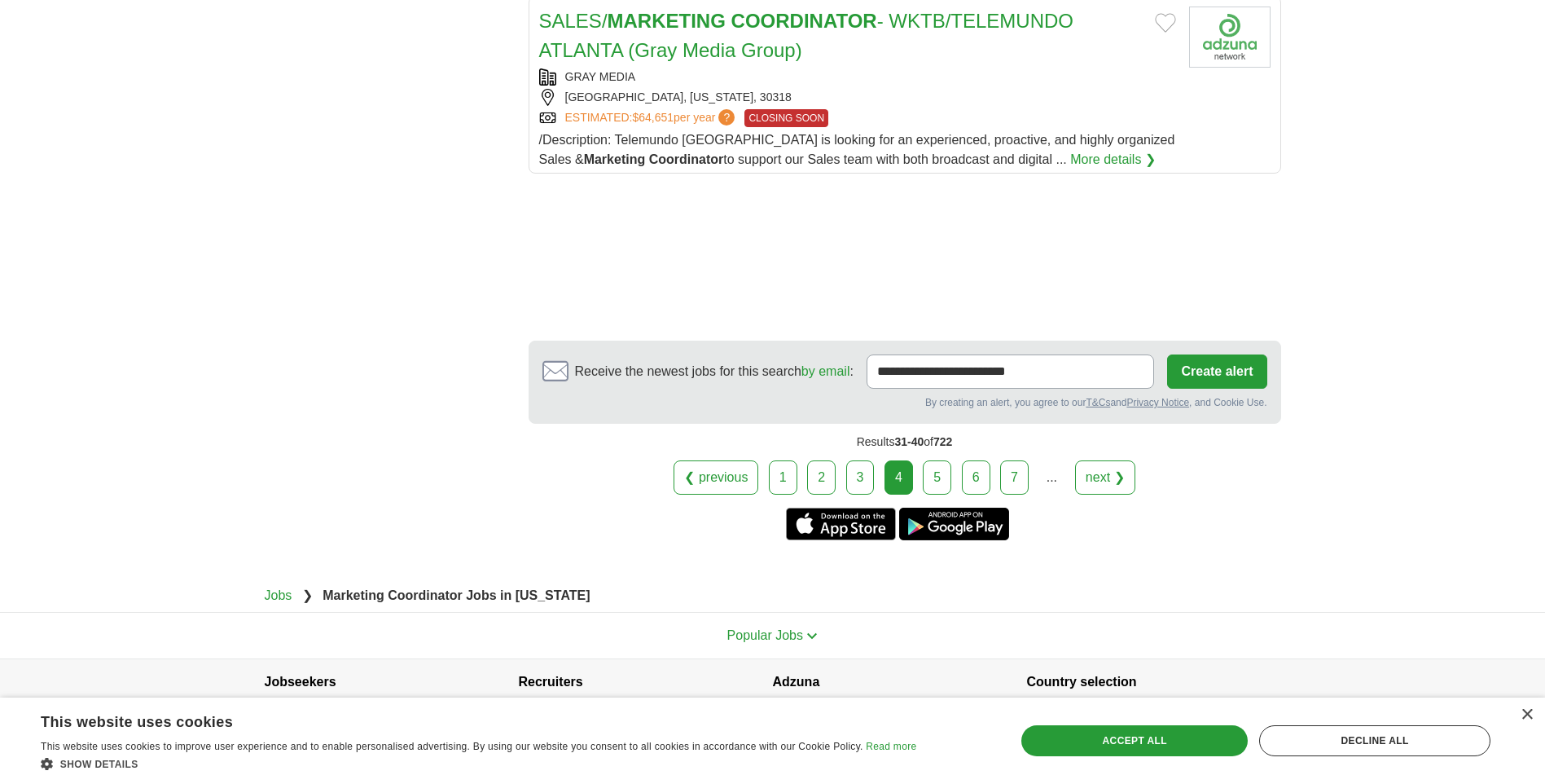
click at [932, 460] on link "5" at bounding box center [937, 477] width 29 height 35
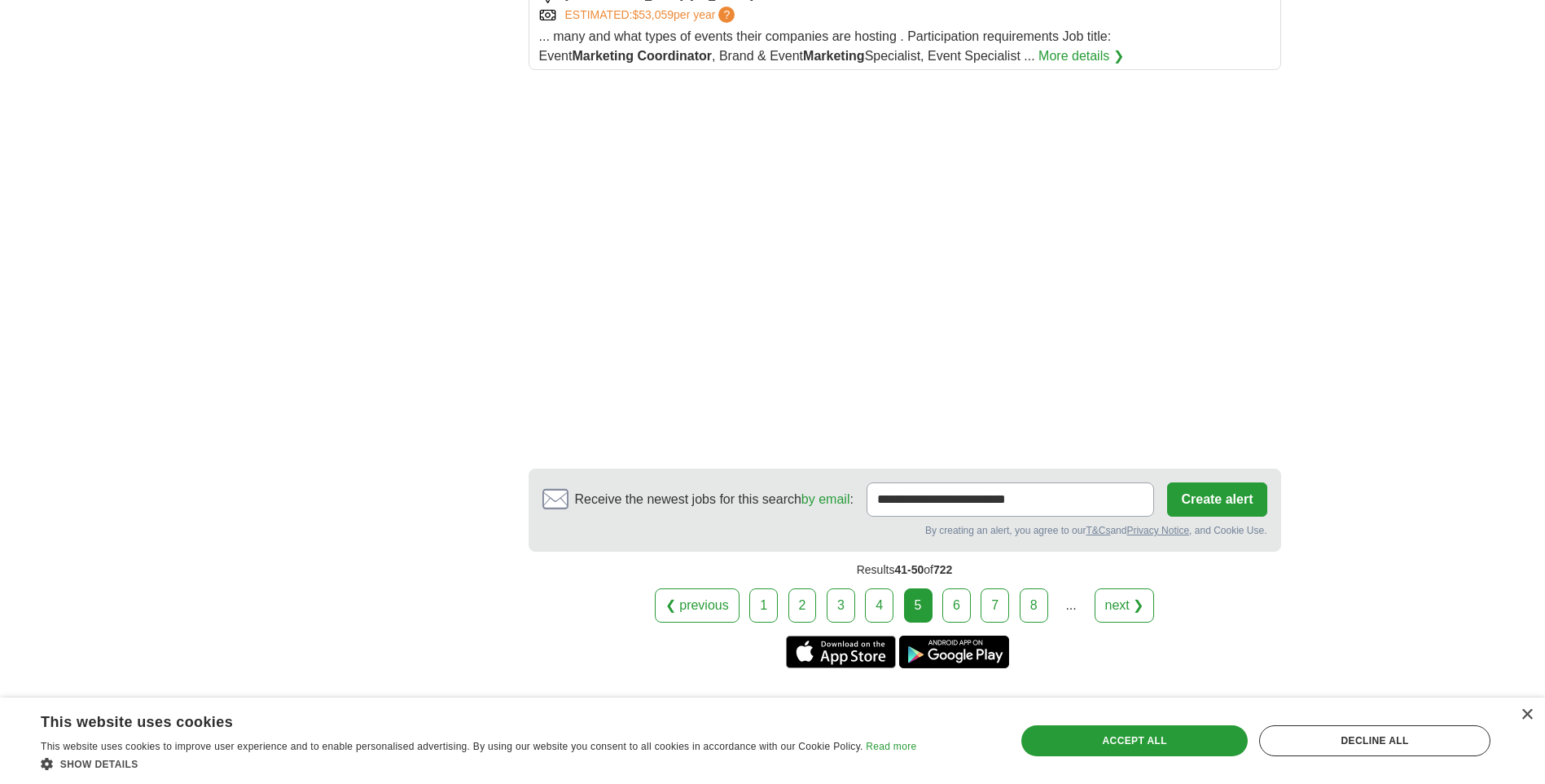
scroll to position [2199, 0]
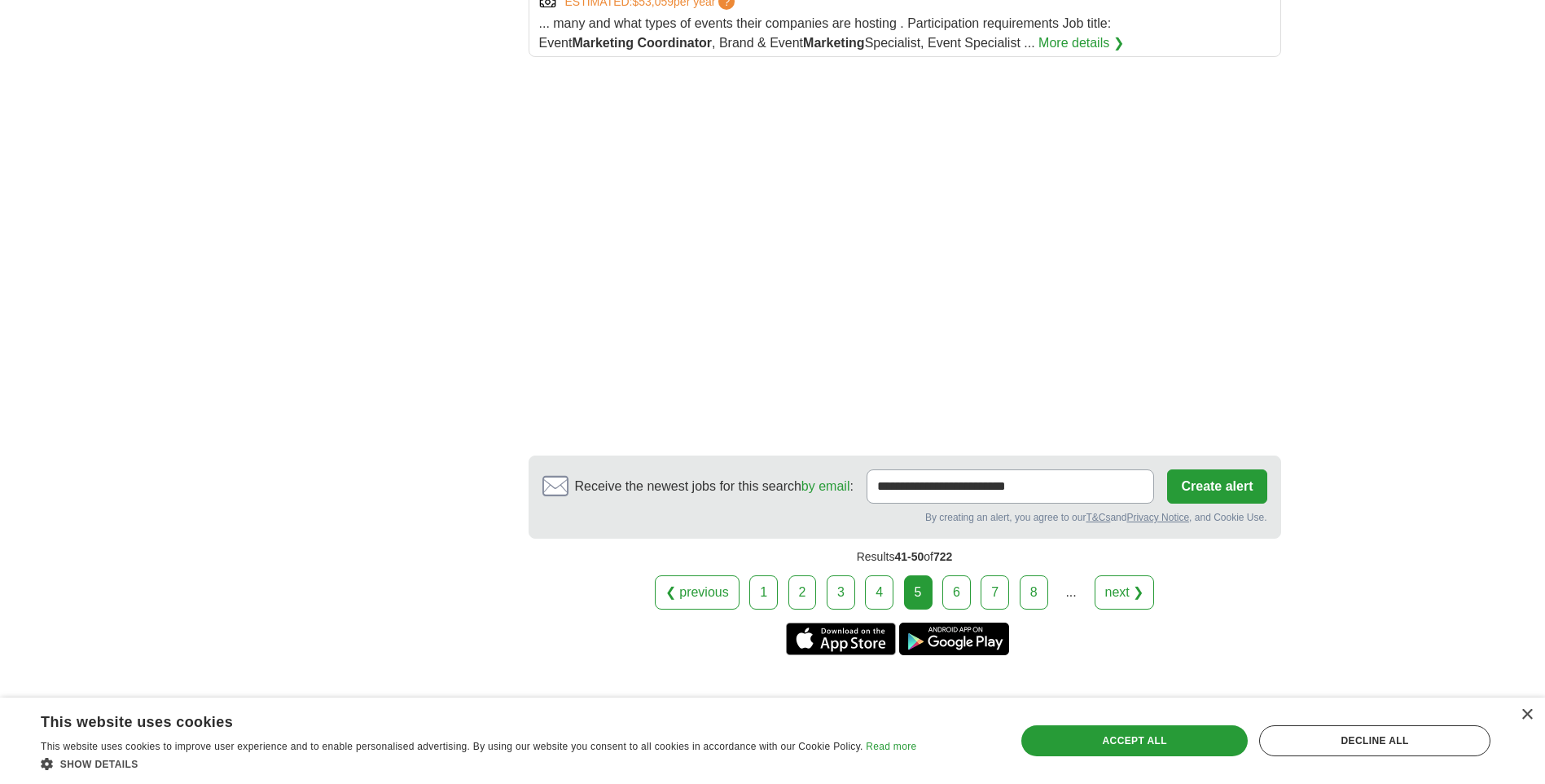
click at [952, 602] on link "6" at bounding box center [957, 593] width 29 height 35
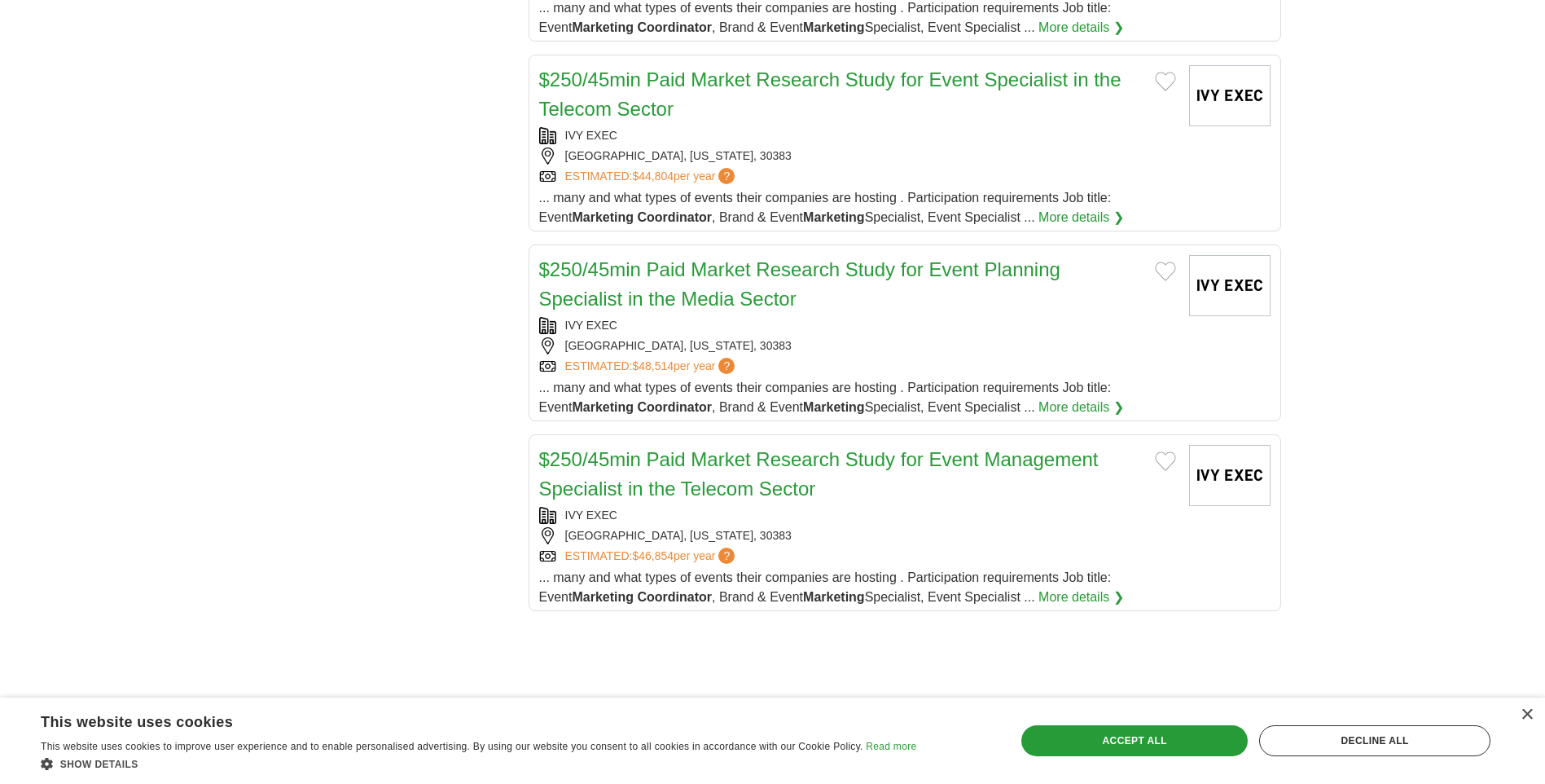
scroll to position [1711, 0]
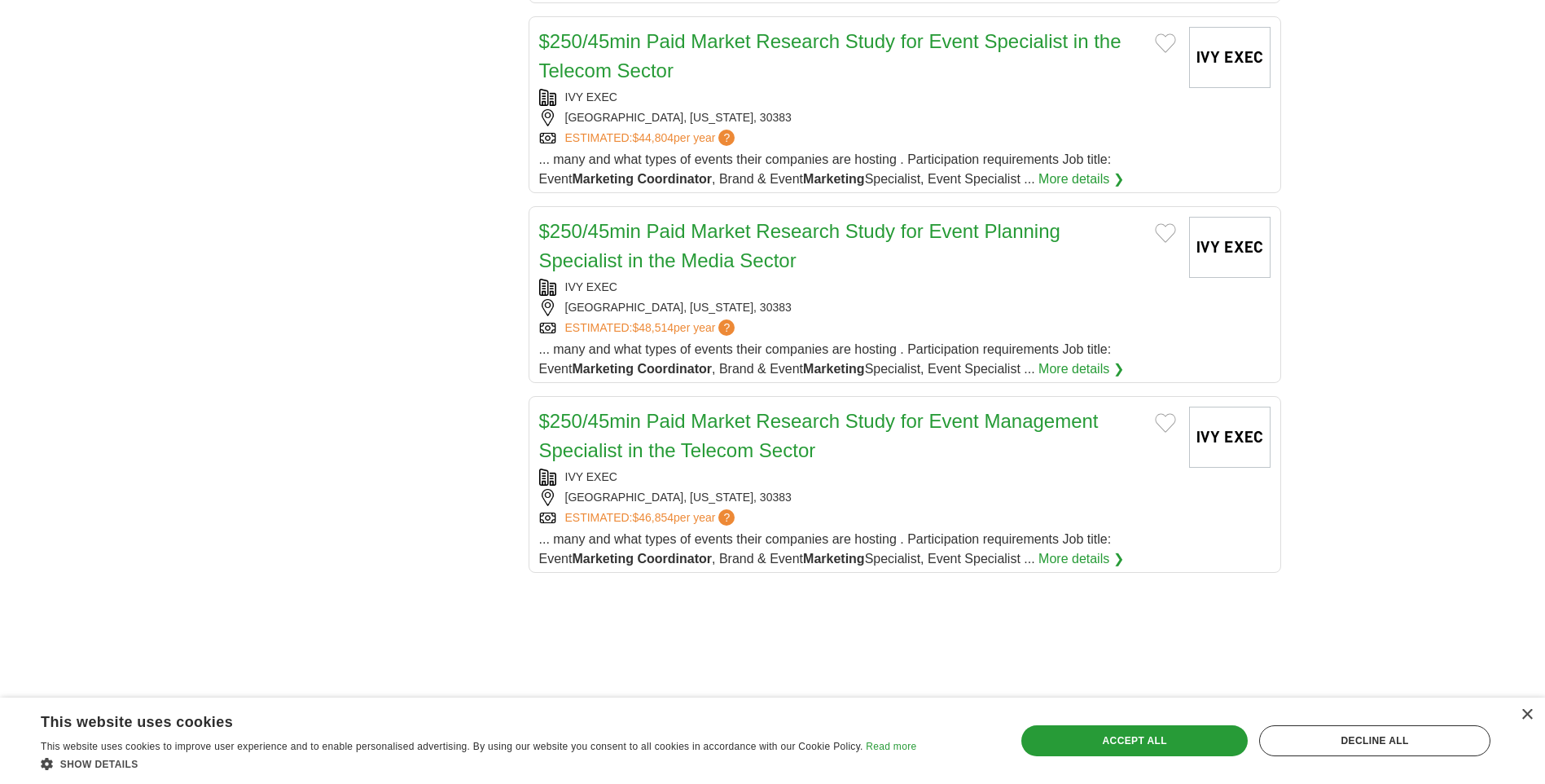
click at [678, 248] on h2 "$250/45min Paid Market Research Study for Event Planning Specialist in the Medi…" at bounding box center [841, 246] width 603 height 58
